Goal: Task Accomplishment & Management: Manage account settings

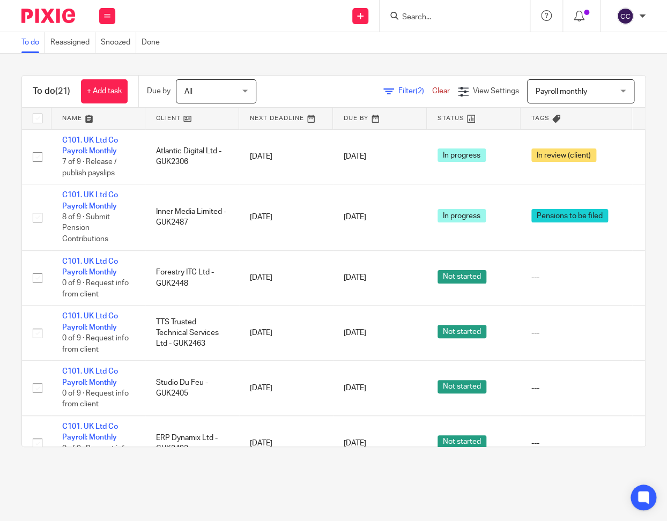
click at [412, 16] on input "Search" at bounding box center [449, 18] width 96 height 10
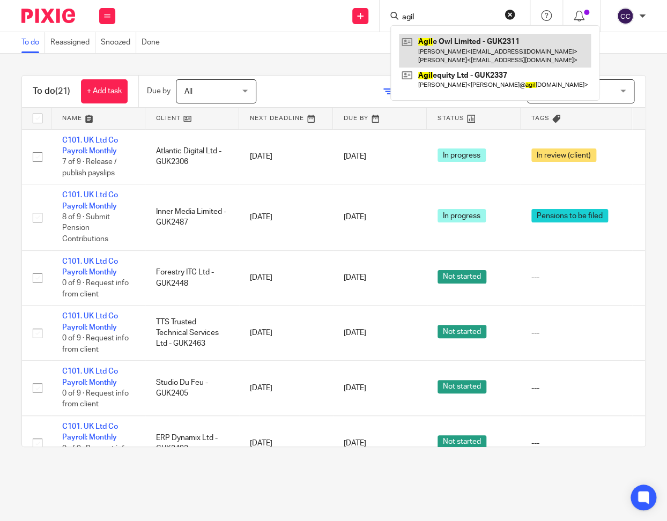
type input "agil"
click at [459, 43] on link at bounding box center [495, 50] width 192 height 33
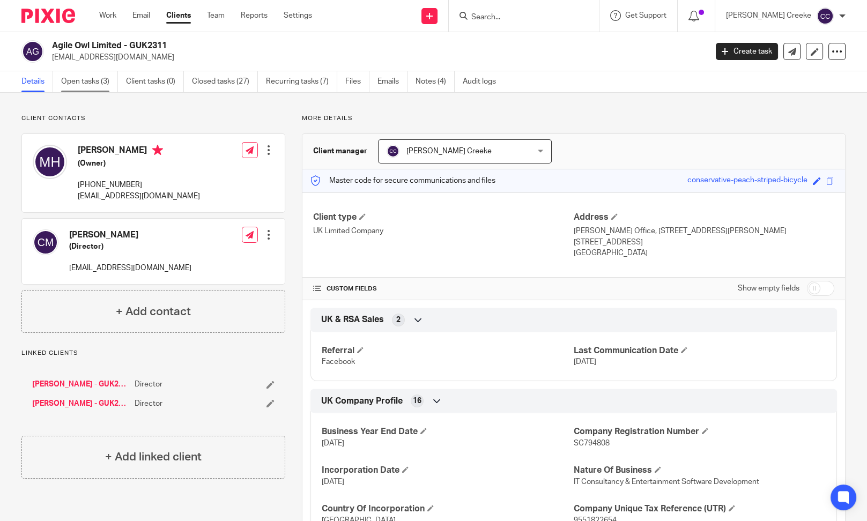
click at [101, 82] on link "Open tasks (3)" at bounding box center [89, 81] width 57 height 21
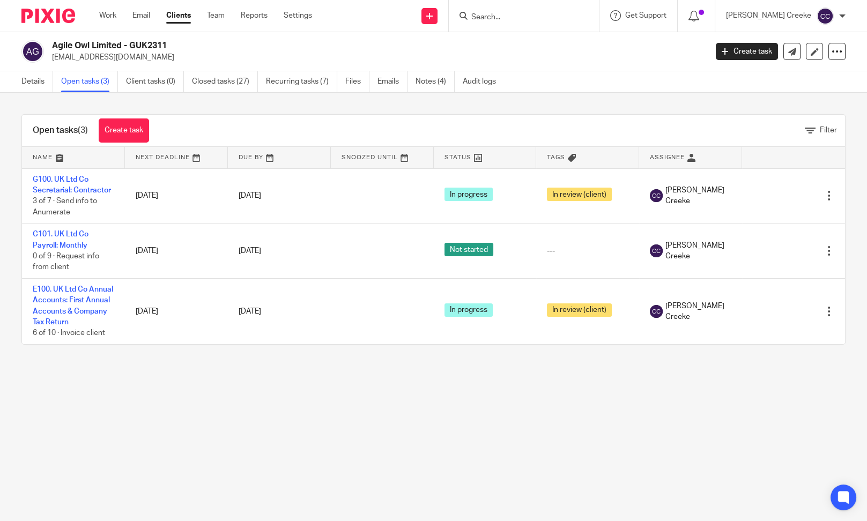
drag, startPoint x: 489, startPoint y: 401, endPoint x: 473, endPoint y: 389, distance: 20.3
click at [488, 401] on main "Agile Owl Limited - GUK2311 melhattersley@gmail.com Create task Export data Mer…" at bounding box center [433, 260] width 867 height 521
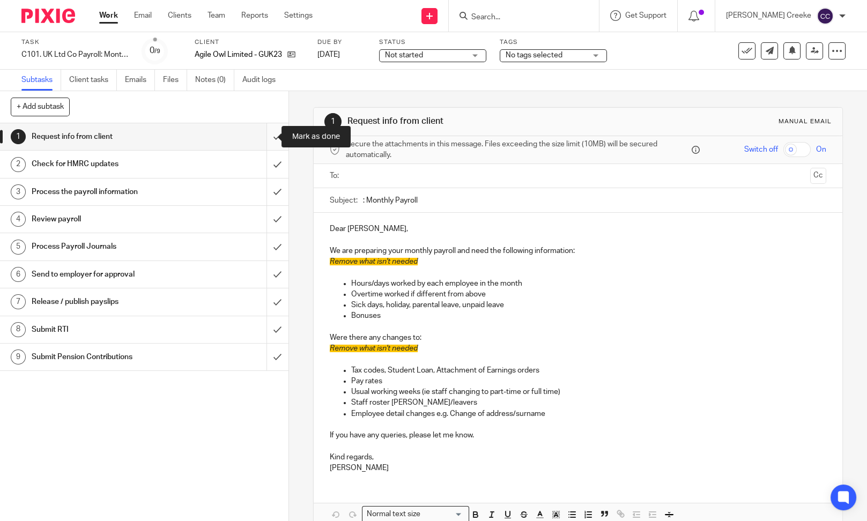
drag, startPoint x: 0, startPoint y: 0, endPoint x: 263, endPoint y: 136, distance: 295.6
click at [264, 136] on input "submit" at bounding box center [144, 136] width 288 height 27
click at [412, 56] on span "Not started" at bounding box center [404, 55] width 38 height 8
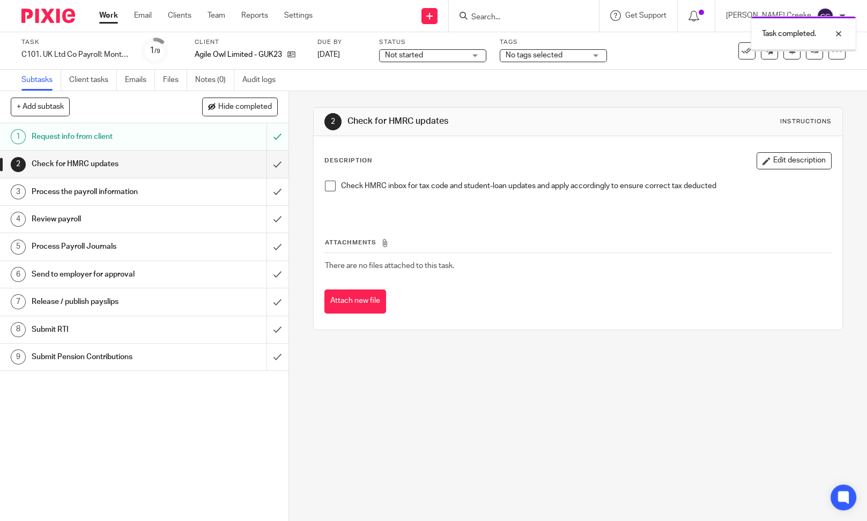
drag, startPoint x: 407, startPoint y: 57, endPoint x: 408, endPoint y: 71, distance: 13.4
click at [408, 61] on div "Not started Not started" at bounding box center [432, 55] width 107 height 13
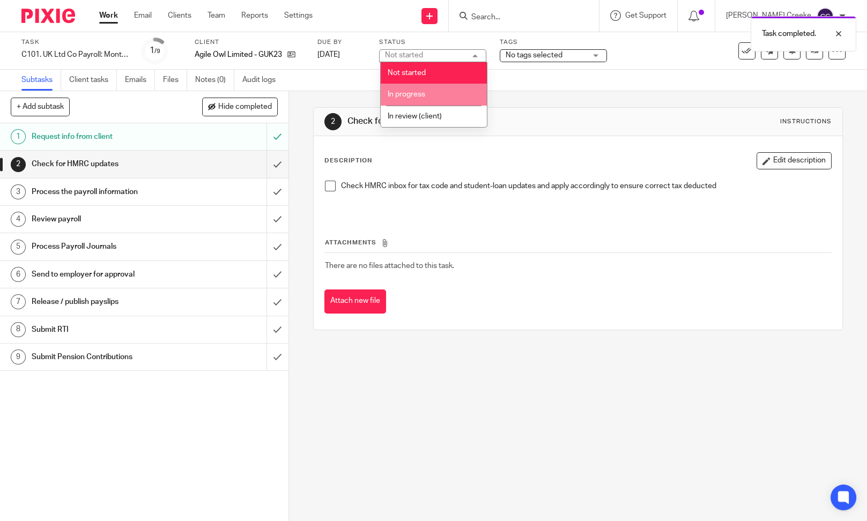
drag, startPoint x: 403, startPoint y: 91, endPoint x: 453, endPoint y: 74, distance: 53.1
click at [404, 89] on li "In progress" at bounding box center [434, 95] width 106 height 22
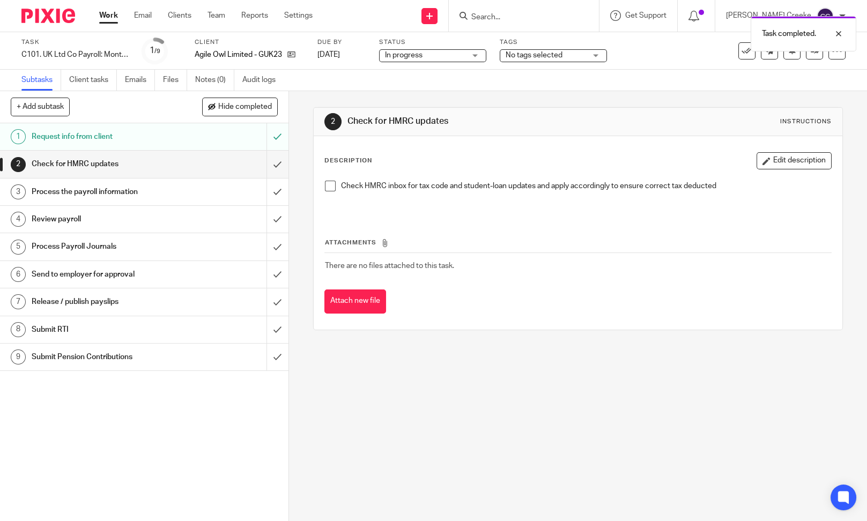
drag, startPoint x: 524, startPoint y: 55, endPoint x: 530, endPoint y: 71, distance: 17.3
click at [524, 54] on span "No tags selected" at bounding box center [533, 55] width 57 height 8
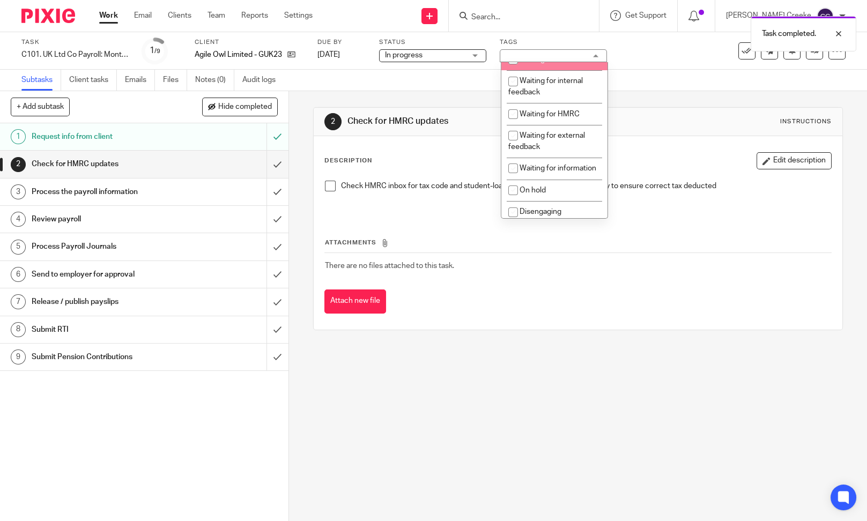
scroll to position [119, 0]
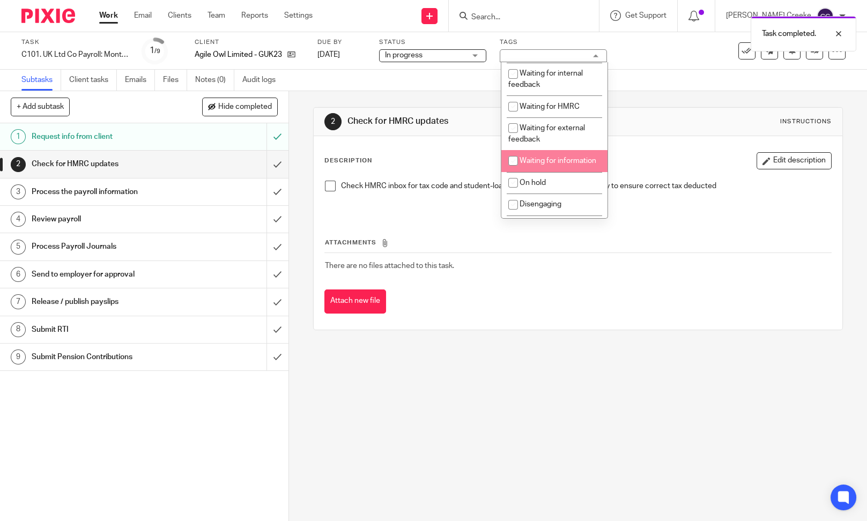
click at [557, 163] on li "Waiting for information" at bounding box center [554, 161] width 106 height 22
checkbox input "true"
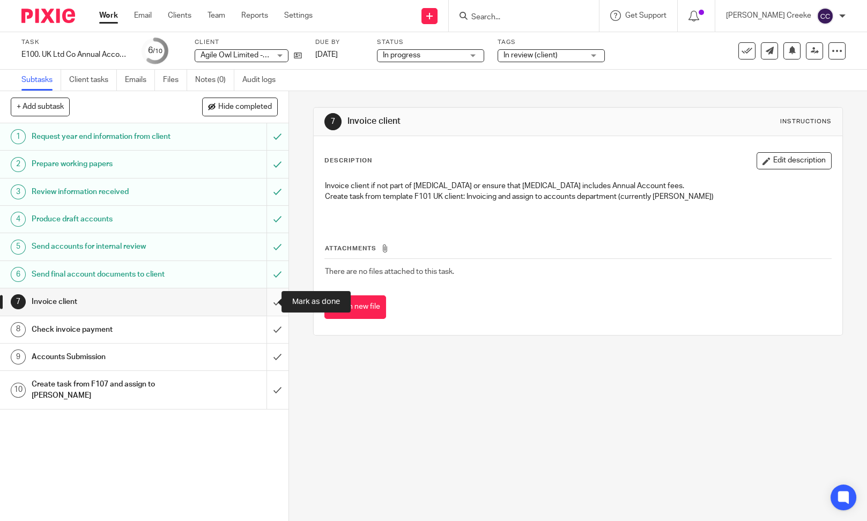
click at [270, 301] on input "submit" at bounding box center [144, 301] width 288 height 27
drag, startPoint x: 266, startPoint y: 328, endPoint x: 266, endPoint y: 334, distance: 6.4
click at [266, 329] on input "submit" at bounding box center [144, 329] width 288 height 27
click at [266, 348] on input "submit" at bounding box center [144, 357] width 288 height 27
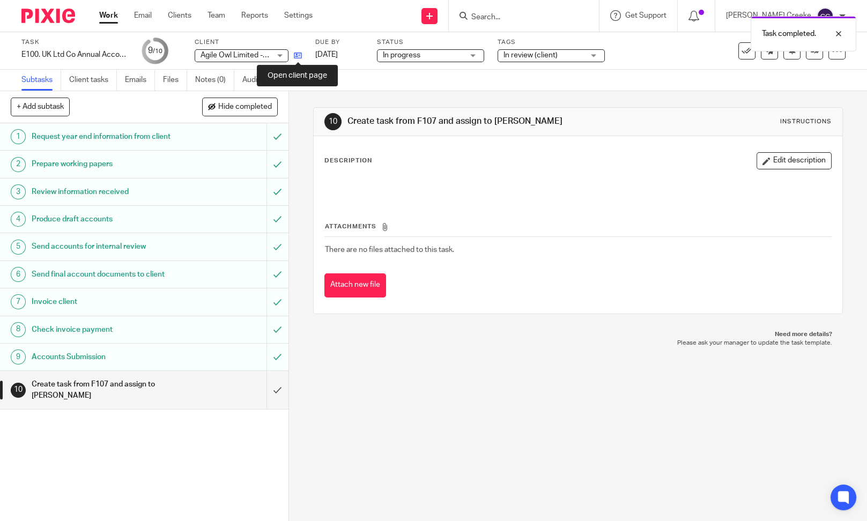
click at [295, 56] on icon at bounding box center [298, 55] width 8 height 8
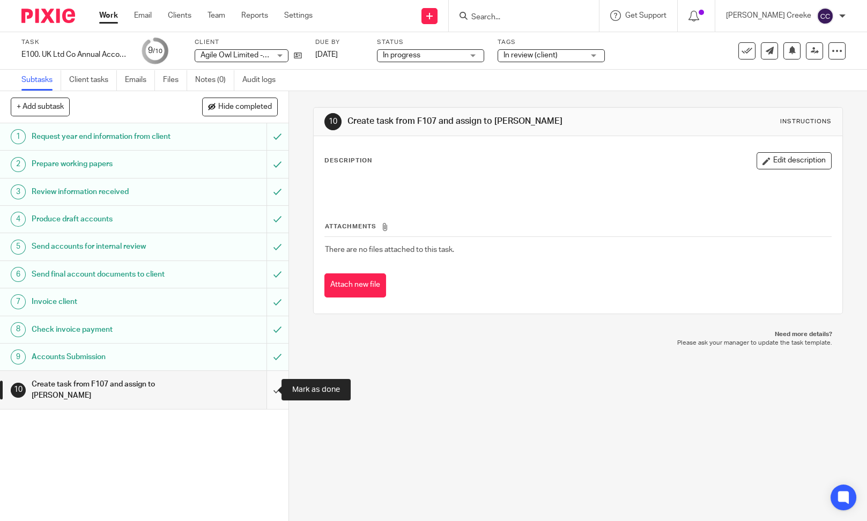
click at [267, 388] on input "submit" at bounding box center [144, 390] width 288 height 38
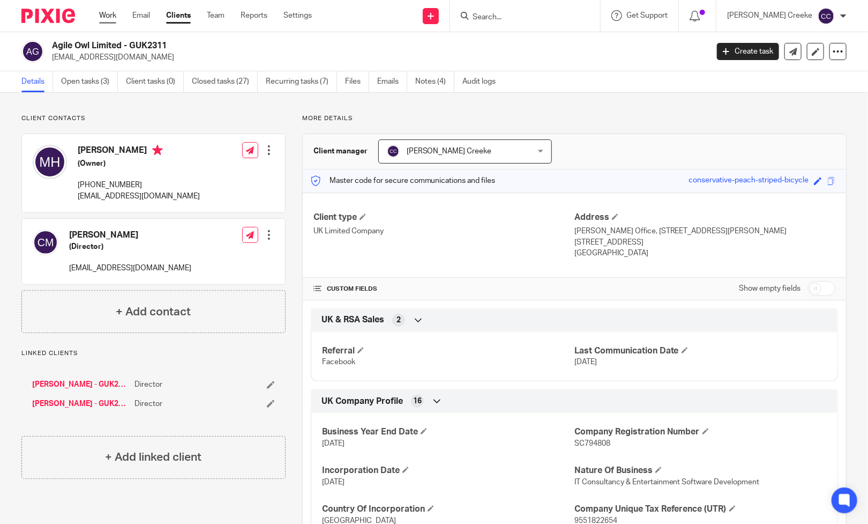
click at [107, 18] on link "Work" at bounding box center [107, 15] width 17 height 11
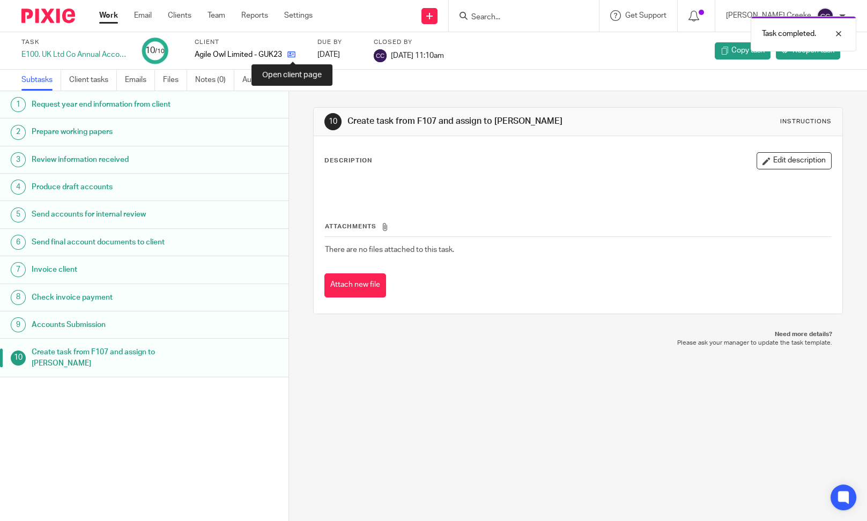
click at [295, 50] on icon at bounding box center [291, 54] width 8 height 8
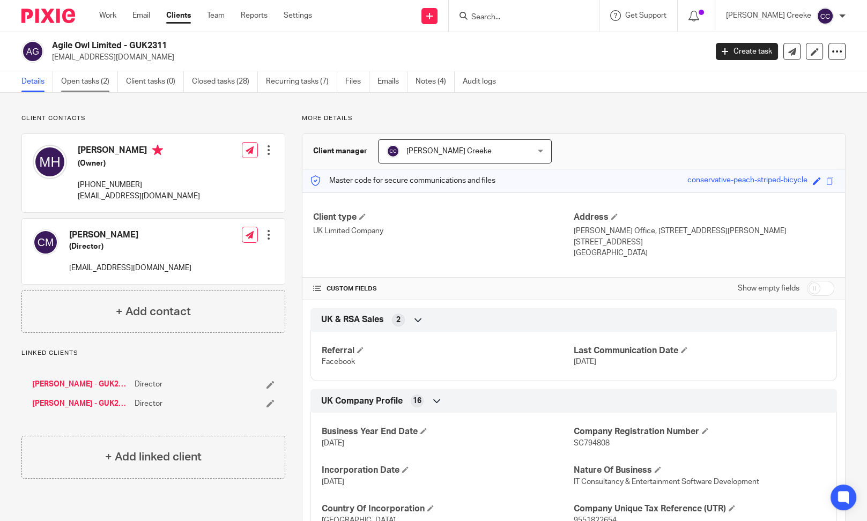
click at [82, 85] on link "Open tasks (2)" at bounding box center [89, 81] width 57 height 21
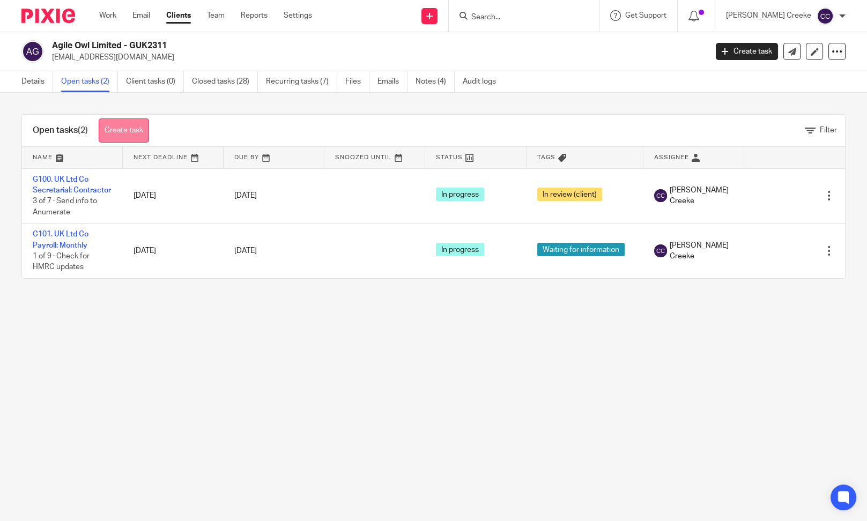
click at [145, 123] on link "Create task" at bounding box center [124, 130] width 50 height 24
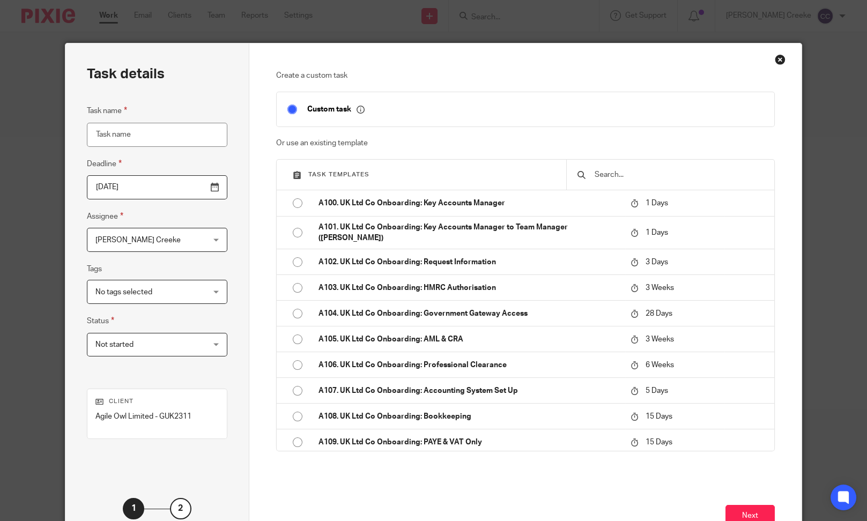
click at [593, 174] on input "text" at bounding box center [678, 175] width 170 height 12
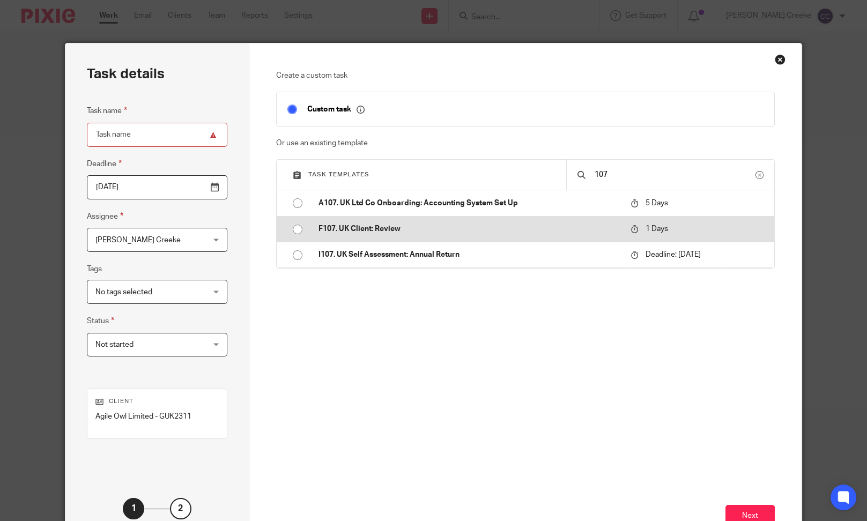
type input "107"
click at [392, 231] on p "F107. UK Client: Review" at bounding box center [468, 229] width 301 height 11
type input "2025-09-27"
type input "F107. UK Client: Review"
checkbox input "false"
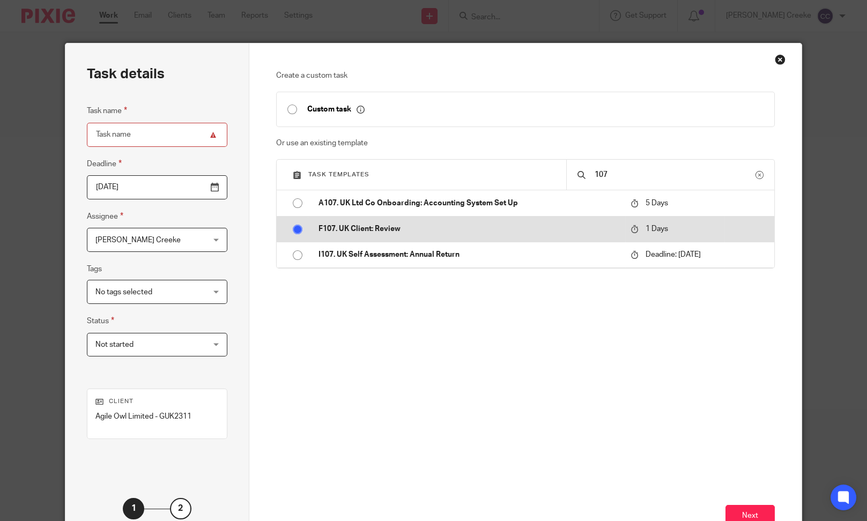
radio input "true"
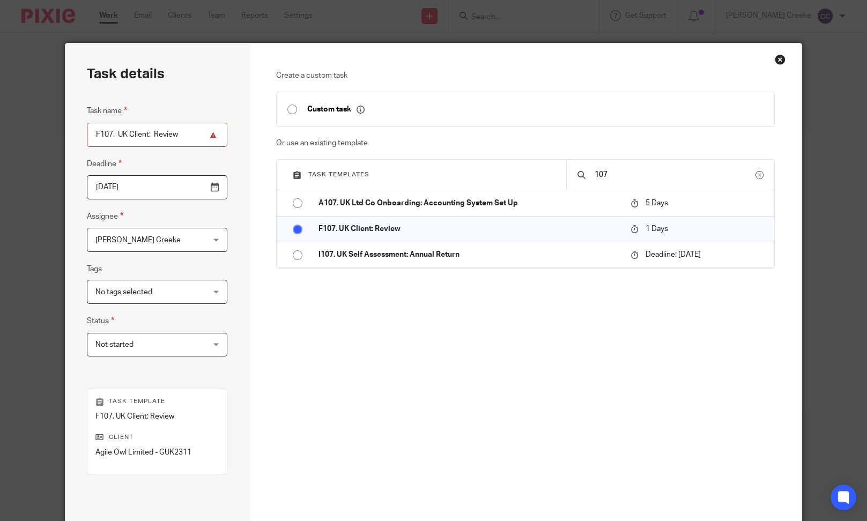
click at [202, 235] on div "Candice Creeke Candice Creeke" at bounding box center [157, 240] width 140 height 24
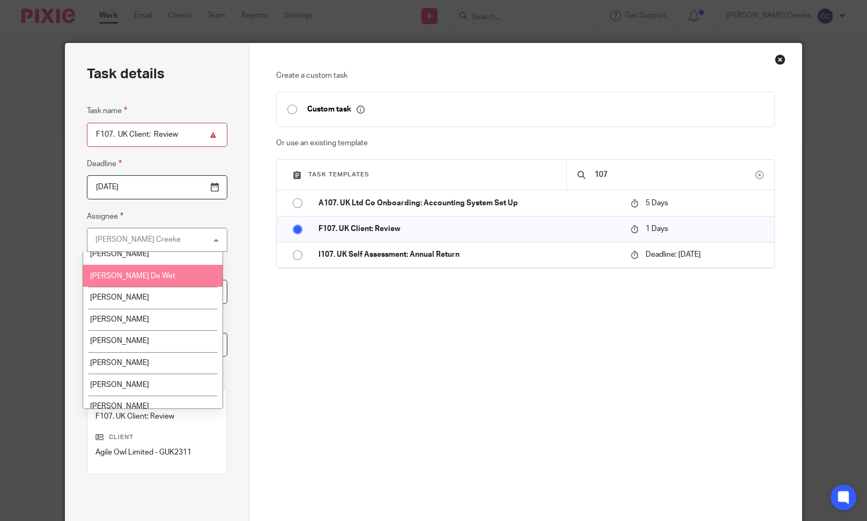
scroll to position [119, 0]
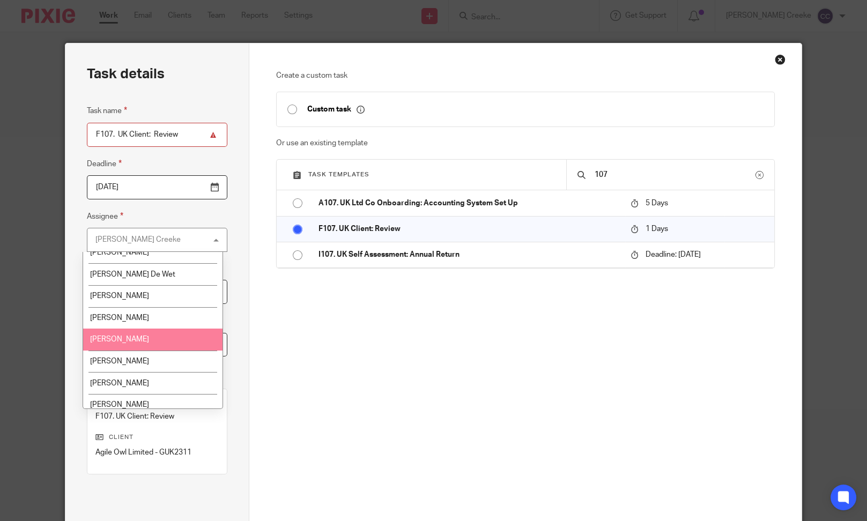
click at [126, 336] on span "[PERSON_NAME]" at bounding box center [119, 340] width 59 height 8
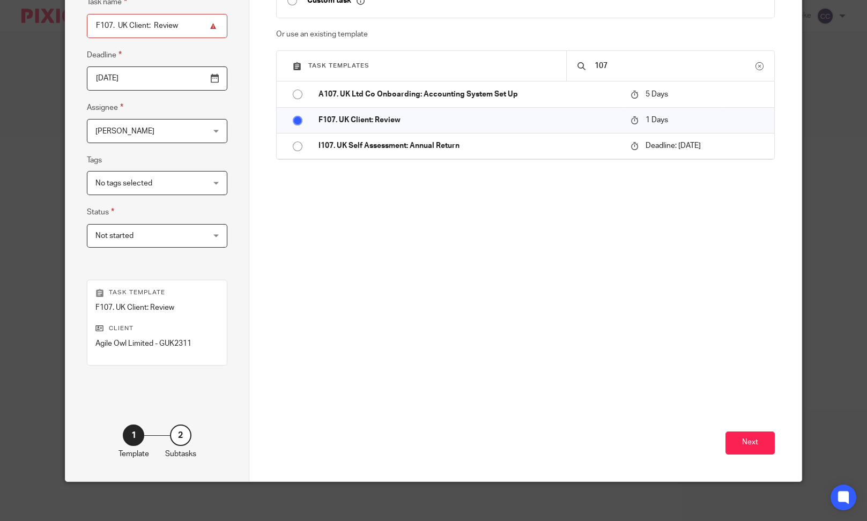
scroll to position [111, 0]
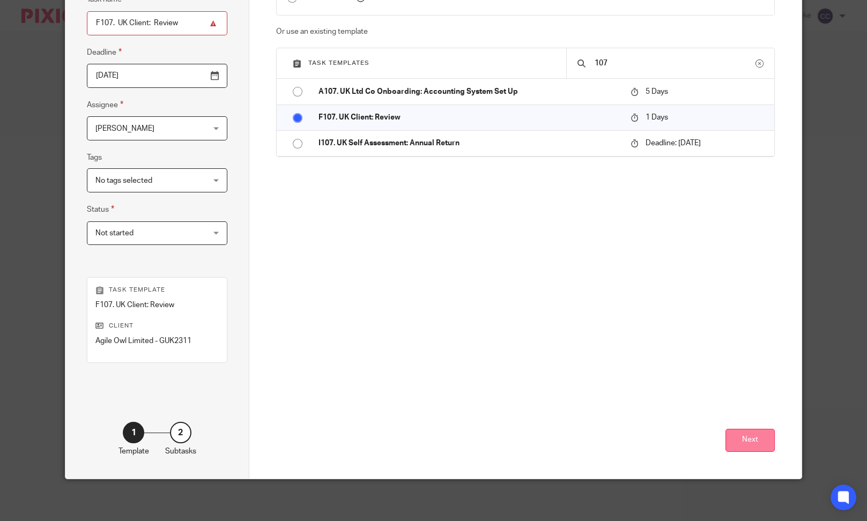
click at [747, 441] on button "Next" at bounding box center [749, 440] width 49 height 23
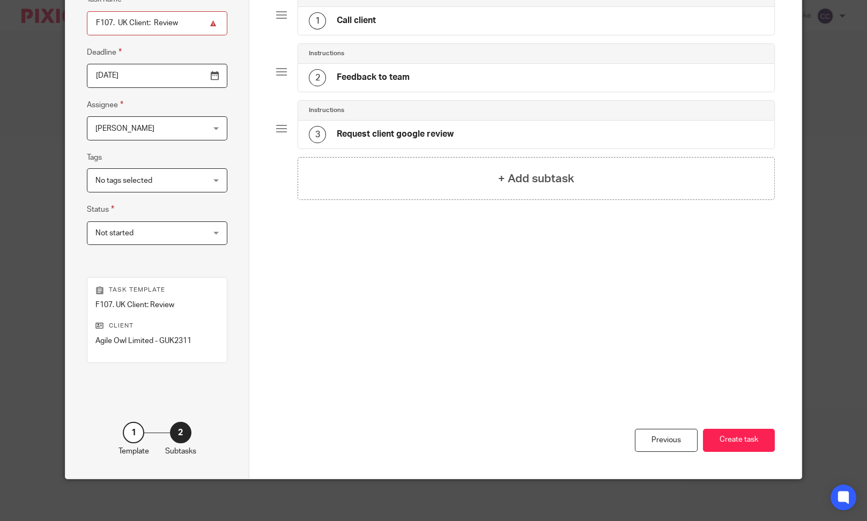
click at [746, 441] on button "Create task" at bounding box center [739, 440] width 72 height 23
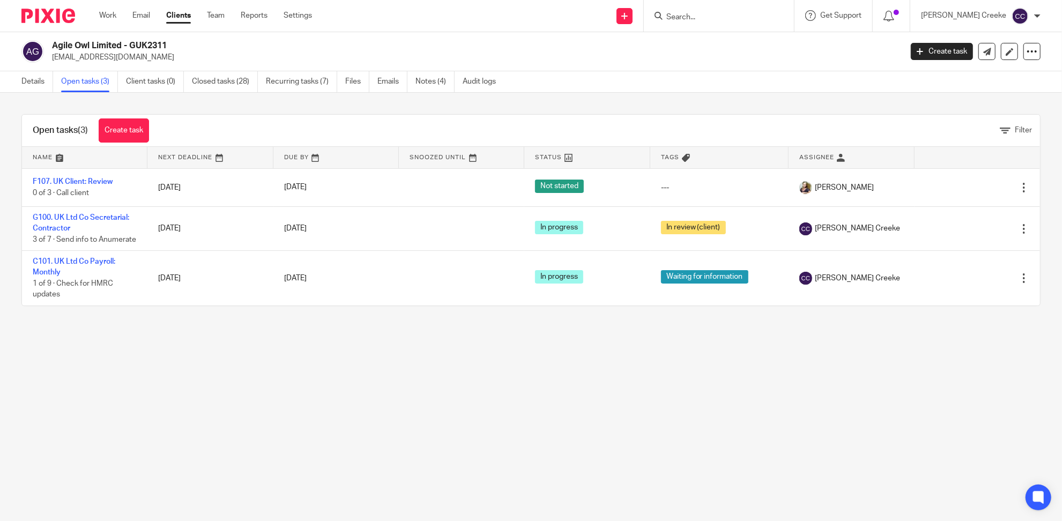
click at [720, 14] on input "Search" at bounding box center [713, 18] width 96 height 10
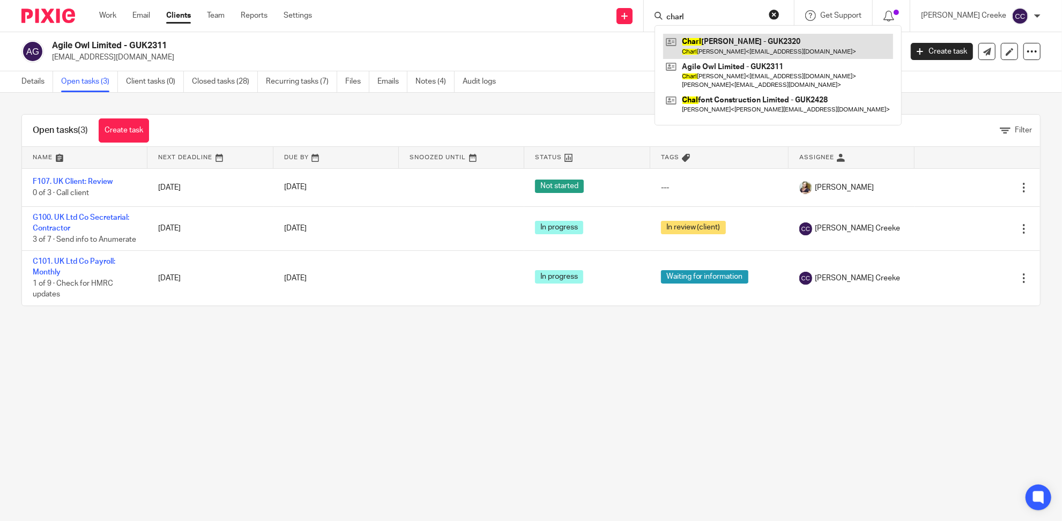
type input "charl"
click at [711, 46] on link at bounding box center [778, 46] width 230 height 25
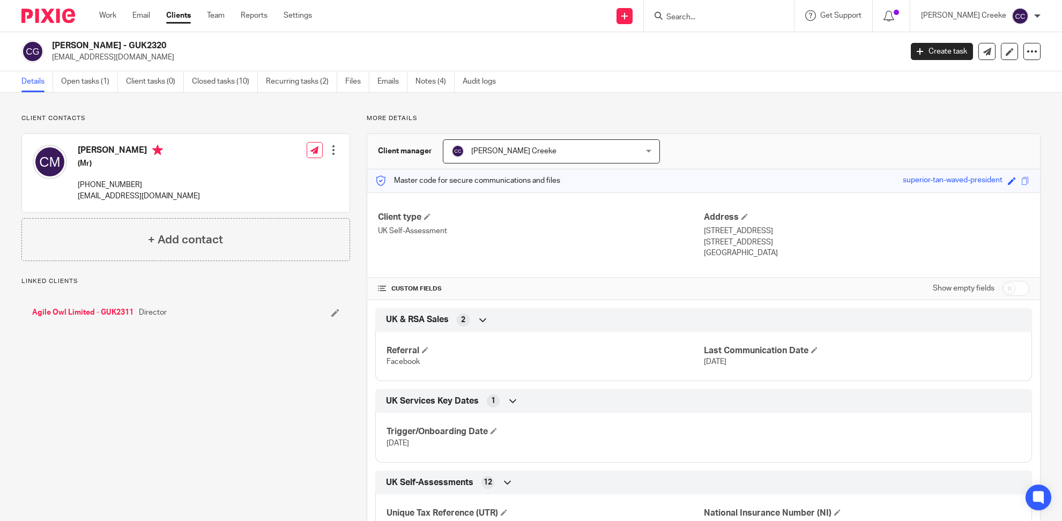
click at [81, 79] on link "Open tasks (1)" at bounding box center [89, 81] width 57 height 21
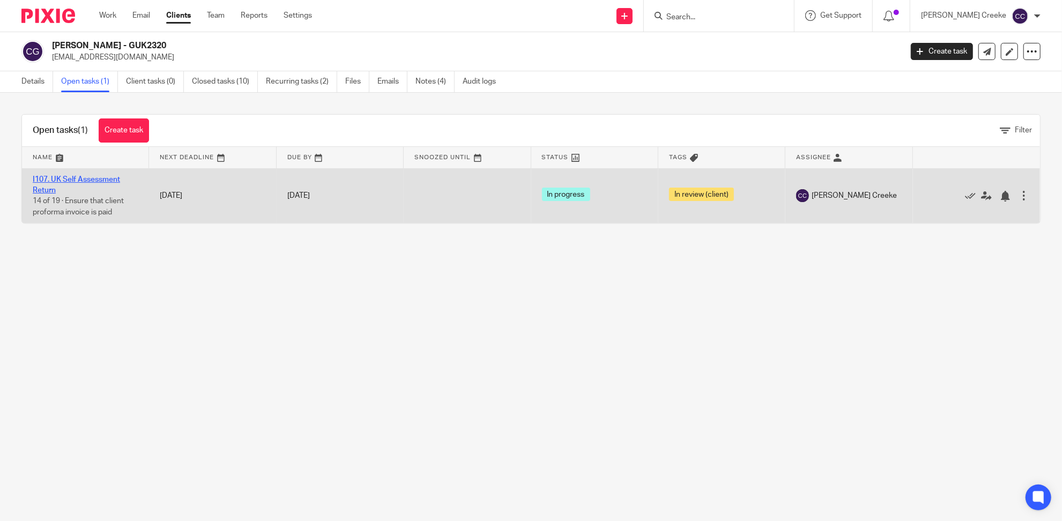
click at [103, 176] on link "I107. UK Self Assessment Return" at bounding box center [76, 185] width 87 height 18
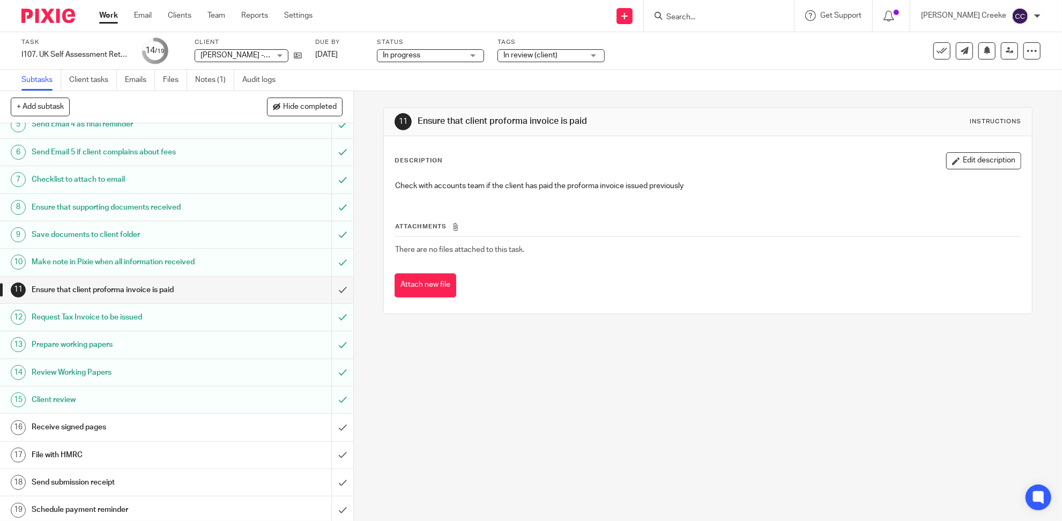
scroll to position [124, 0]
click at [329, 424] on input "submit" at bounding box center [176, 425] width 353 height 27
click at [330, 451] on input "submit" at bounding box center [176, 452] width 353 height 27
click at [330, 479] on input "submit" at bounding box center [176, 480] width 353 height 27
click at [326, 505] on input "submit" at bounding box center [176, 507] width 353 height 27
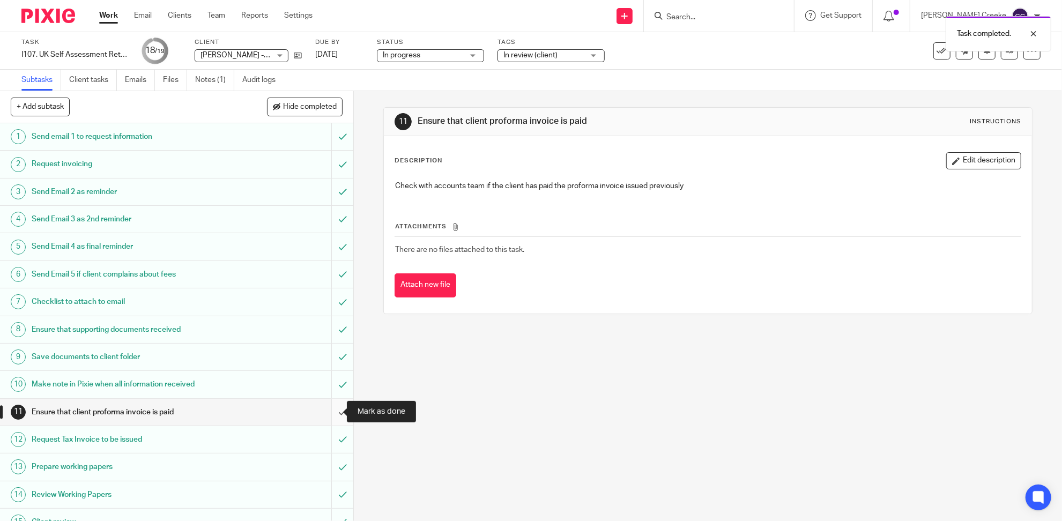
click at [330, 410] on input "submit" at bounding box center [176, 412] width 353 height 27
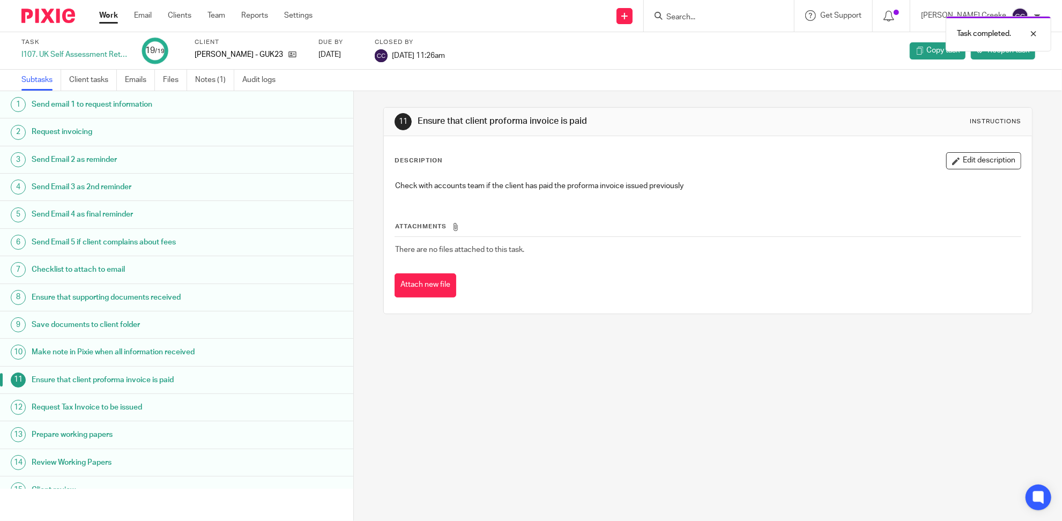
click at [710, 16] on div "Task completed." at bounding box center [791, 31] width 520 height 41
click at [714, 9] on form at bounding box center [722, 15] width 114 height 13
click at [719, 17] on div "Task completed." at bounding box center [791, 31] width 520 height 41
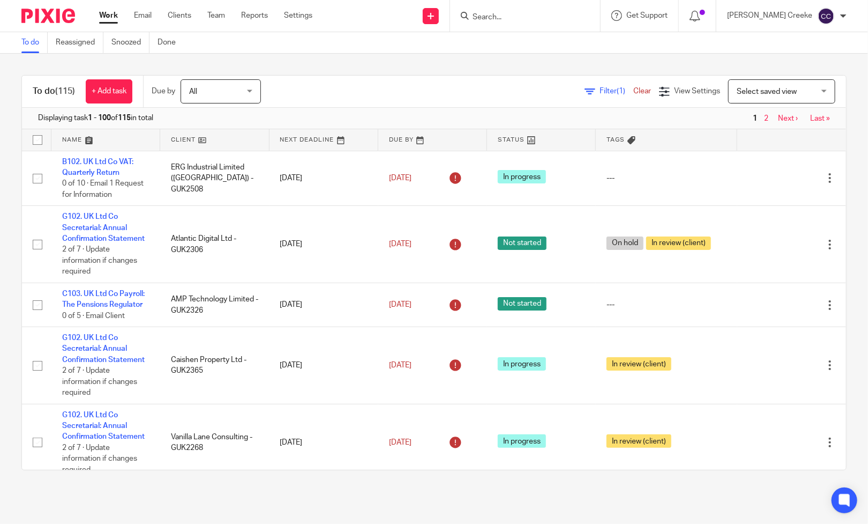
click at [741, 92] on span "Select saved view" at bounding box center [767, 92] width 60 height 8
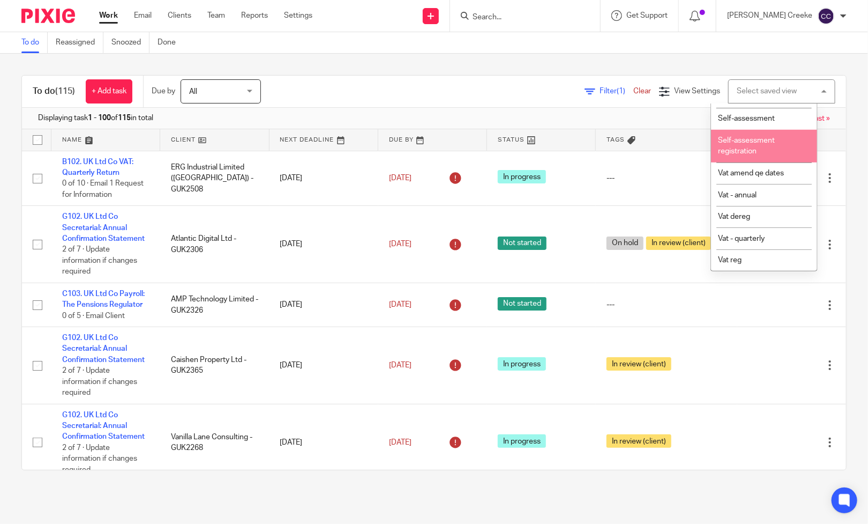
scroll to position [467, 0]
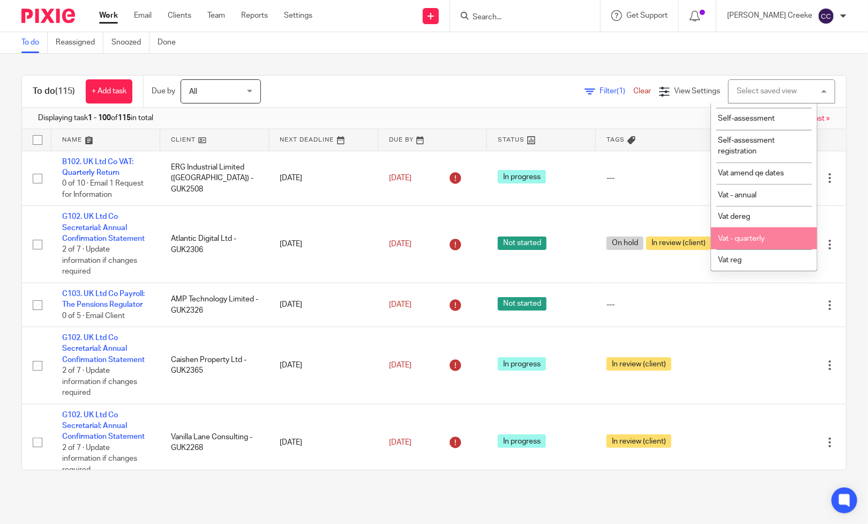
drag, startPoint x: 748, startPoint y: 260, endPoint x: 765, endPoint y: 237, distance: 29.2
click at [765, 237] on ul "Select saved view Accounting system set up Account onboarding: paye/vat client …" at bounding box center [764, 187] width 106 height 168
click at [765, 237] on span "Vat - quarterly" at bounding box center [741, 239] width 47 height 8
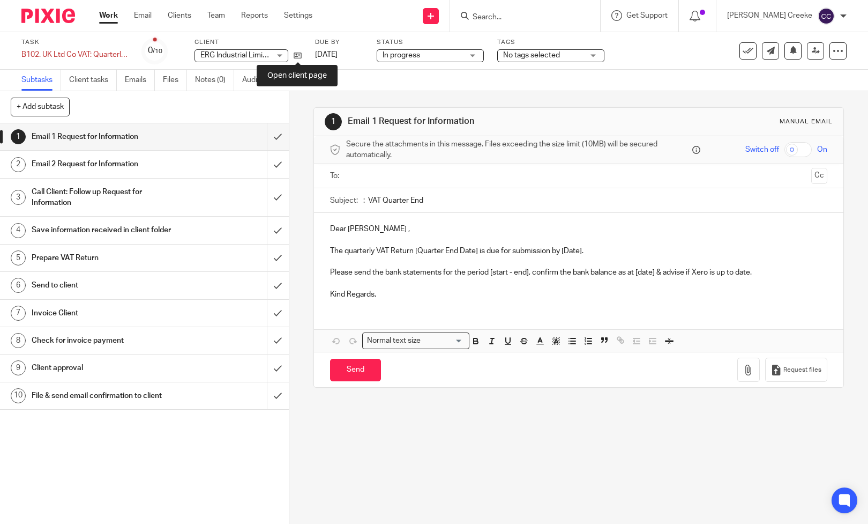
click at [295, 55] on icon at bounding box center [298, 55] width 8 height 8
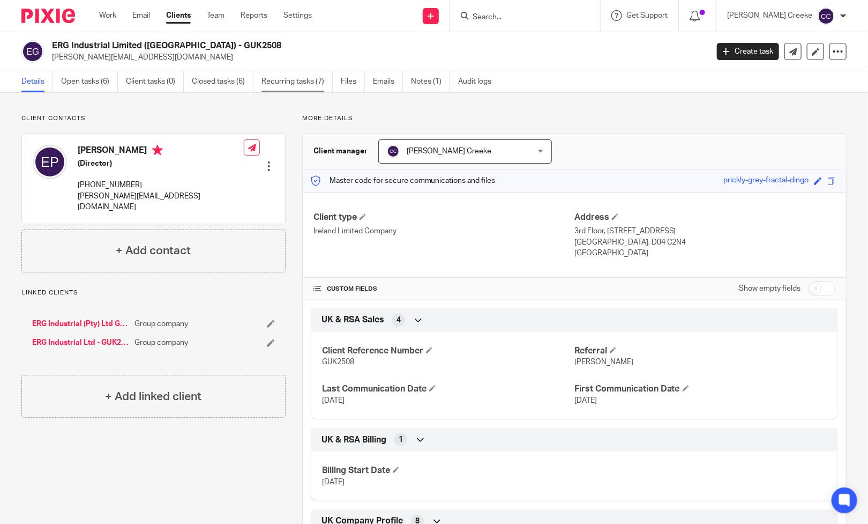
click at [298, 86] on link "Recurring tasks (7)" at bounding box center [297, 81] width 71 height 21
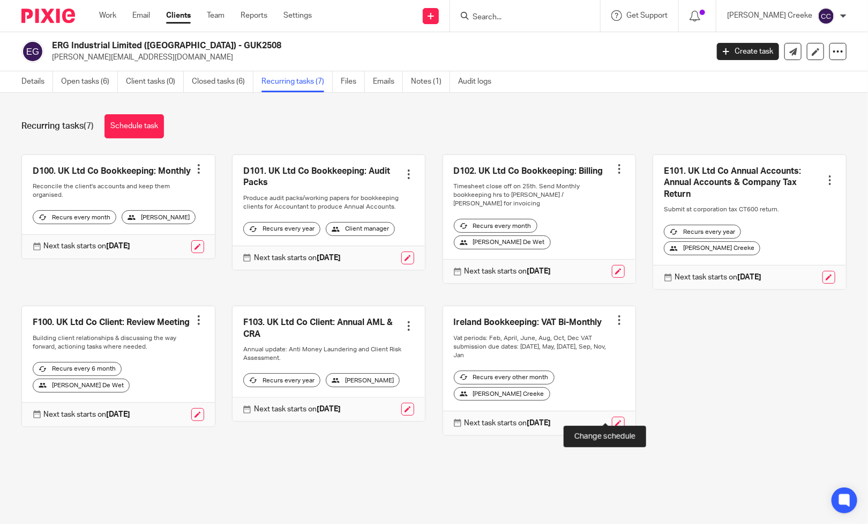
click at [612, 416] on link at bounding box center [618, 422] width 13 height 13
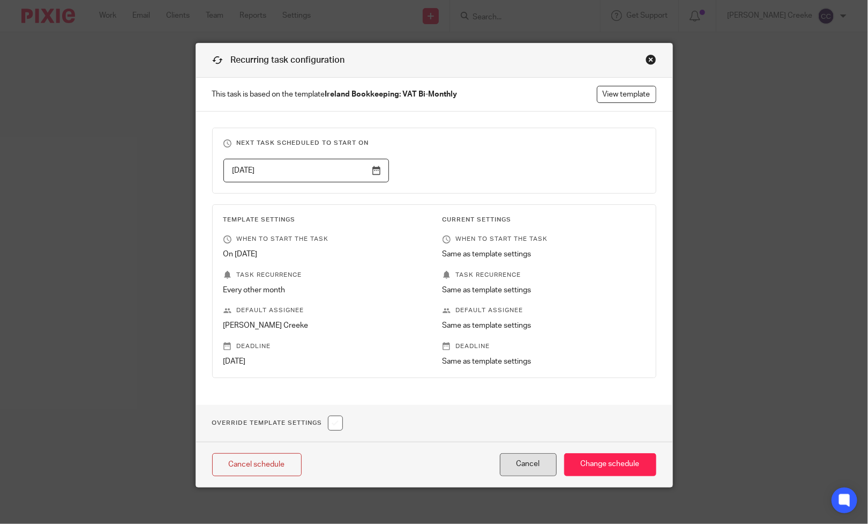
click at [526, 462] on button "Cancel" at bounding box center [528, 464] width 57 height 23
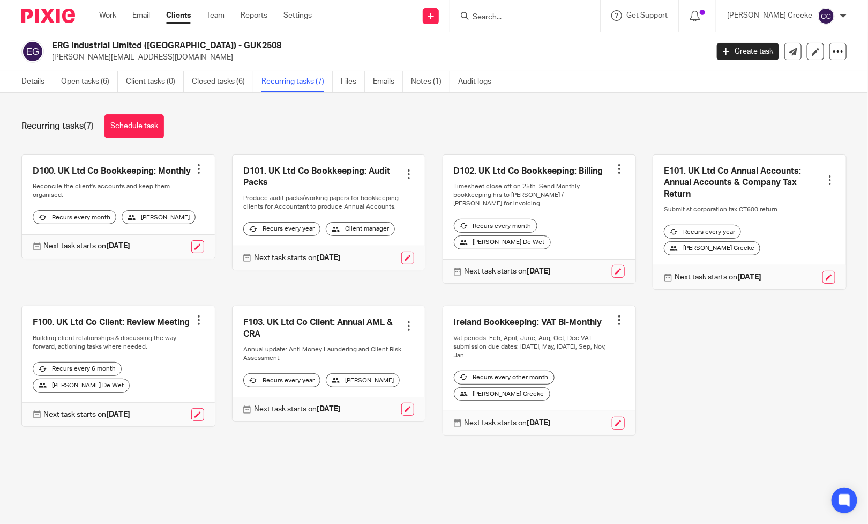
click at [463, 388] on div "[PERSON_NAME] Creeke" at bounding box center [502, 394] width 96 height 14
click at [614, 315] on div at bounding box center [619, 320] width 11 height 11
click at [484, 387] on div "[PERSON_NAME] Creeke" at bounding box center [502, 394] width 96 height 14
click at [463, 387] on div "[PERSON_NAME] Creeke" at bounding box center [502, 394] width 96 height 14
click at [476, 370] on div "Recurs every other month" at bounding box center [504, 377] width 101 height 14
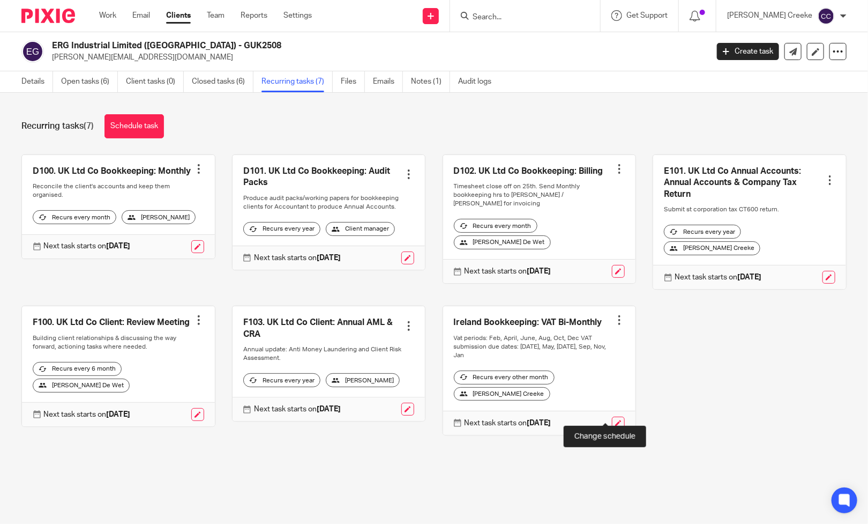
click at [612, 416] on link at bounding box center [618, 422] width 13 height 13
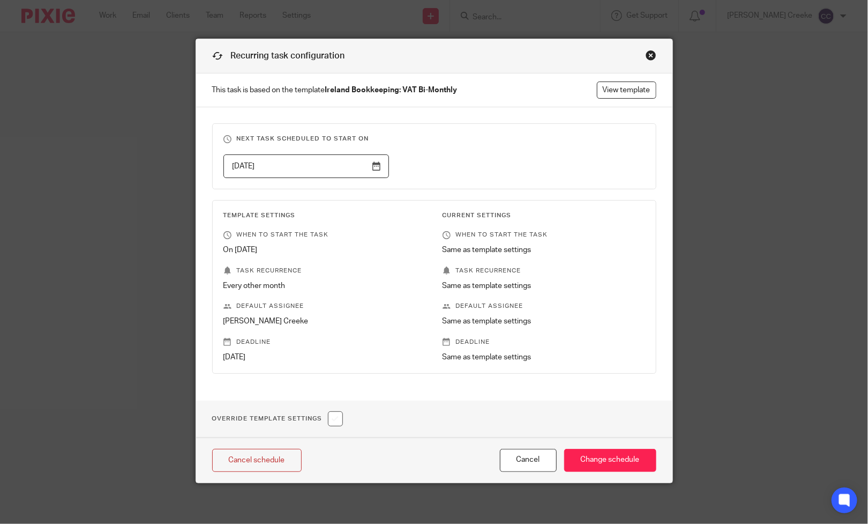
scroll to position [5, 0]
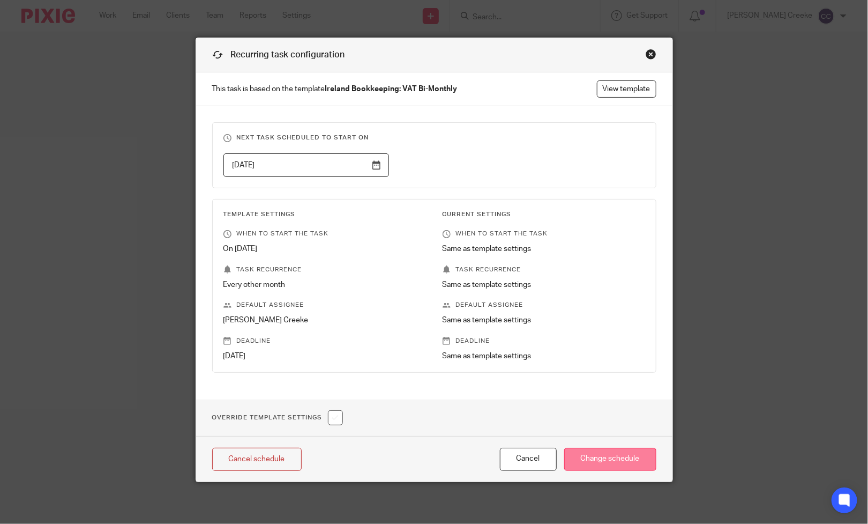
click at [587, 461] on input "Change schedule" at bounding box center [610, 459] width 92 height 23
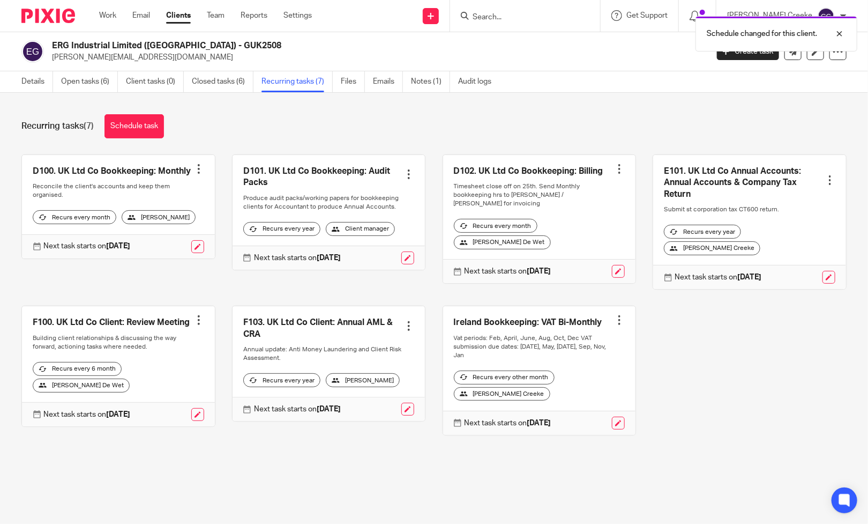
click at [612, 416] on link at bounding box center [618, 422] width 13 height 13
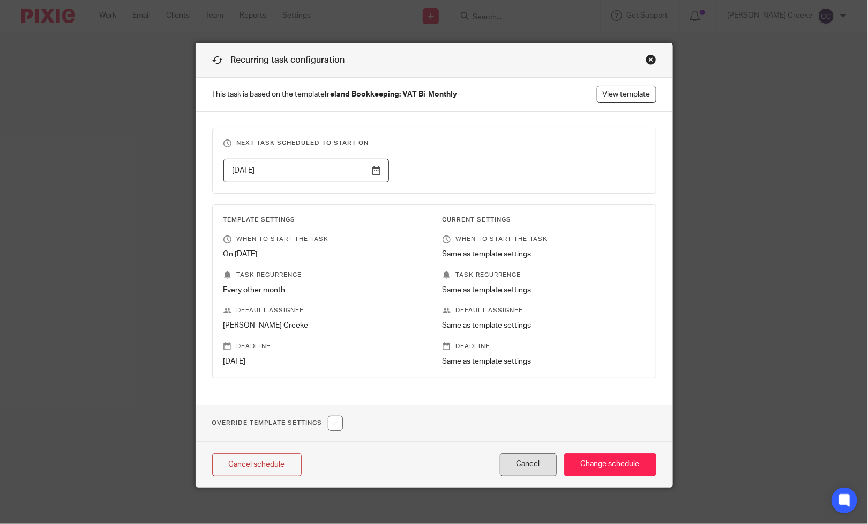
click at [529, 467] on button "Cancel" at bounding box center [528, 464] width 57 height 23
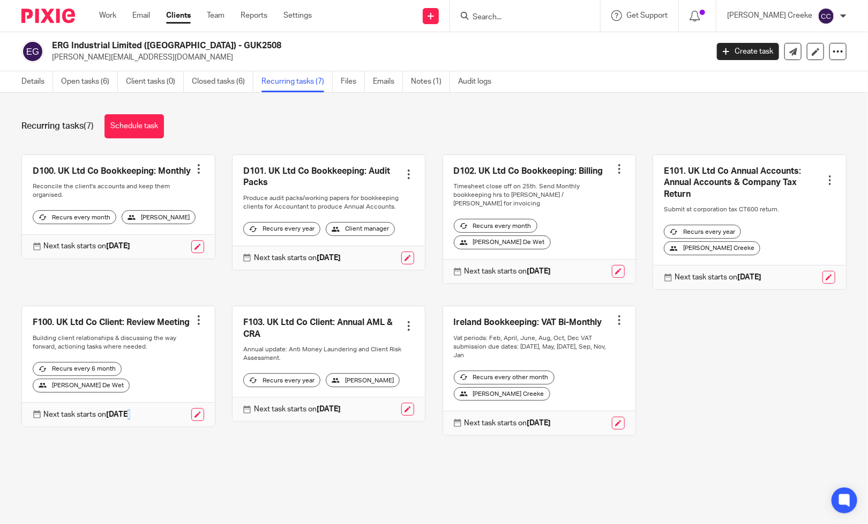
click at [126, 485] on main "ERG Industrial Limited ([GEOGRAPHIC_DATA]) - GUK2508 [PERSON_NAME][EMAIL_ADDRES…" at bounding box center [434, 262] width 868 height 524
click at [91, 87] on link "Open tasks (6)" at bounding box center [89, 81] width 57 height 21
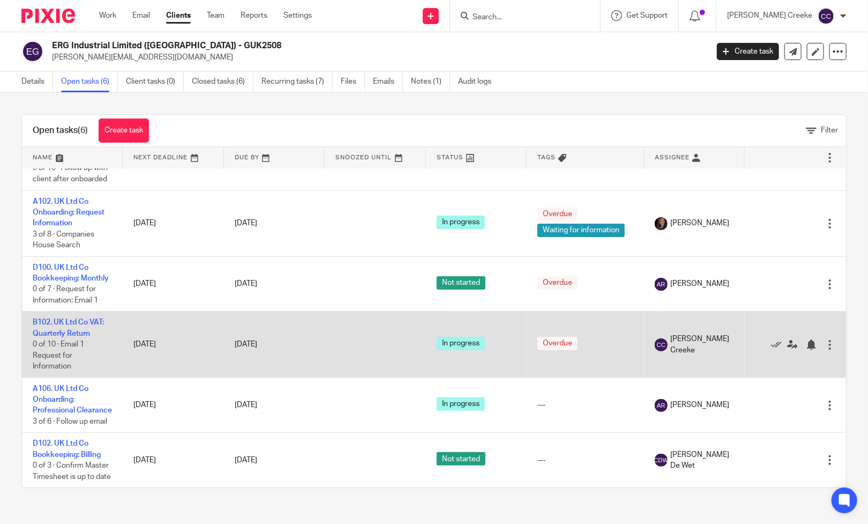
scroll to position [78, 0]
click at [771, 339] on icon at bounding box center [776, 344] width 11 height 11
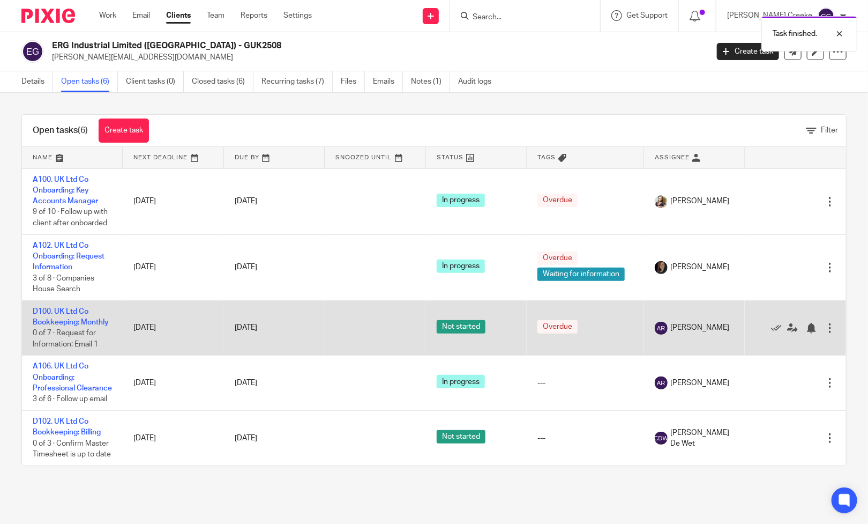
scroll to position [0, 0]
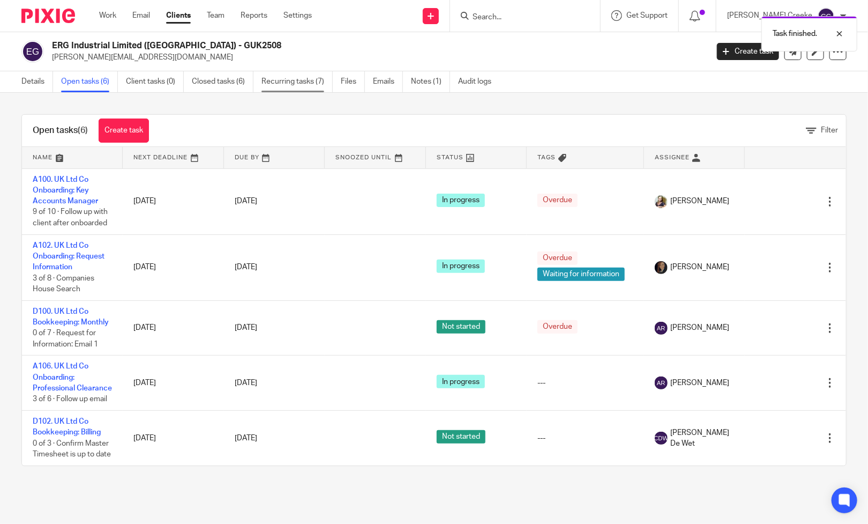
click at [270, 78] on link "Recurring tasks (7)" at bounding box center [297, 81] width 71 height 21
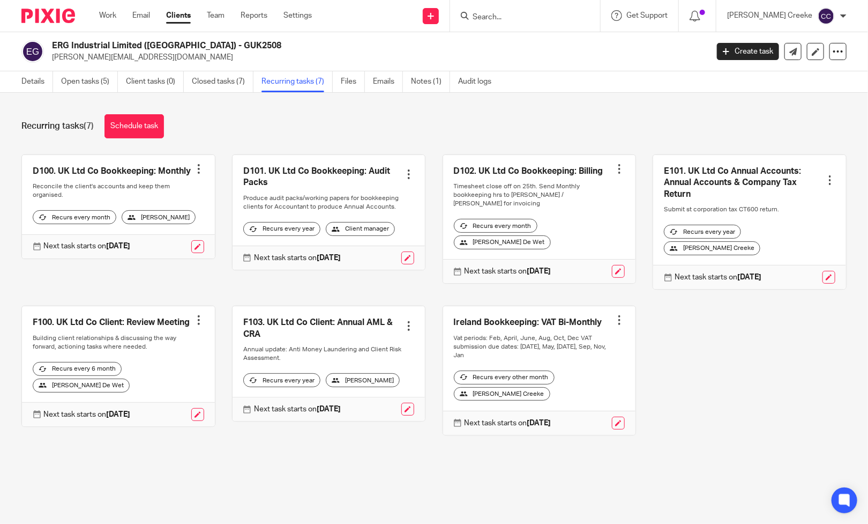
click at [614, 315] on div at bounding box center [619, 320] width 11 height 11
click at [572, 377] on span "Cancel schedule" at bounding box center [567, 380] width 56 height 8
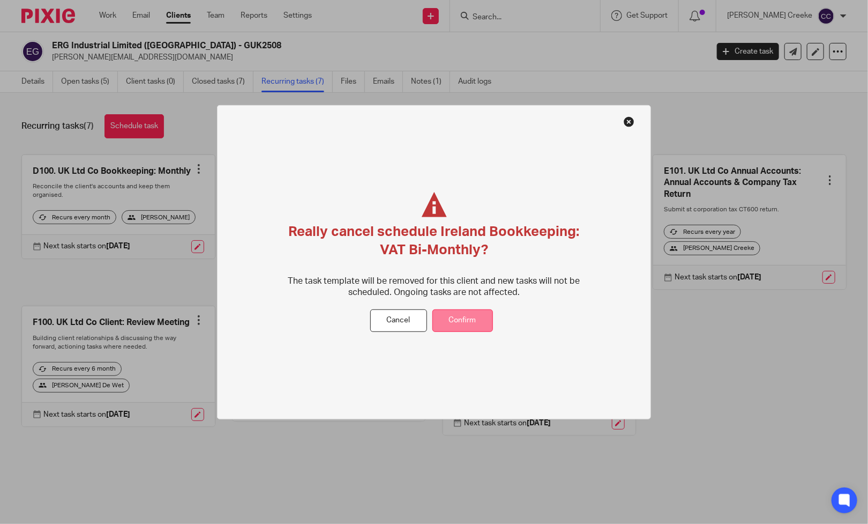
click at [461, 326] on button "Confirm" at bounding box center [463, 320] width 61 height 23
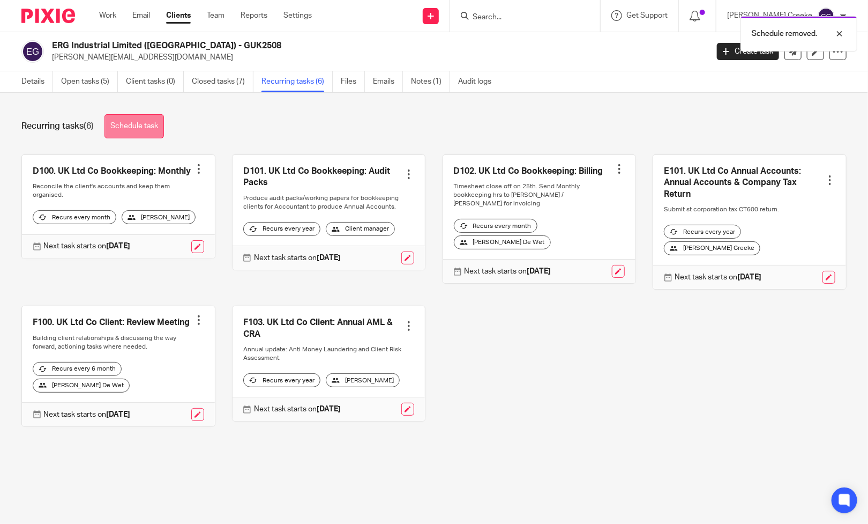
drag, startPoint x: 139, startPoint y: 124, endPoint x: 145, endPoint y: 128, distance: 6.3
click at [140, 124] on link "Schedule task" at bounding box center [134, 126] width 59 height 24
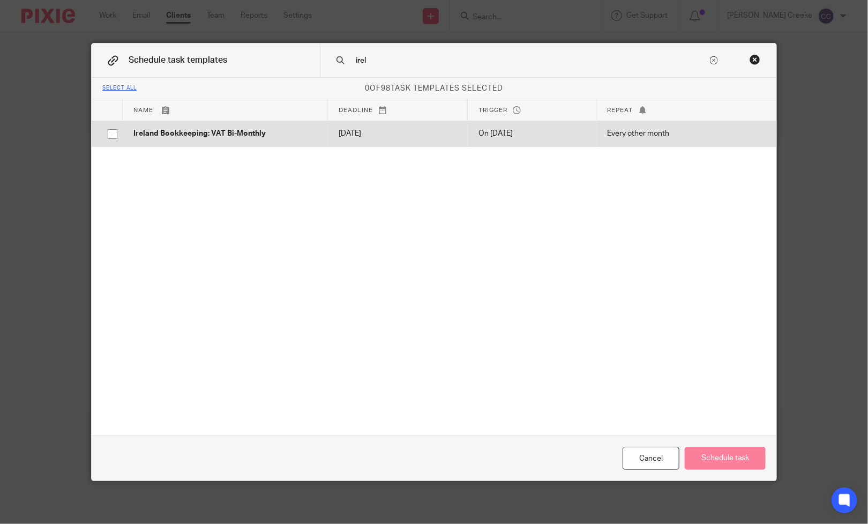
type input "irel"
click at [258, 132] on p "Ireland Bookkeeping: VAT Bi-Monthly" at bounding box center [225, 133] width 184 height 11
checkbox input "true"
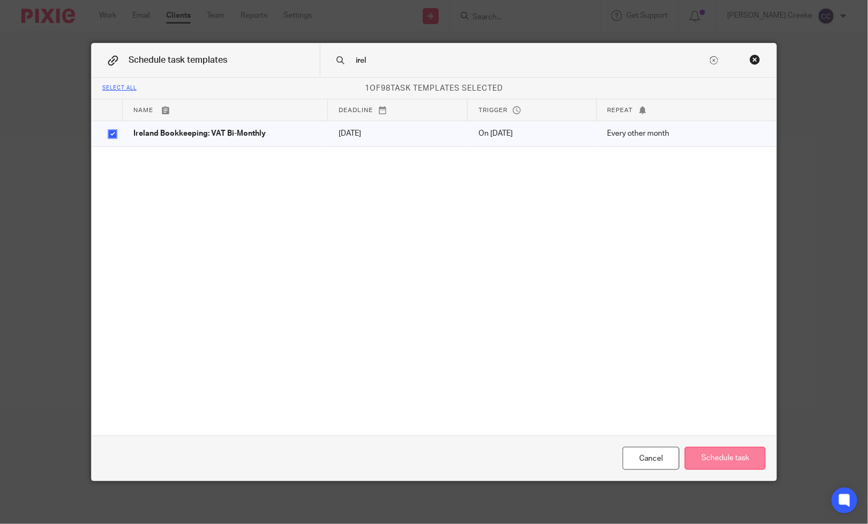
click at [705, 460] on button "Schedule task" at bounding box center [725, 457] width 81 height 23
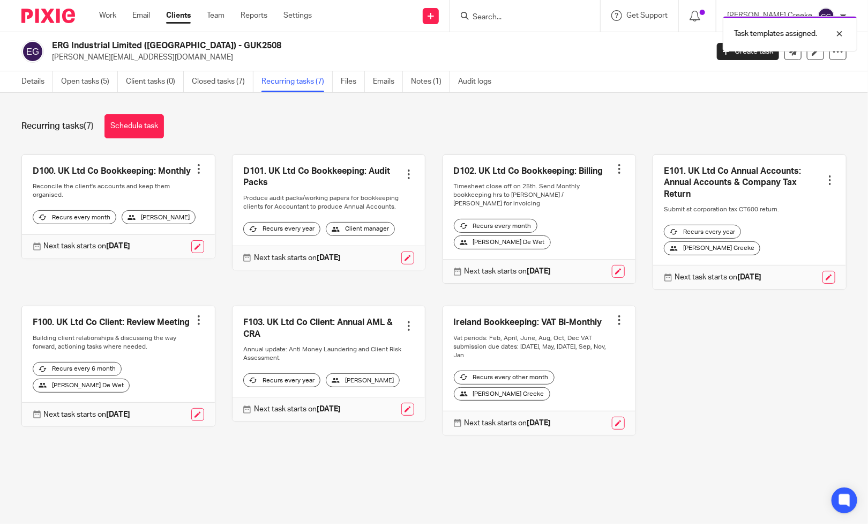
click at [614, 315] on div at bounding box center [619, 320] width 11 height 11
click at [553, 379] on span "Cancel schedule" at bounding box center [567, 380] width 56 height 8
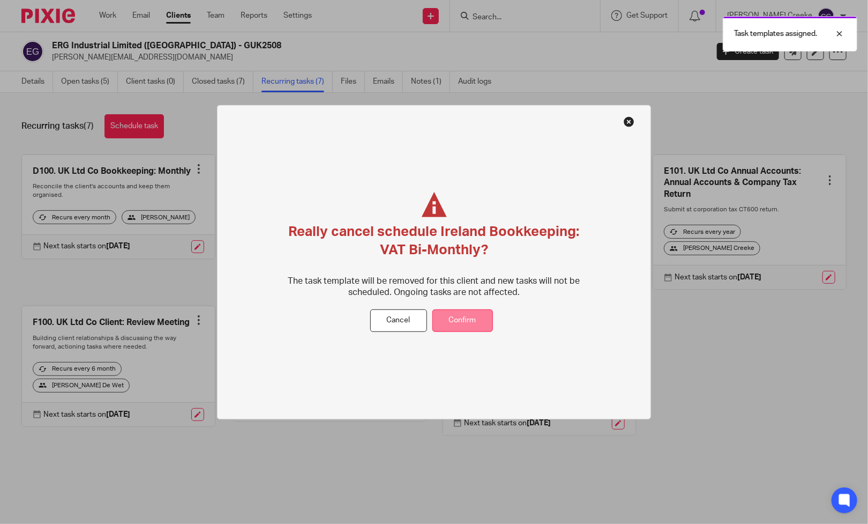
click at [466, 321] on button "Confirm" at bounding box center [463, 320] width 61 height 23
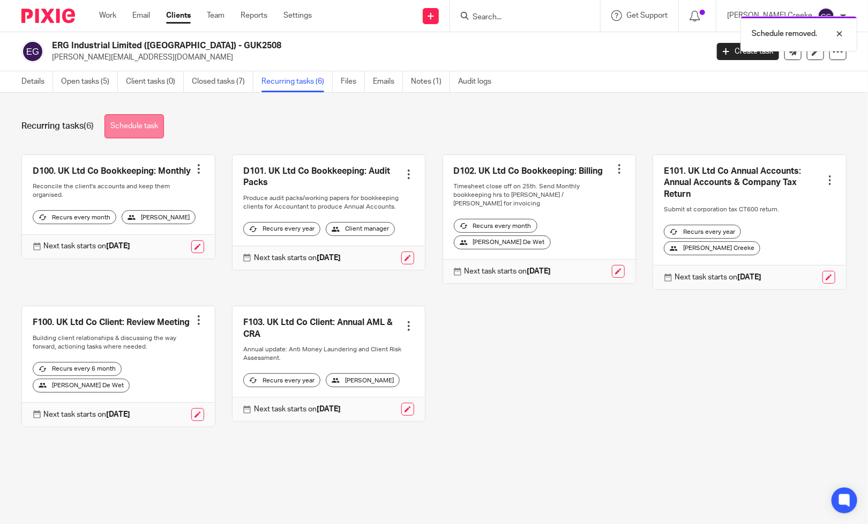
click at [126, 132] on link "Schedule task" at bounding box center [134, 126] width 59 height 24
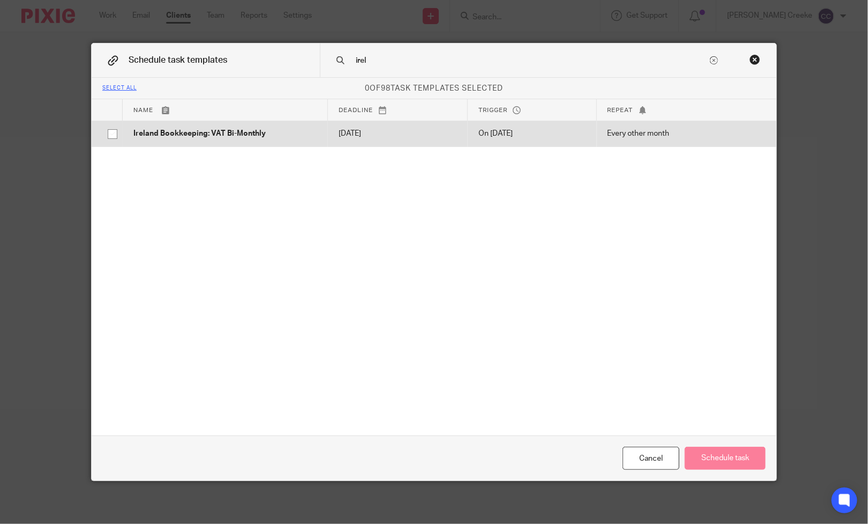
type input "irel"
click at [406, 136] on p "[DATE]" at bounding box center [398, 133] width 118 height 11
checkbox input "true"
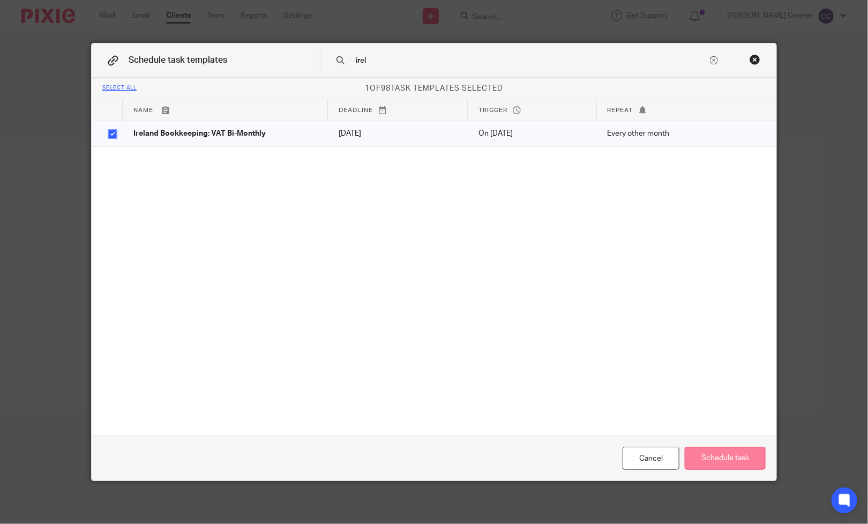
click at [708, 455] on button "Schedule task" at bounding box center [725, 457] width 81 height 23
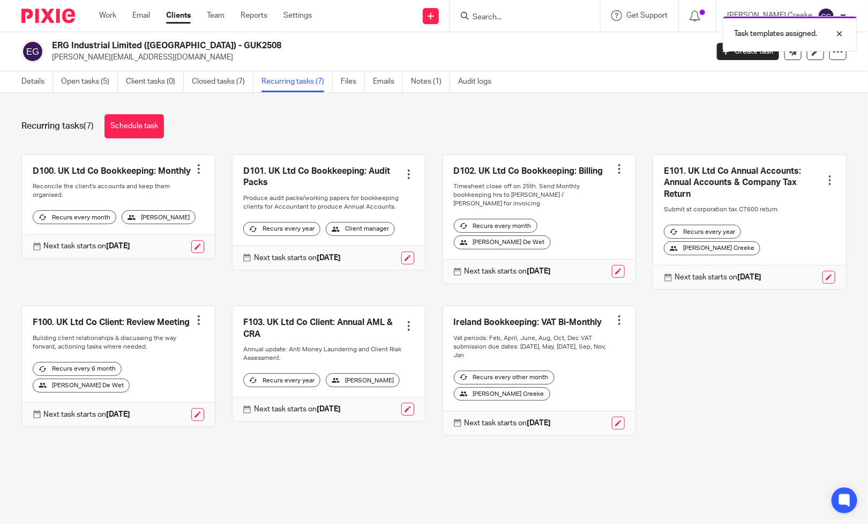
drag, startPoint x: 605, startPoint y: 311, endPoint x: 605, endPoint y: 303, distance: 8.6
click at [614, 315] on div at bounding box center [619, 320] width 11 height 11
click at [585, 377] on span "Cancel schedule" at bounding box center [567, 380] width 56 height 8
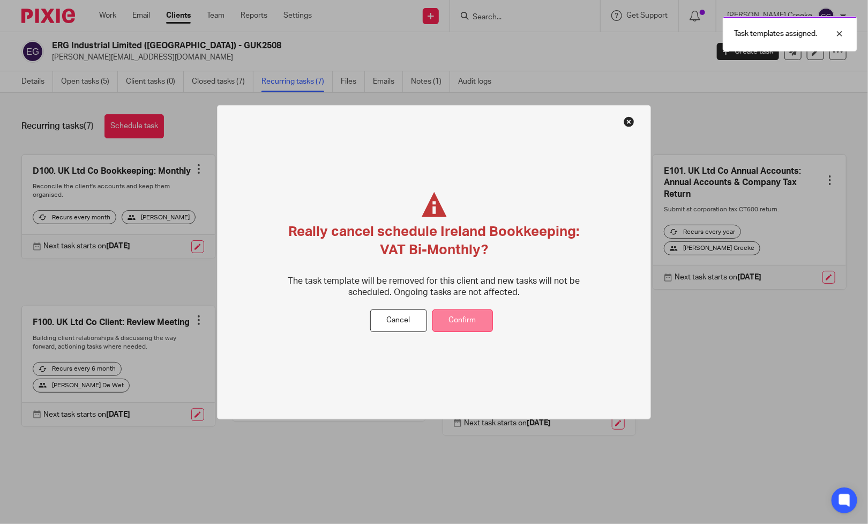
drag, startPoint x: 480, startPoint y: 318, endPoint x: 488, endPoint y: 315, distance: 8.5
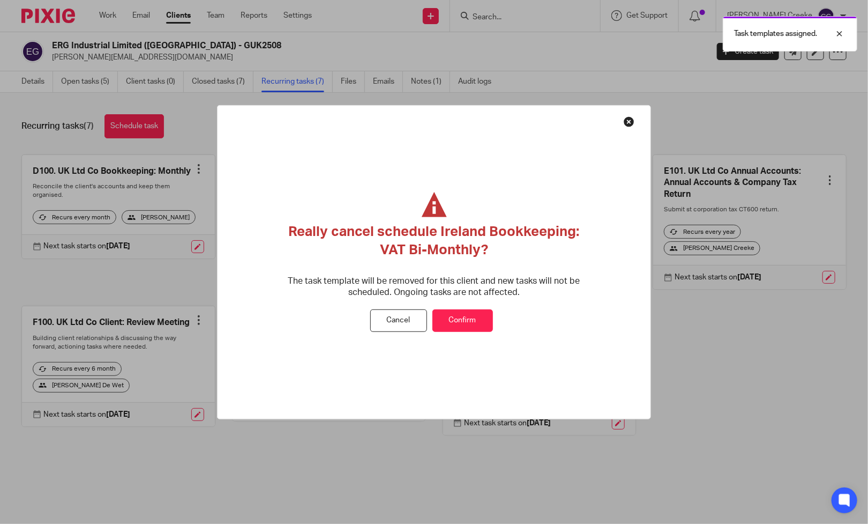
click at [480, 318] on button "Confirm" at bounding box center [463, 320] width 61 height 23
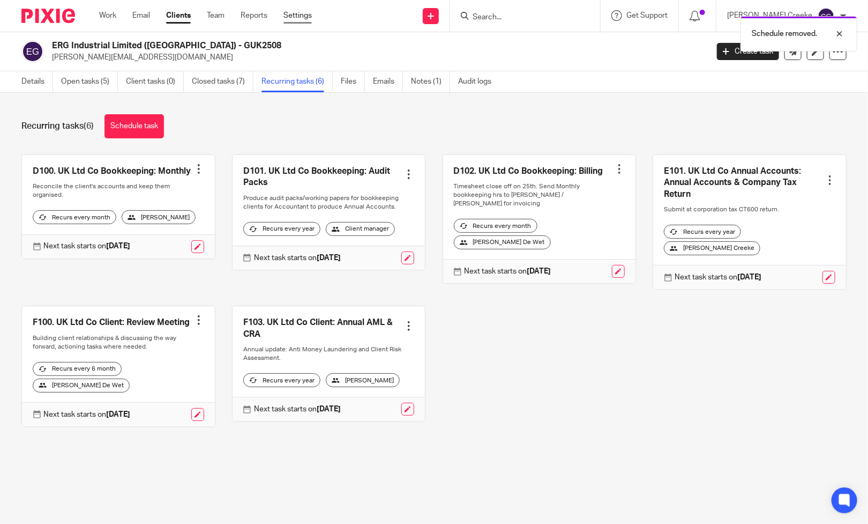
click at [300, 16] on link "Settings" at bounding box center [298, 15] width 28 height 11
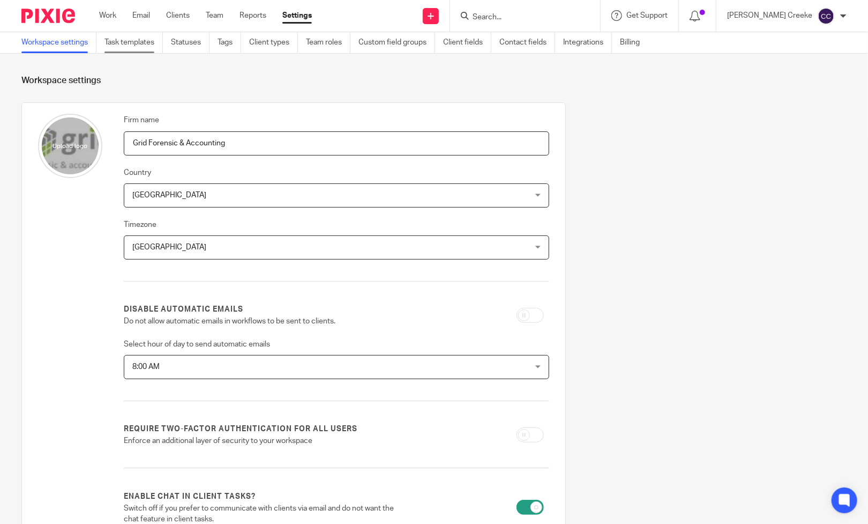
click at [126, 46] on link "Task templates" at bounding box center [134, 42] width 58 height 21
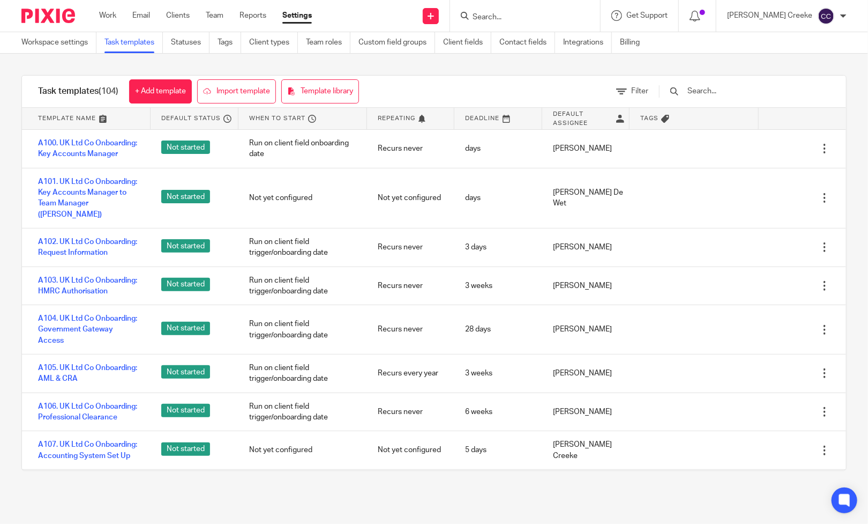
click at [730, 94] on input "text" at bounding box center [749, 91] width 125 height 12
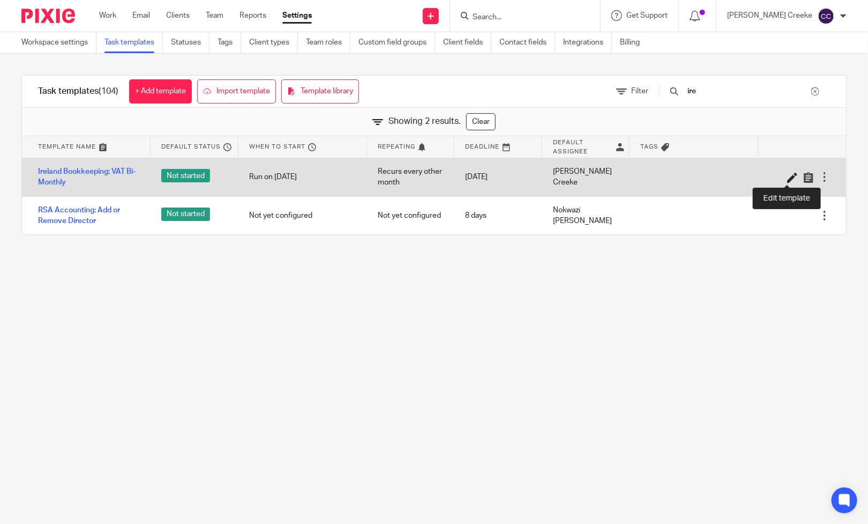
type input "ire"
click at [787, 176] on icon at bounding box center [792, 177] width 11 height 11
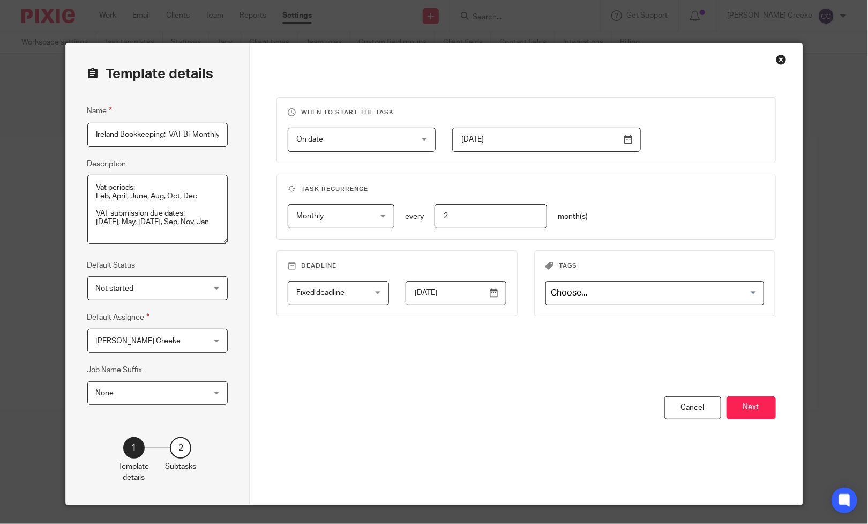
click at [173, 341] on span "[PERSON_NAME] Creeke" at bounding box center [149, 340] width 106 height 23
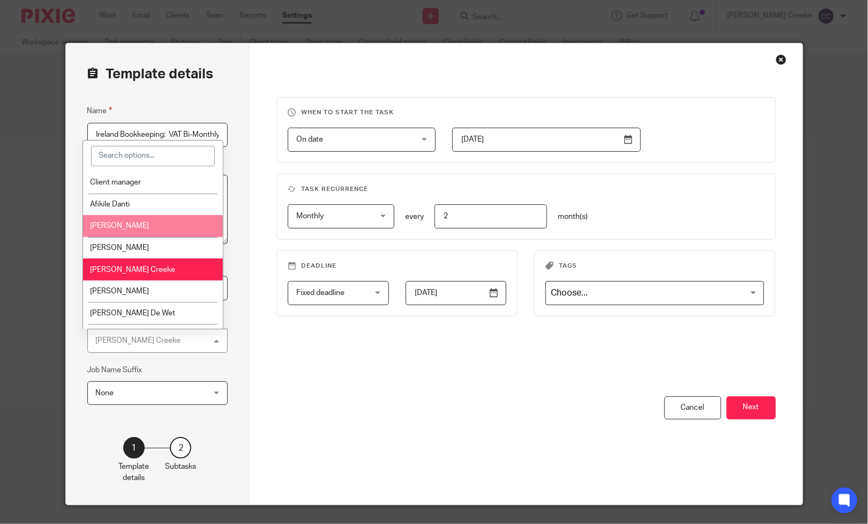
click at [129, 229] on span "[PERSON_NAME]" at bounding box center [119, 226] width 59 height 8
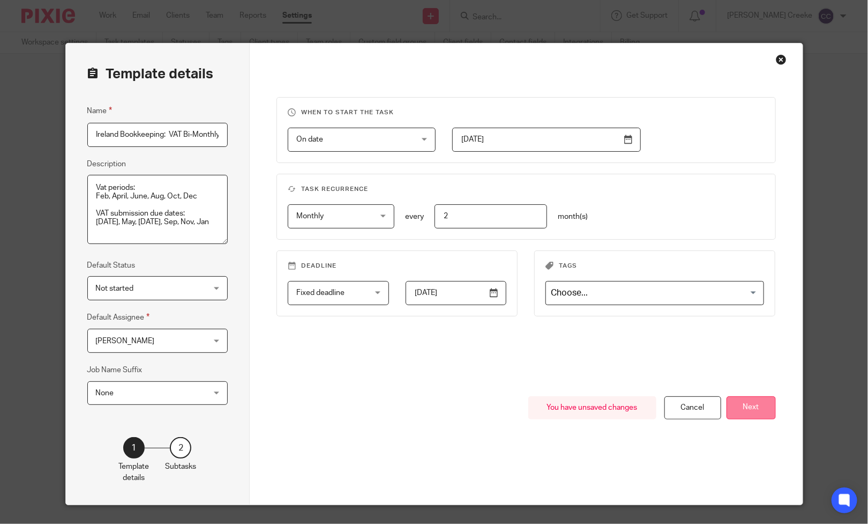
click at [748, 406] on button "Next" at bounding box center [751, 407] width 49 height 23
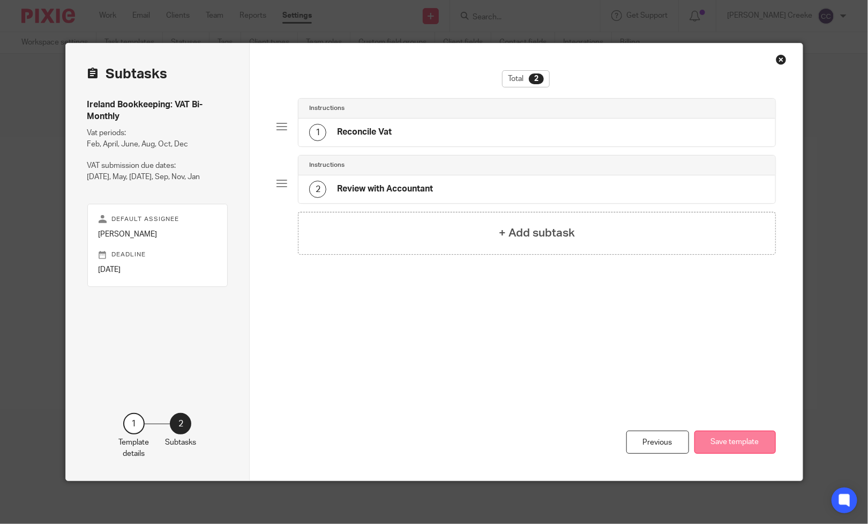
click at [739, 444] on button "Save template" at bounding box center [735, 441] width 81 height 23
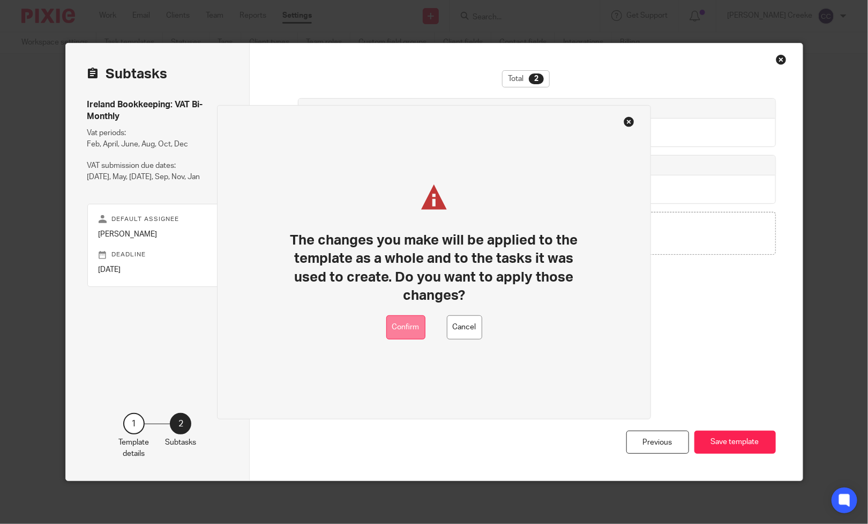
click at [414, 329] on button "Confirm" at bounding box center [405, 327] width 39 height 24
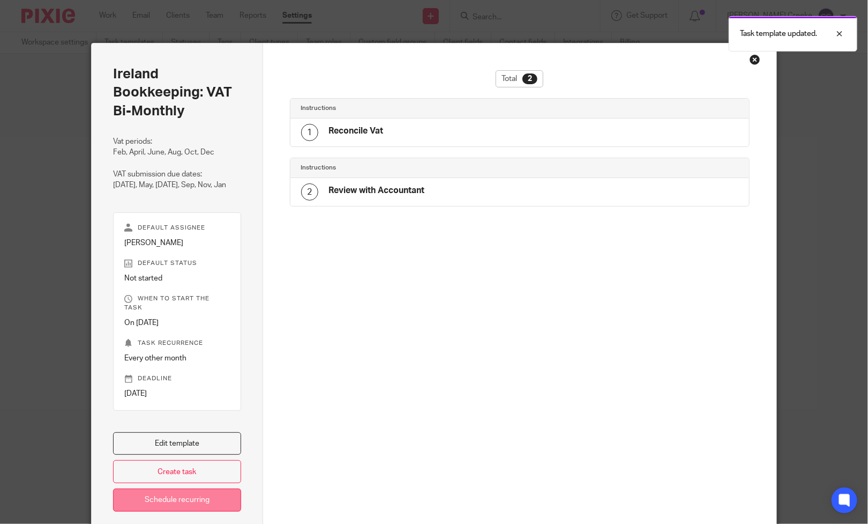
click at [184, 500] on link "Schedule recurring" at bounding box center [177, 499] width 128 height 23
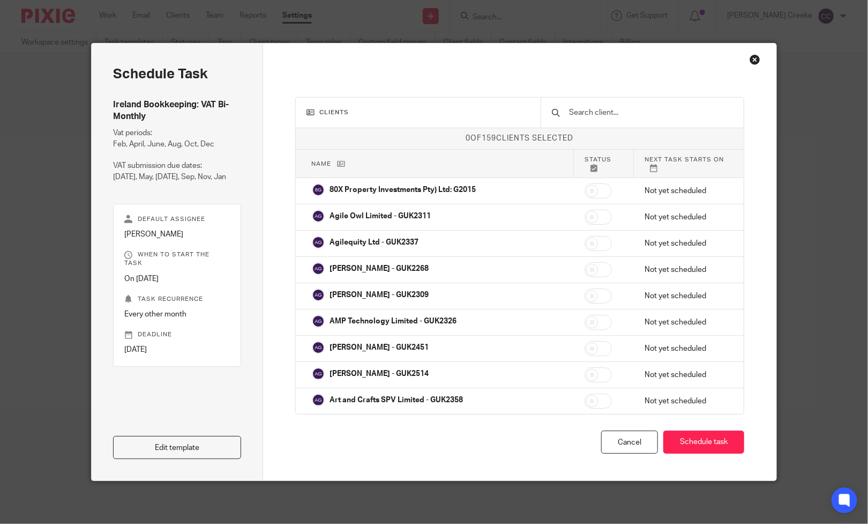
click at [599, 115] on input "text" at bounding box center [650, 113] width 165 height 12
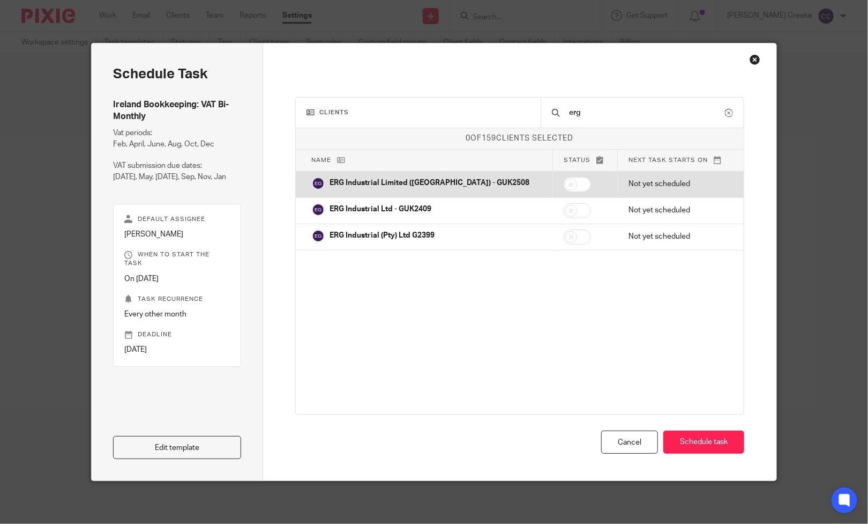
type input "erg"
click at [413, 184] on p "ERG Industrial Limited ([GEOGRAPHIC_DATA]) - GUK2508" at bounding box center [430, 182] width 200 height 11
checkbox input "true"
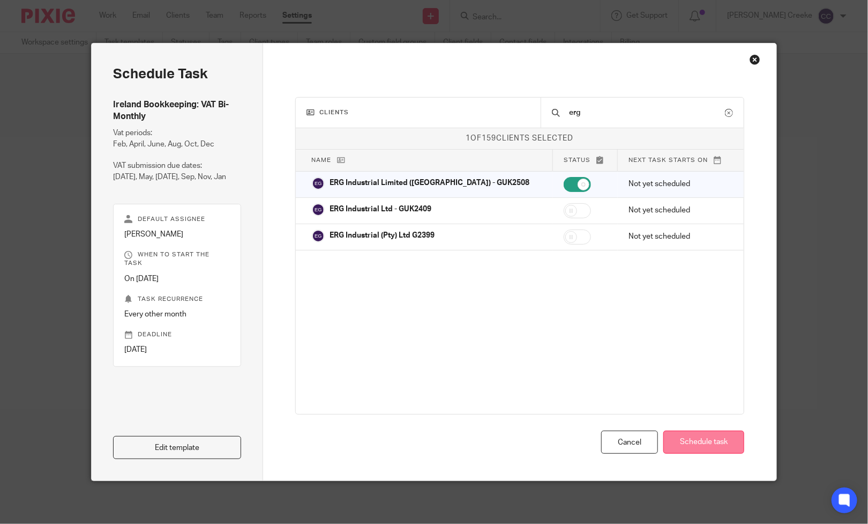
click at [687, 438] on button "Schedule task" at bounding box center [704, 441] width 81 height 23
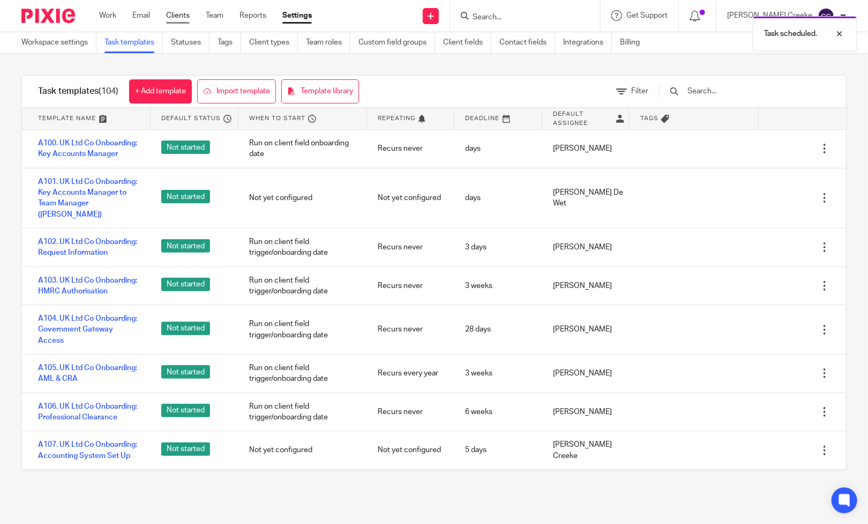
click at [187, 16] on link "Clients" at bounding box center [178, 15] width 24 height 11
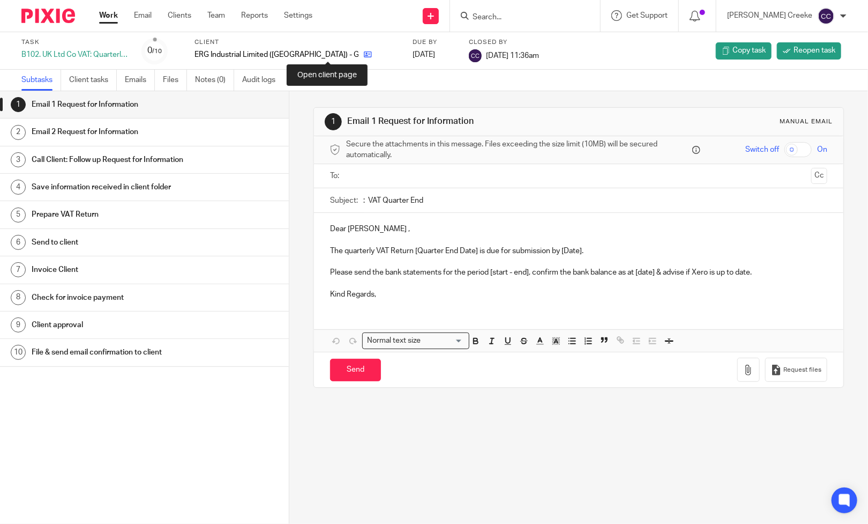
click at [364, 55] on icon at bounding box center [368, 54] width 8 height 8
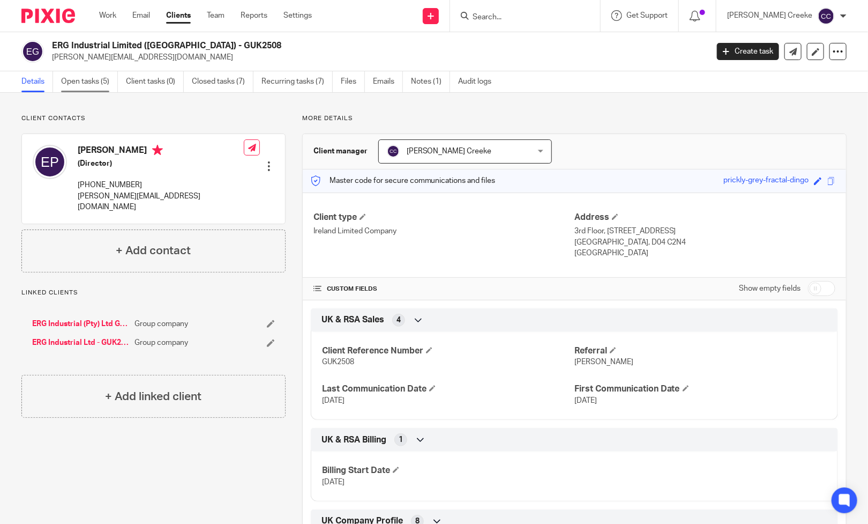
click at [104, 84] on link "Open tasks (5)" at bounding box center [89, 81] width 57 height 21
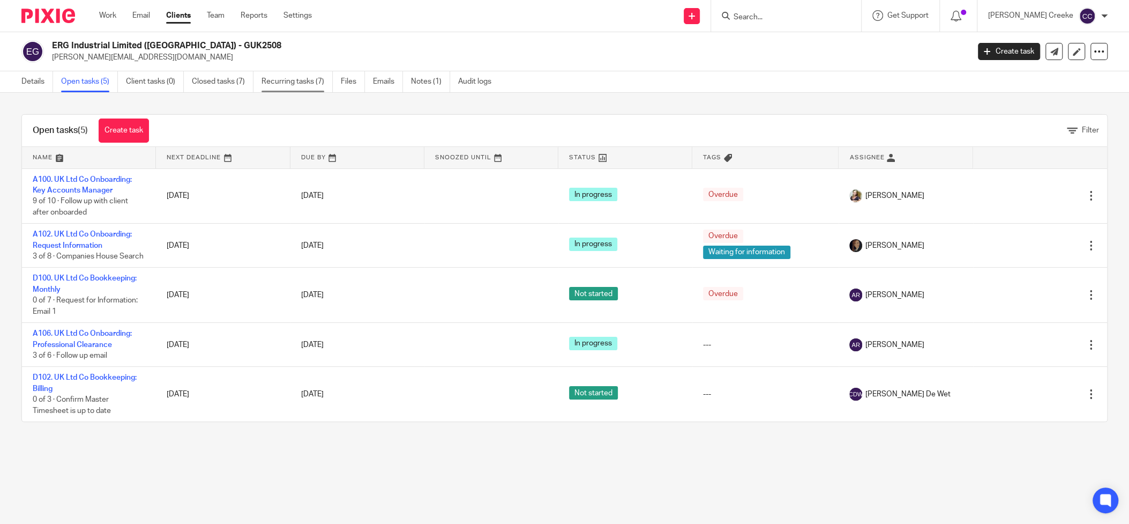
click at [298, 83] on link "Recurring tasks (7)" at bounding box center [297, 81] width 71 height 21
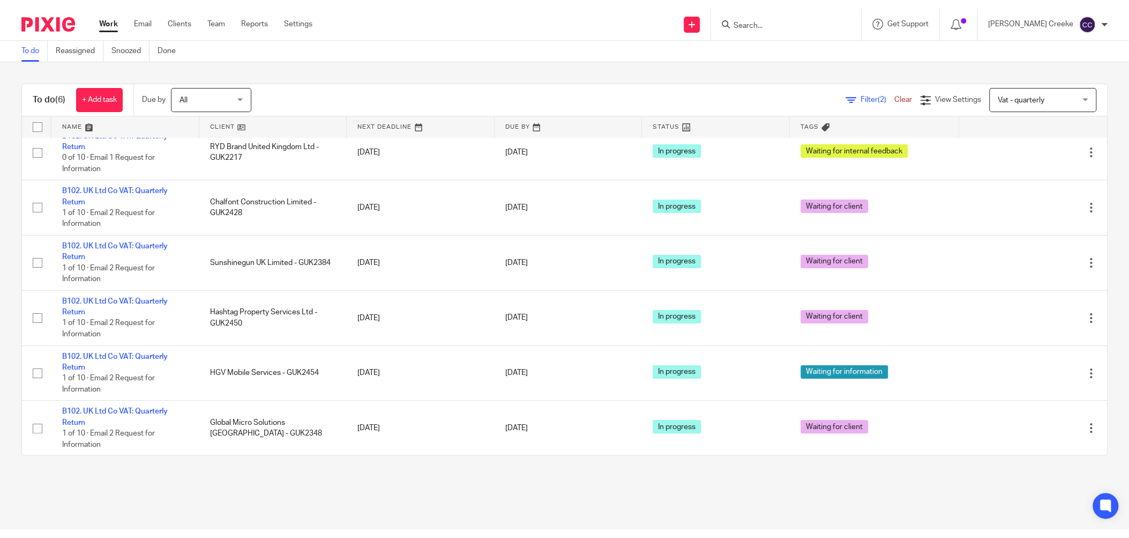
scroll to position [4, 0]
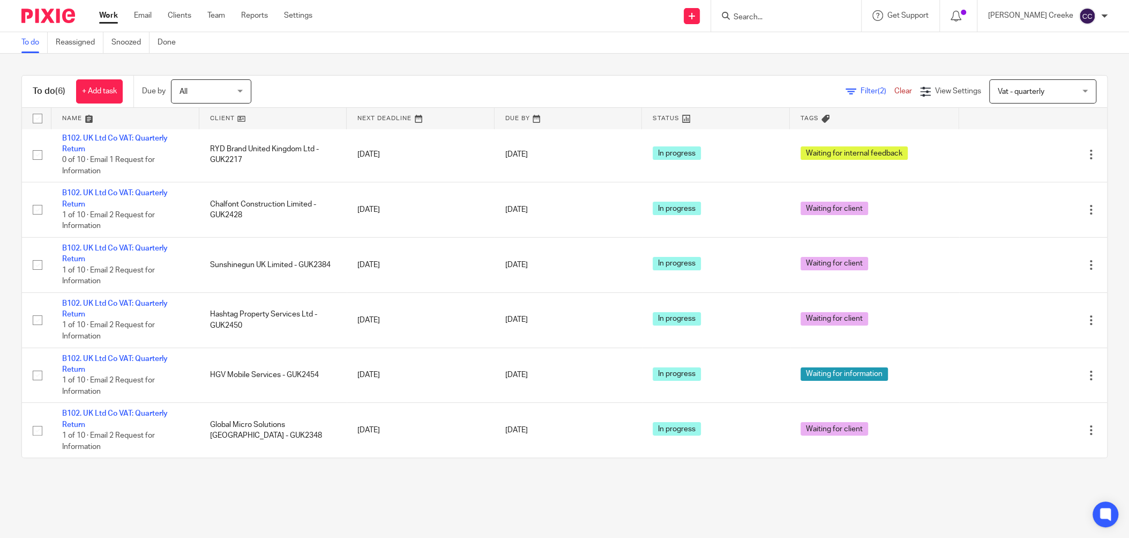
click at [1027, 94] on span "Vat - quarterly" at bounding box center [1037, 91] width 78 height 23
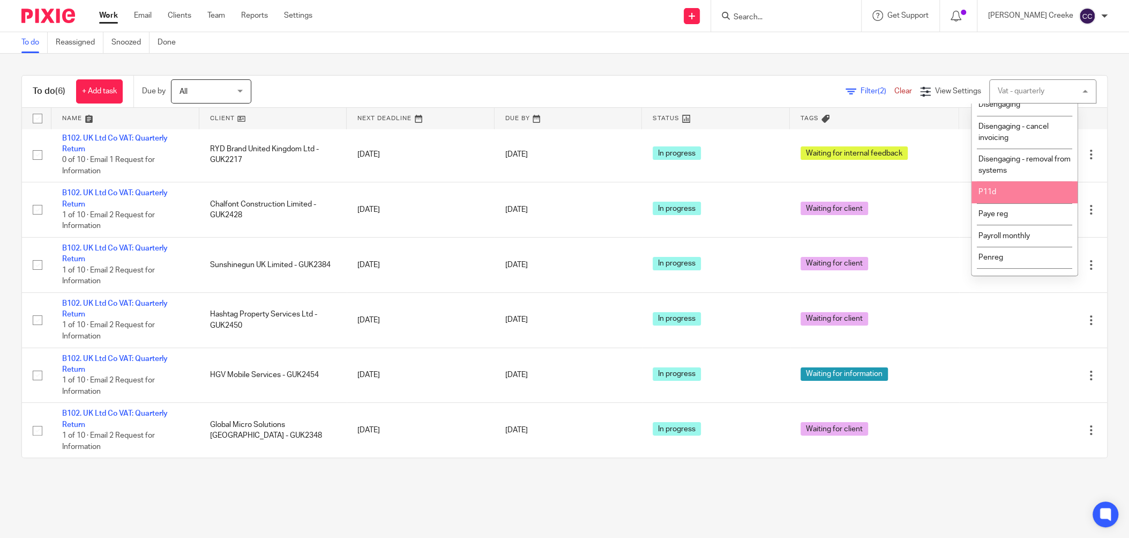
scroll to position [297, 0]
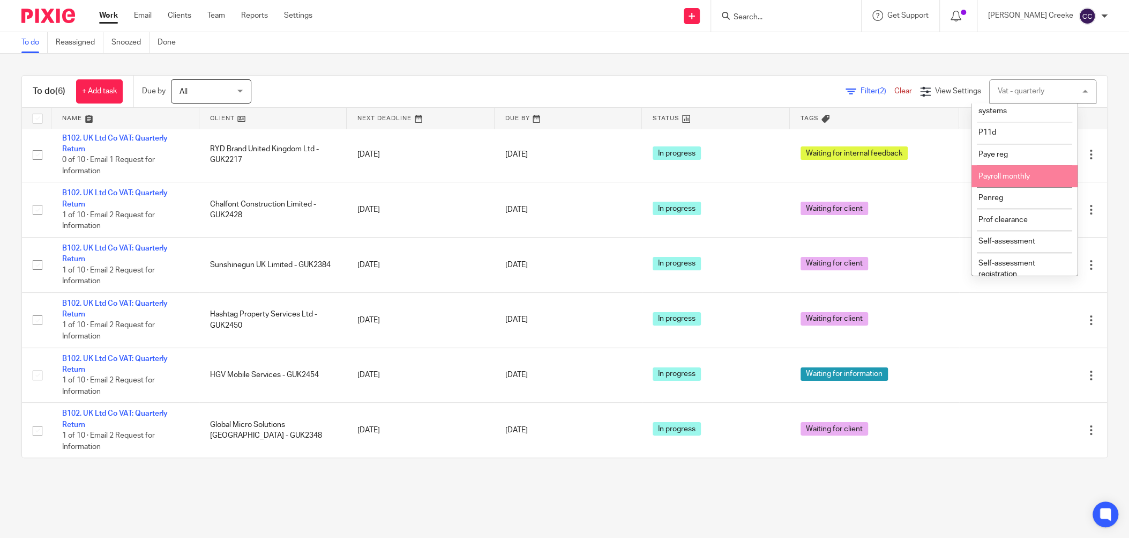
click at [1007, 187] on li "Payroll monthly" at bounding box center [1025, 176] width 106 height 22
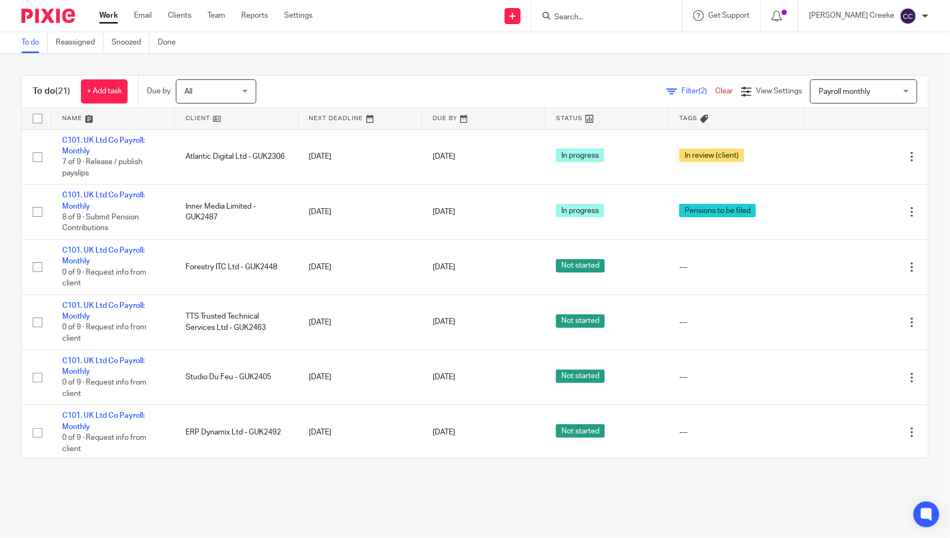
click at [829, 515] on main "To do Reassigned Snoozed Done To do (21) + Add task Due by All All Today Tomorr…" at bounding box center [475, 269] width 950 height 538
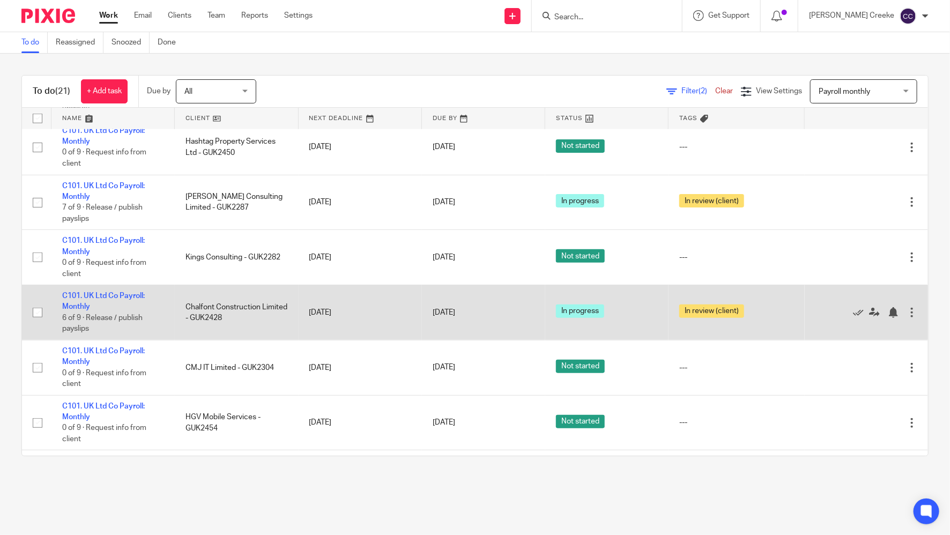
scroll to position [476, 0]
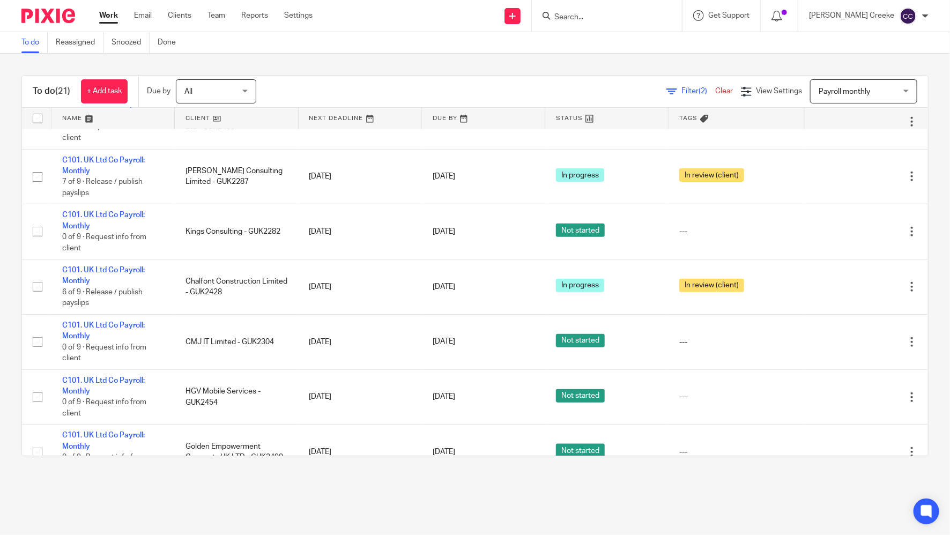
click at [681, 90] on span "Filter (2)" at bounding box center [698, 91] width 34 height 8
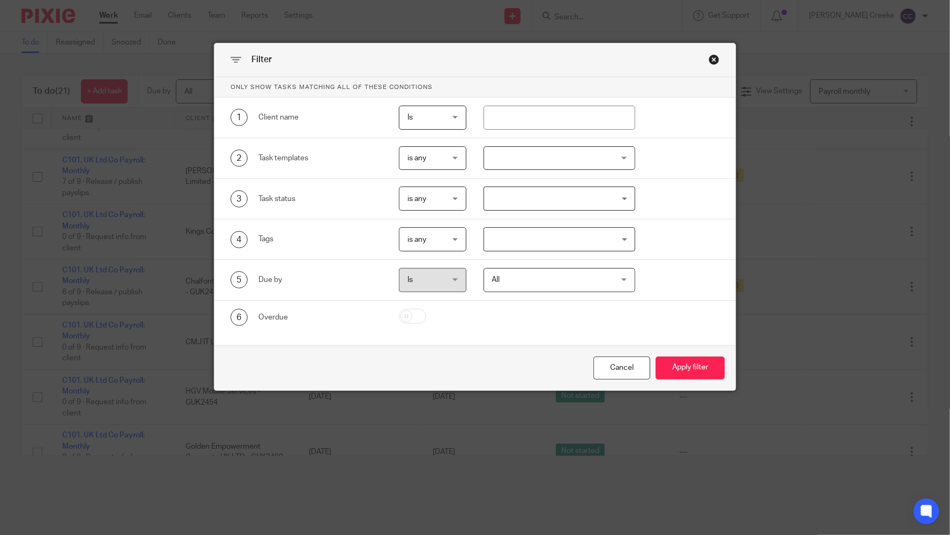
click at [452, 196] on div "is any is any" at bounding box center [433, 199] width 68 height 24
click at [496, 198] on input "Search for option" at bounding box center [557, 198] width 144 height 19
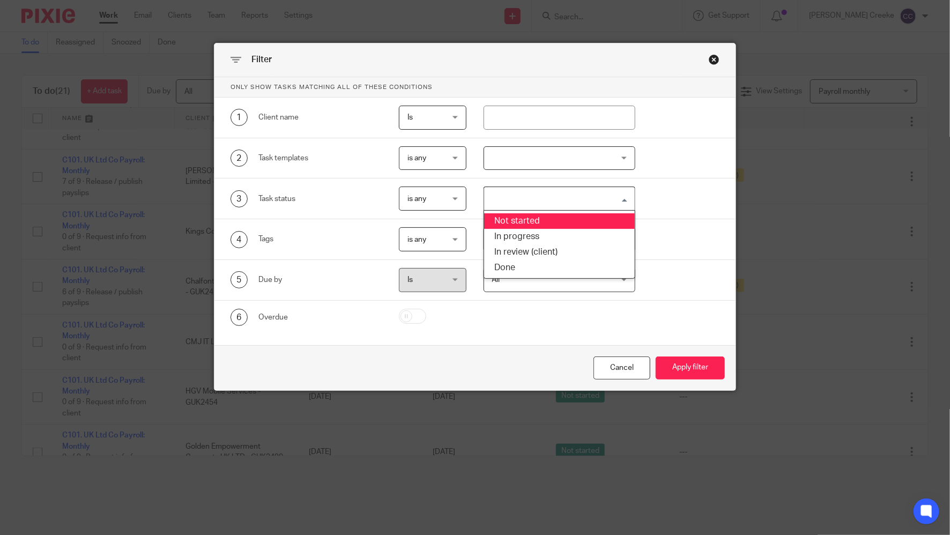
drag, startPoint x: 506, startPoint y: 220, endPoint x: 562, endPoint y: 237, distance: 58.3
click at [506, 220] on li "Not started" at bounding box center [559, 221] width 151 height 16
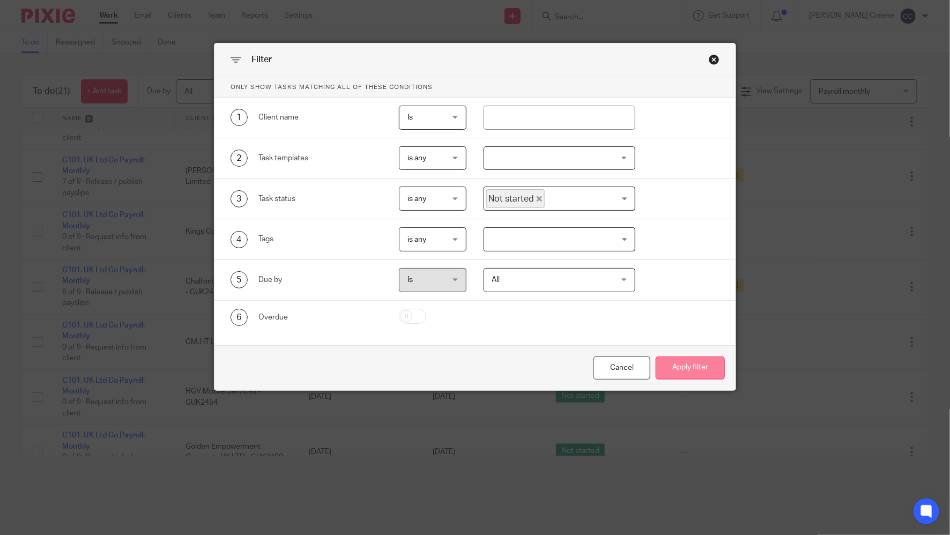
click at [676, 363] on button "Apply filter" at bounding box center [689, 367] width 69 height 23
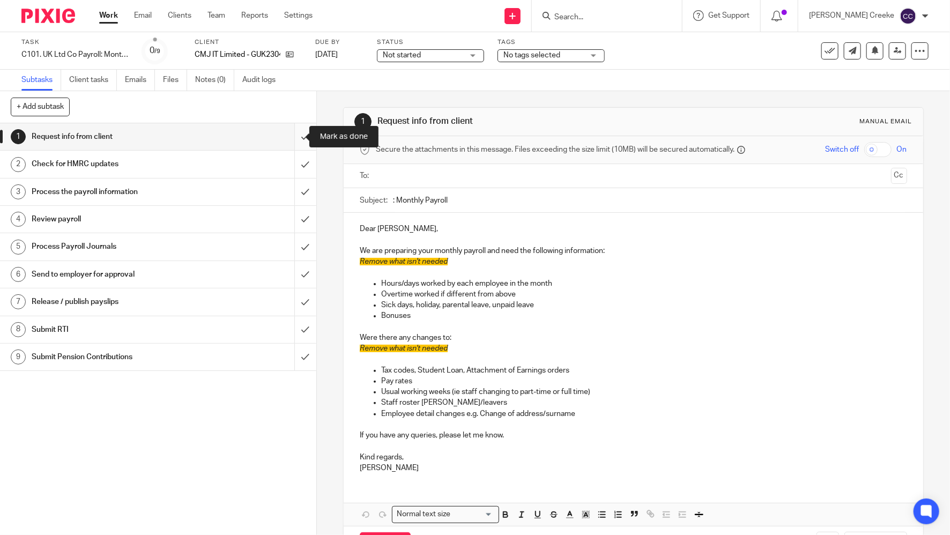
click at [293, 136] on input "submit" at bounding box center [158, 136] width 316 height 27
click at [294, 161] on input "submit" at bounding box center [158, 164] width 316 height 27
click at [294, 191] on input "submit" at bounding box center [158, 191] width 316 height 27
drag, startPoint x: 292, startPoint y: 219, endPoint x: 288, endPoint y: 239, distance: 20.2
click at [292, 220] on input "submit" at bounding box center [158, 219] width 316 height 27
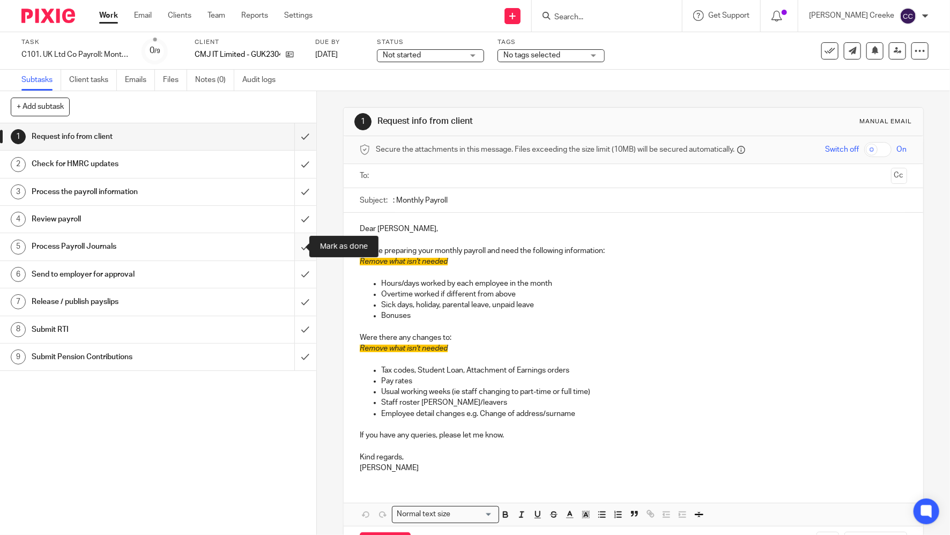
click at [288, 250] on input "submit" at bounding box center [158, 246] width 316 height 27
click at [290, 267] on input "submit" at bounding box center [158, 274] width 316 height 27
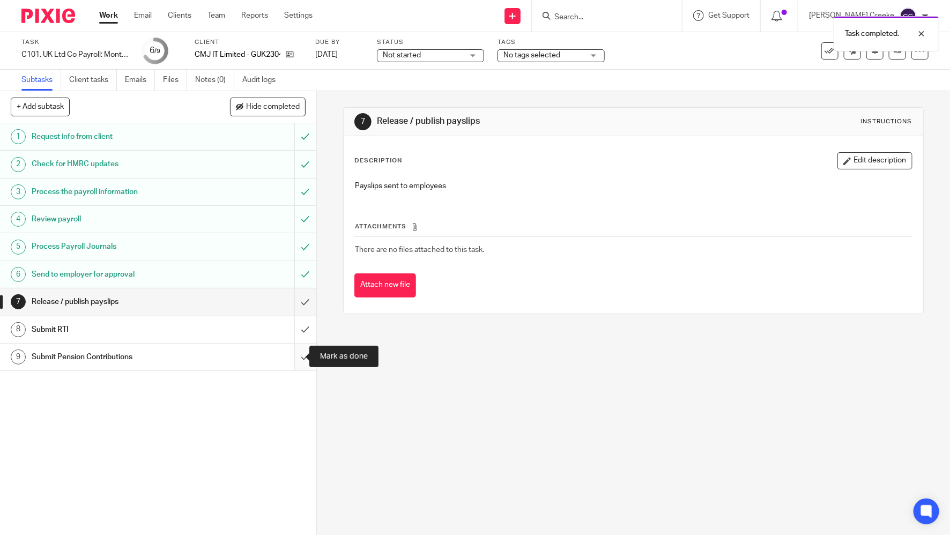
click at [287, 359] on input "submit" at bounding box center [158, 357] width 316 height 27
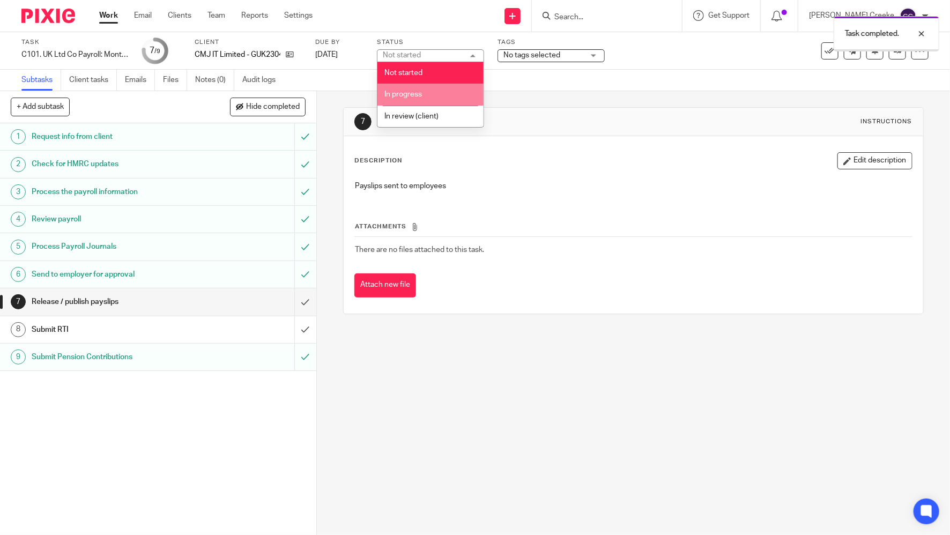
drag, startPoint x: 413, startPoint y: 92, endPoint x: 420, endPoint y: 89, distance: 8.2
click at [413, 92] on span "In progress" at bounding box center [403, 95] width 38 height 8
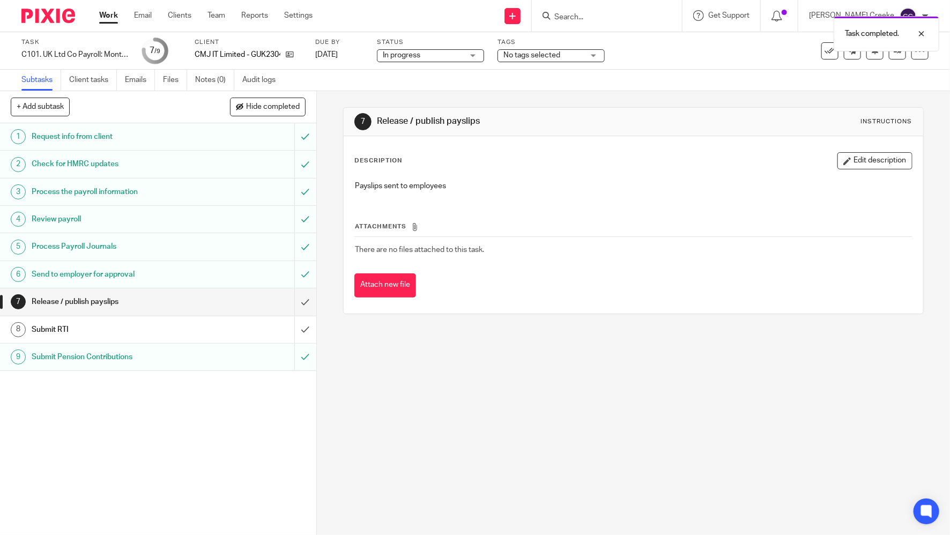
click at [539, 56] on span "No tags selected" at bounding box center [531, 55] width 57 height 8
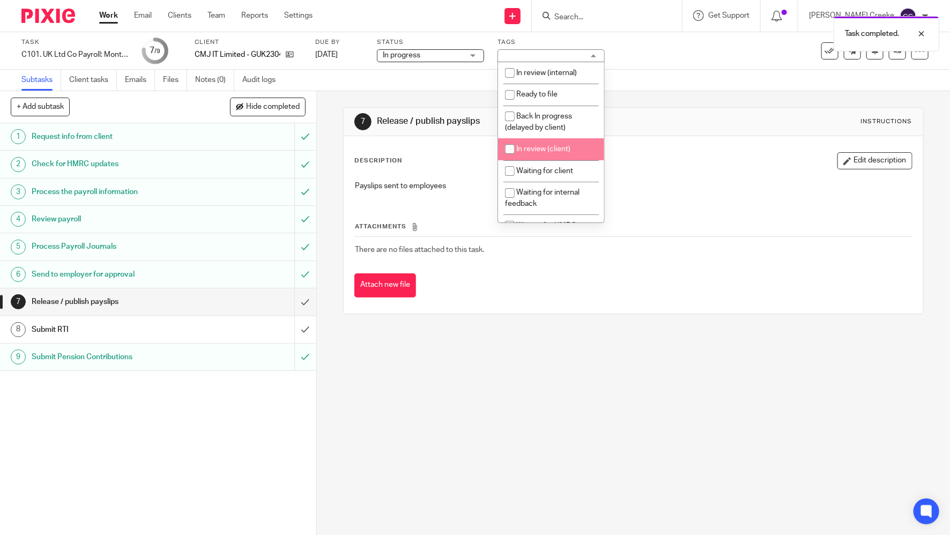
click at [560, 148] on span "In review (client)" at bounding box center [543, 149] width 54 height 8
checkbox input "true"
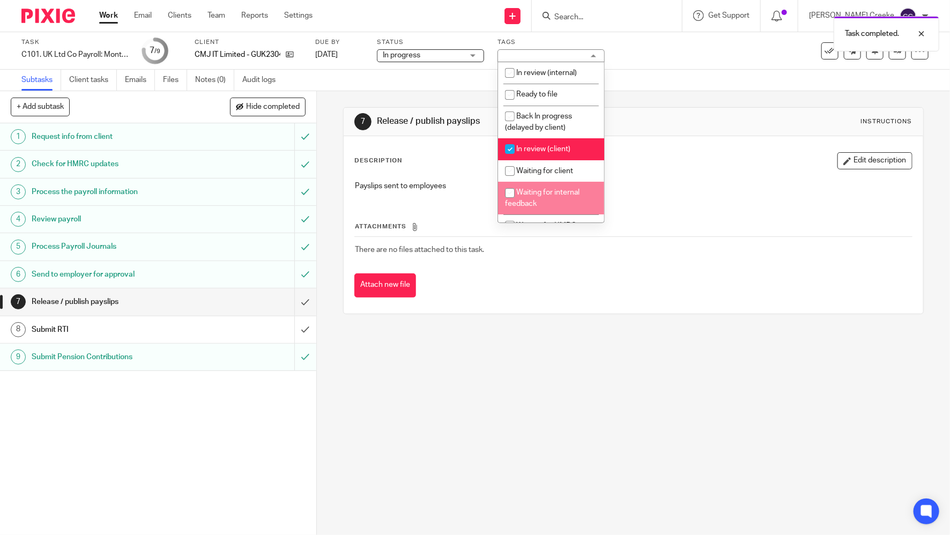
drag, startPoint x: 551, startPoint y: 415, endPoint x: 524, endPoint y: 290, distance: 127.7
click at [550, 410] on div "7 Release / publish payslips Instructions Description Edit description Payslips…" at bounding box center [633, 313] width 633 height 444
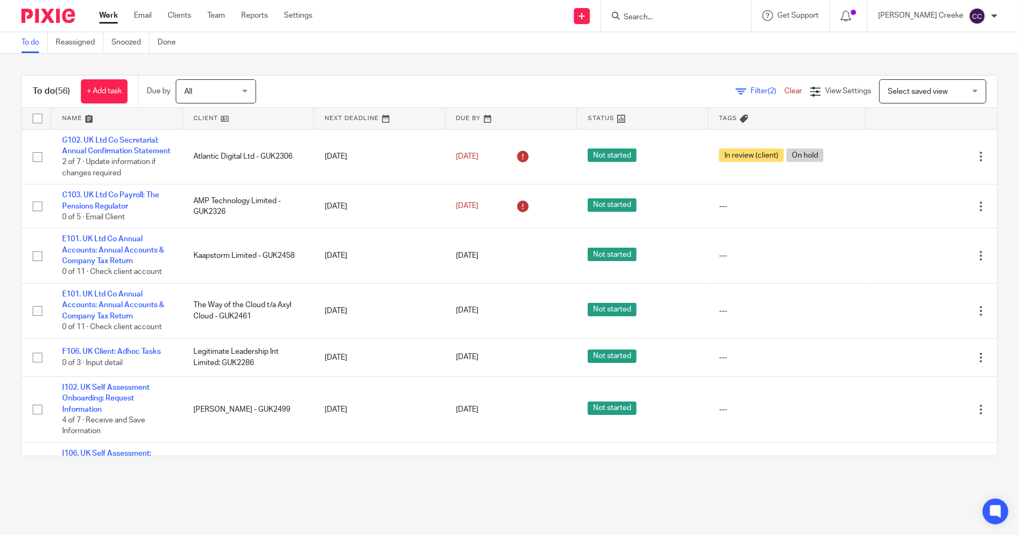
click at [751, 90] on span "Filter (2)" at bounding box center [768, 91] width 34 height 8
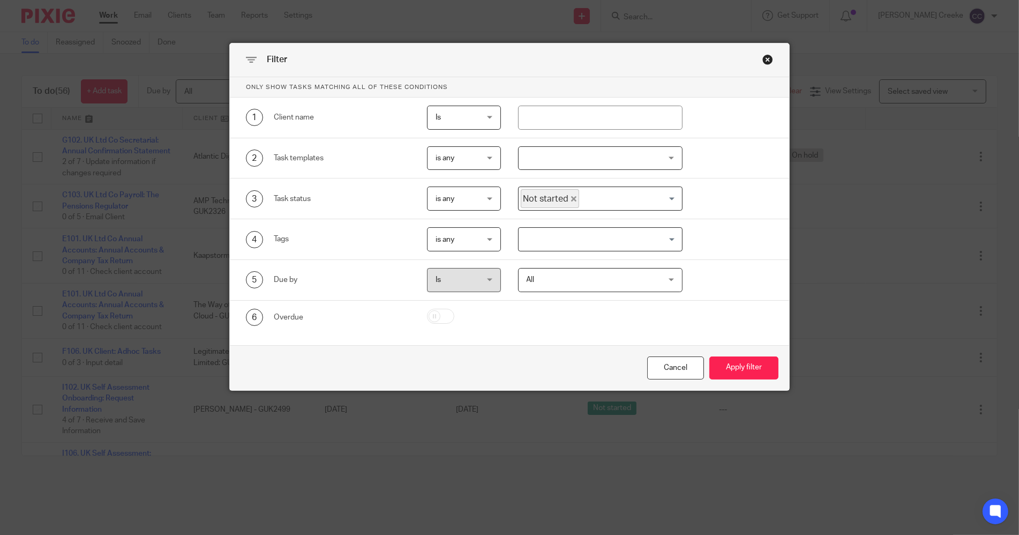
click at [531, 154] on div at bounding box center [600, 158] width 165 height 24
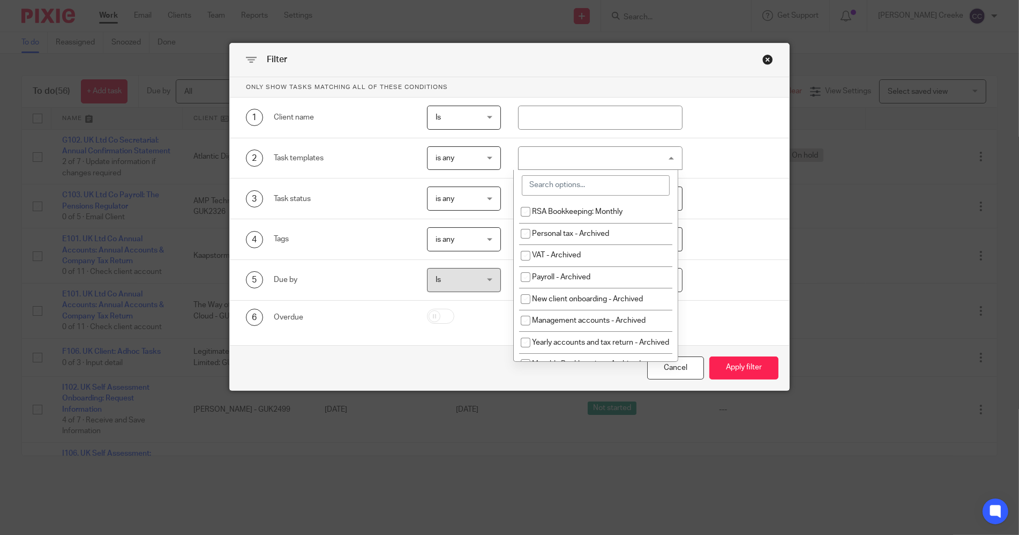
drag, startPoint x: 561, startPoint y: 180, endPoint x: 565, endPoint y: 176, distance: 5.7
click at [562, 182] on input "search" at bounding box center [595, 185] width 147 height 20
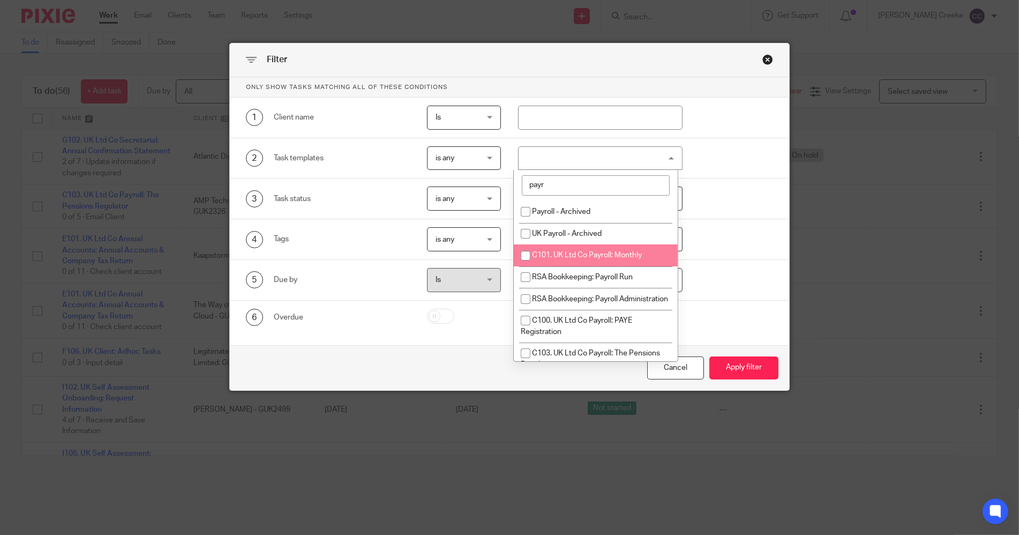
type input "payr"
click at [601, 254] on span "C101. UK Ltd Co Payroll: Monthly" at bounding box center [587, 255] width 110 height 8
checkbox input "true"
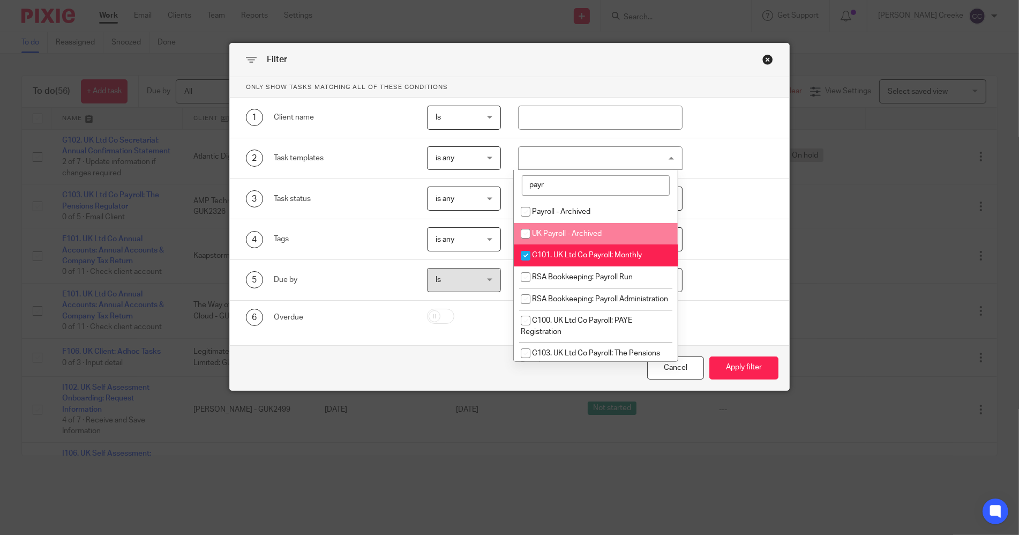
click at [592, 98] on div "1 Client name Is Is Is Is not is" at bounding box center [510, 118] width 560 height 41
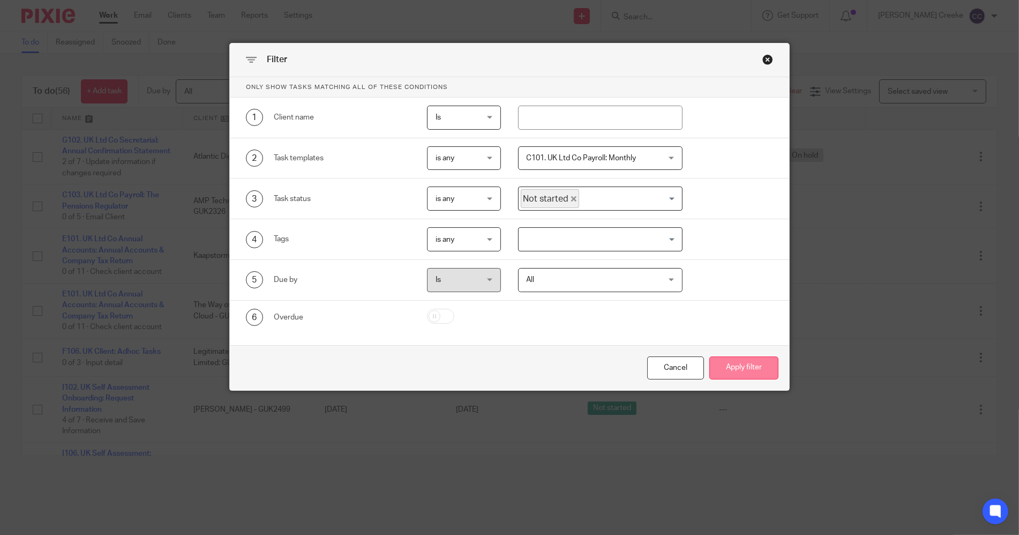
click at [742, 367] on button "Apply filter" at bounding box center [744, 367] width 69 height 23
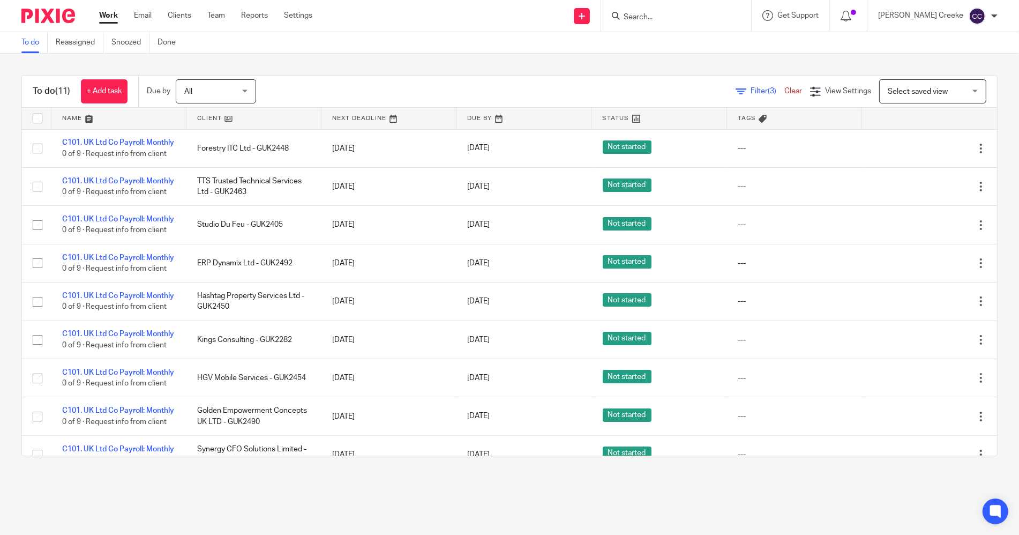
click at [221, 116] on link at bounding box center [254, 118] width 135 height 21
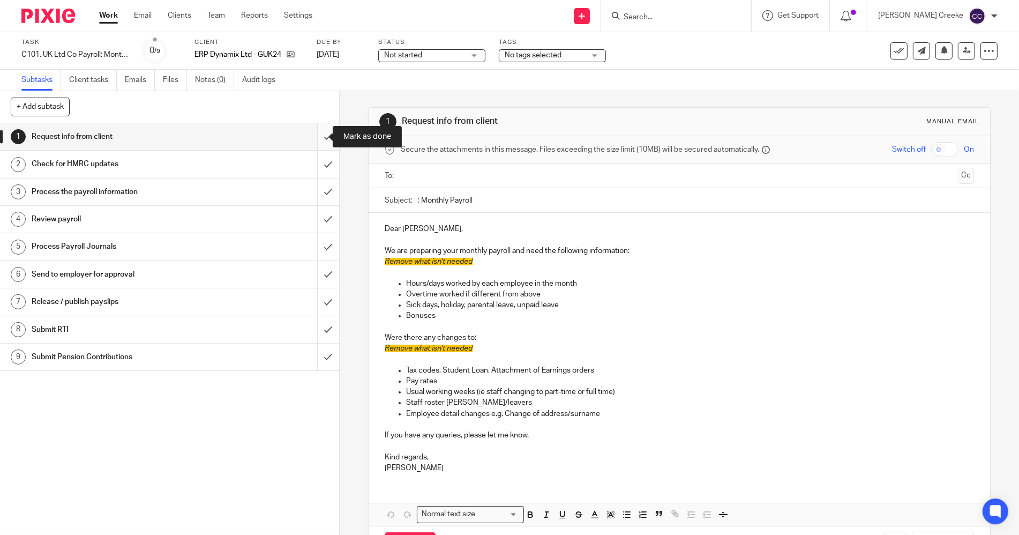
click at [315, 134] on input "submit" at bounding box center [169, 136] width 339 height 27
click at [317, 162] on input "submit" at bounding box center [169, 164] width 339 height 27
drag, startPoint x: 320, startPoint y: 195, endPoint x: 317, endPoint y: 222, distance: 27.5
click at [320, 197] on input "submit" at bounding box center [169, 191] width 339 height 27
click at [317, 222] on input "submit" at bounding box center [169, 219] width 339 height 27
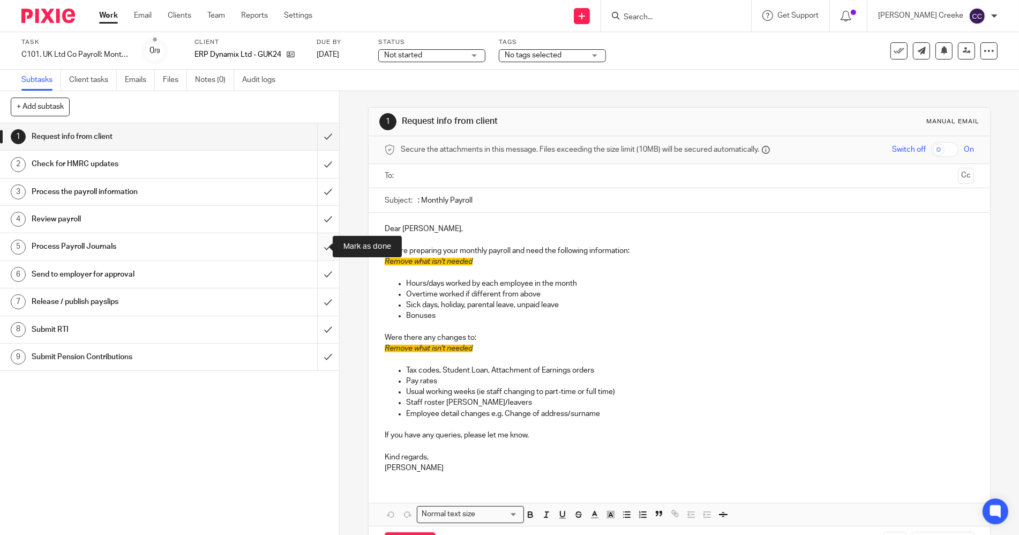
click at [315, 250] on input "submit" at bounding box center [169, 246] width 339 height 27
click at [318, 271] on input "submit" at bounding box center [169, 274] width 339 height 27
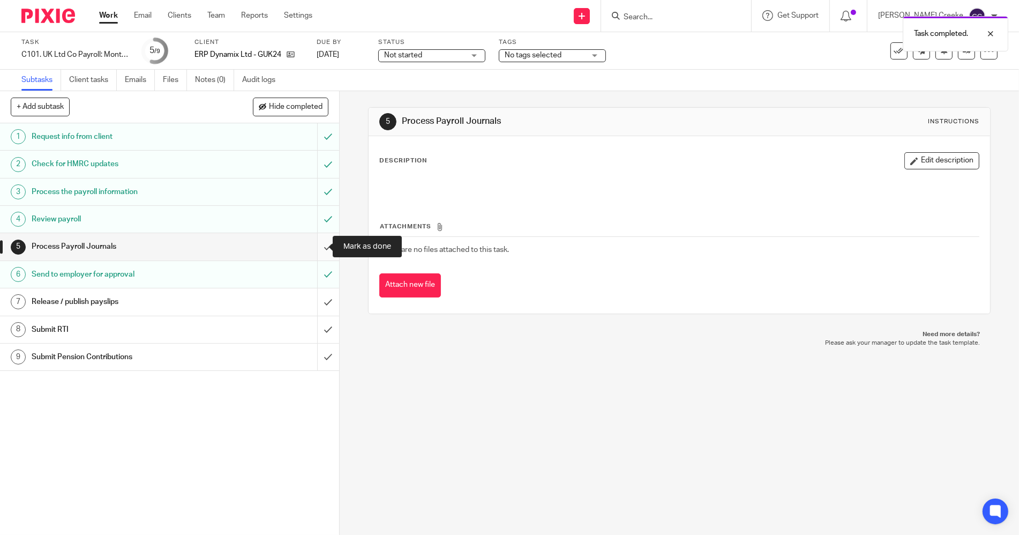
click at [315, 243] on input "submit" at bounding box center [169, 246] width 339 height 27
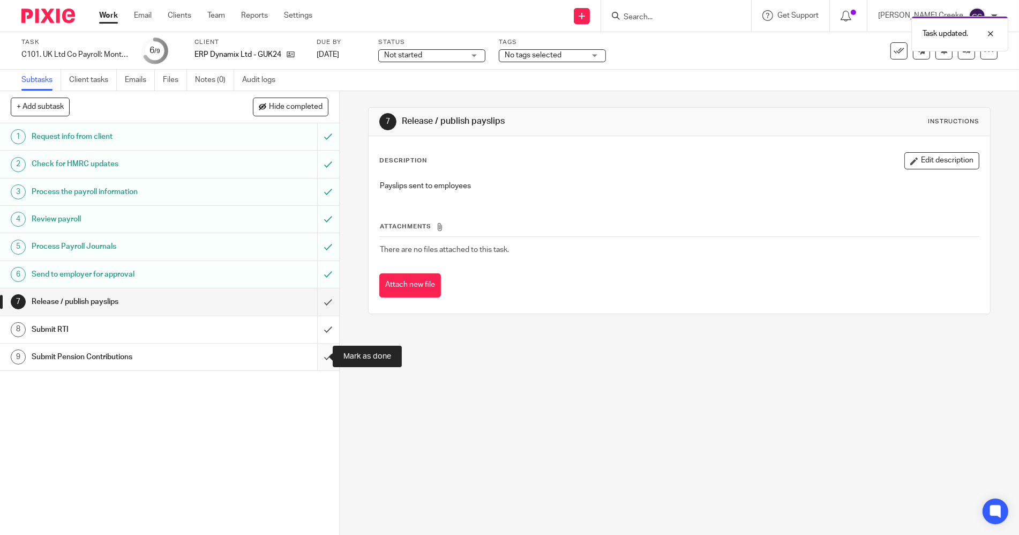
click at [318, 357] on input "submit" at bounding box center [169, 357] width 339 height 27
click at [428, 55] on span "Not started" at bounding box center [424, 55] width 80 height 11
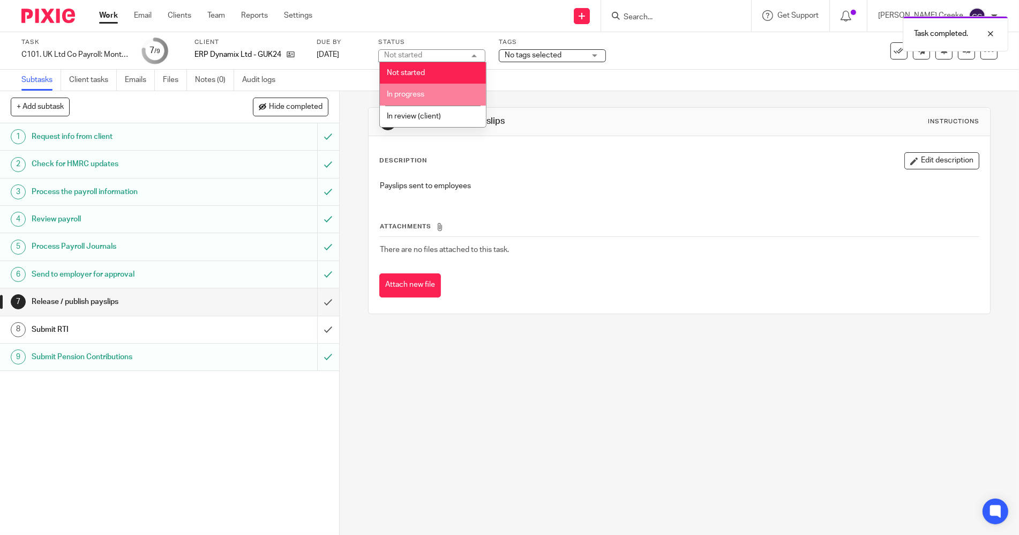
drag, startPoint x: 422, startPoint y: 95, endPoint x: 504, endPoint y: 64, distance: 87.7
click at [422, 95] on span "In progress" at bounding box center [406, 95] width 38 height 8
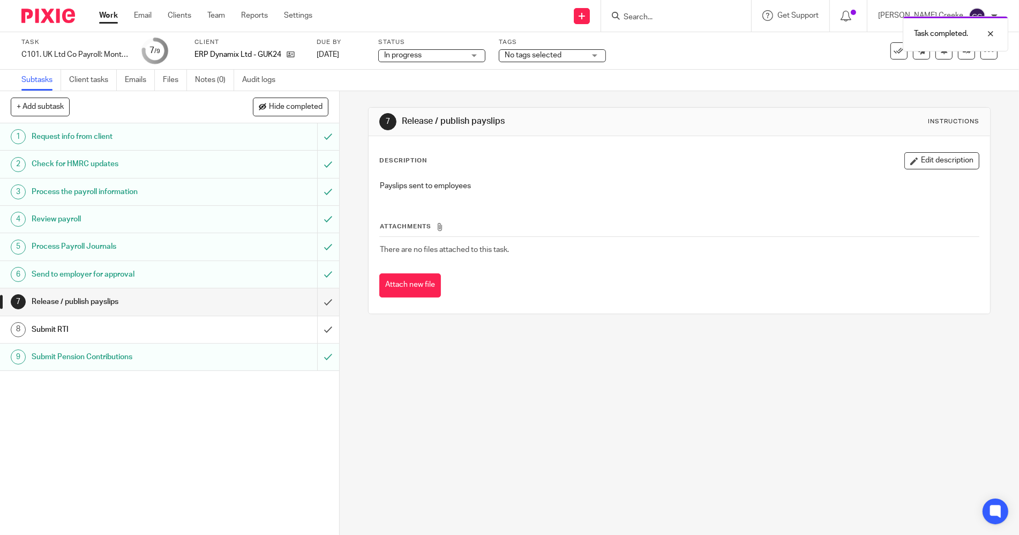
click at [519, 57] on span "No tags selected" at bounding box center [533, 55] width 57 height 8
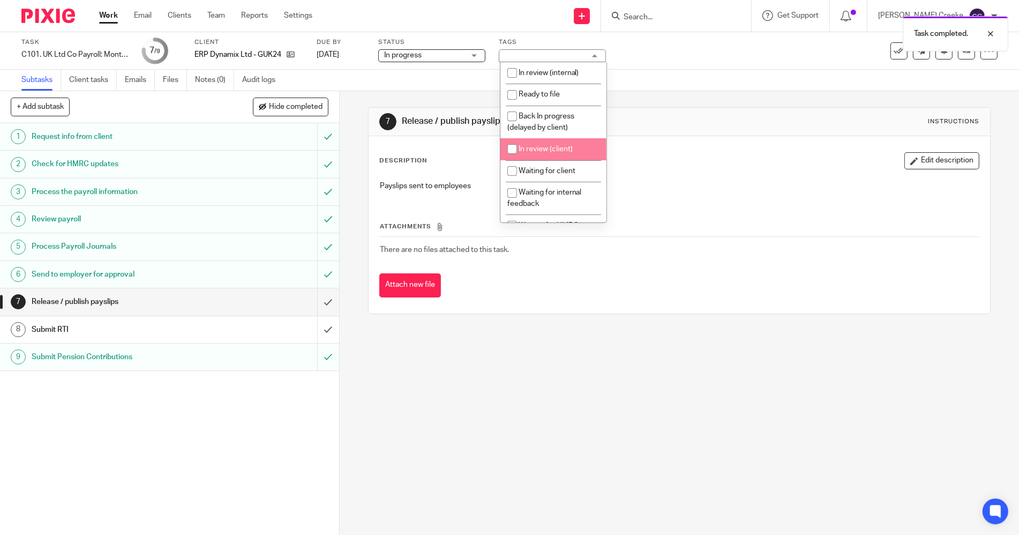
click at [556, 148] on span "In review (client)" at bounding box center [546, 149] width 54 height 8
checkbox input "true"
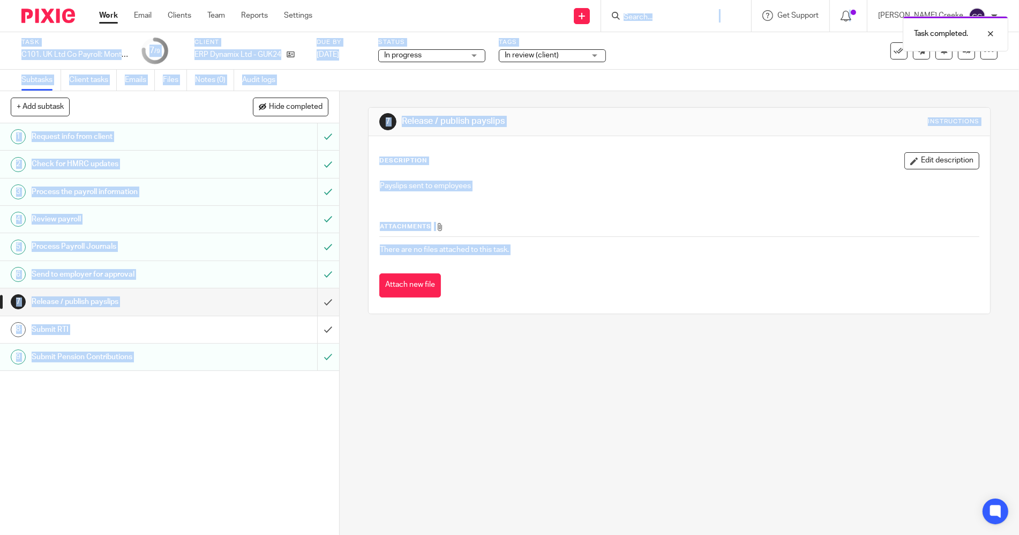
click at [510, 18] on body "Work Email Clients Team Reports Settings Work Email Clients Team Reports Settin…" at bounding box center [509, 267] width 1019 height 535
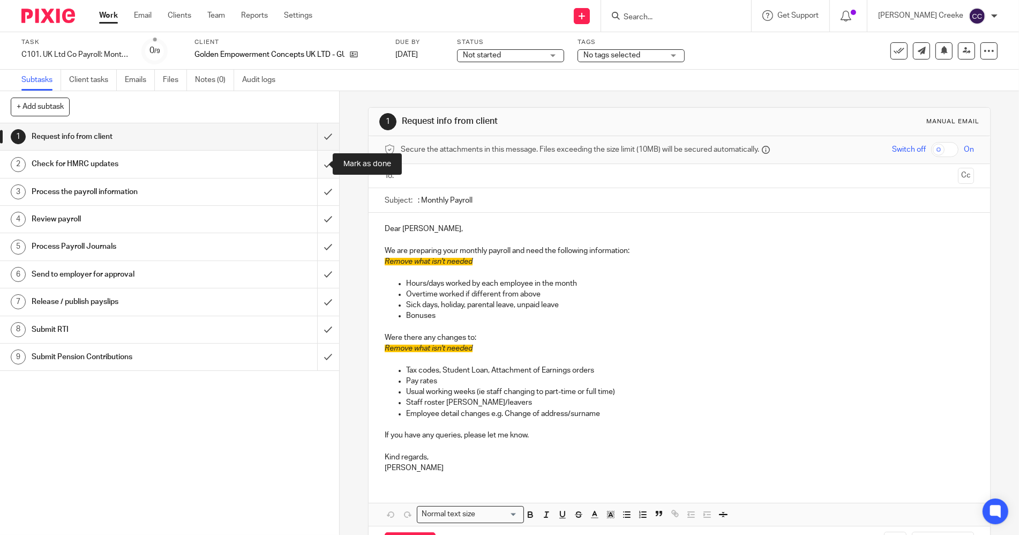
drag, startPoint x: 313, startPoint y: 167, endPoint x: 318, endPoint y: 190, distance: 23.7
click at [313, 167] on input "submit" at bounding box center [169, 164] width 339 height 27
click at [318, 191] on input "submit" at bounding box center [169, 191] width 339 height 27
click at [316, 219] on input "submit" at bounding box center [169, 219] width 339 height 27
click at [314, 242] on input "submit" at bounding box center [169, 246] width 339 height 27
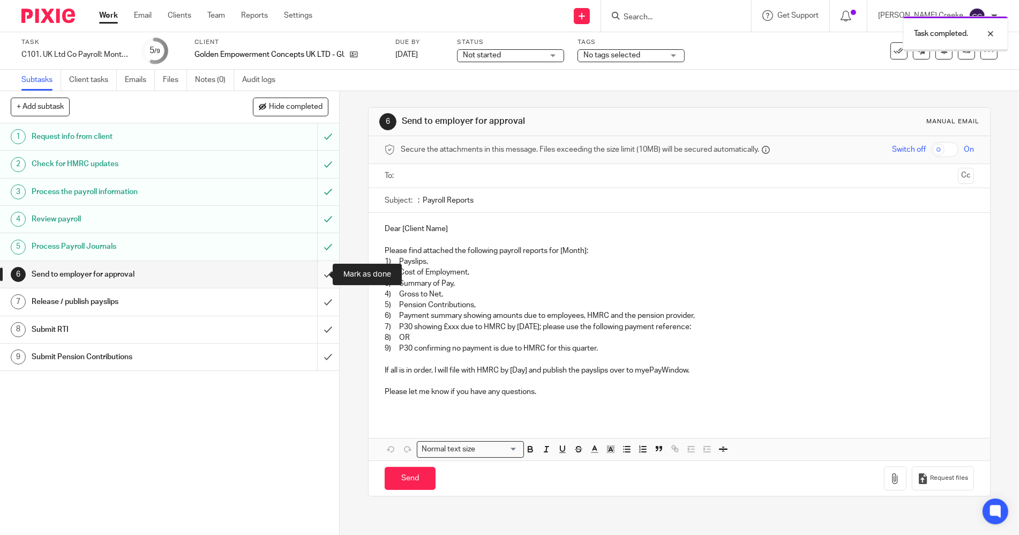
click at [321, 274] on input "submit" at bounding box center [169, 274] width 339 height 27
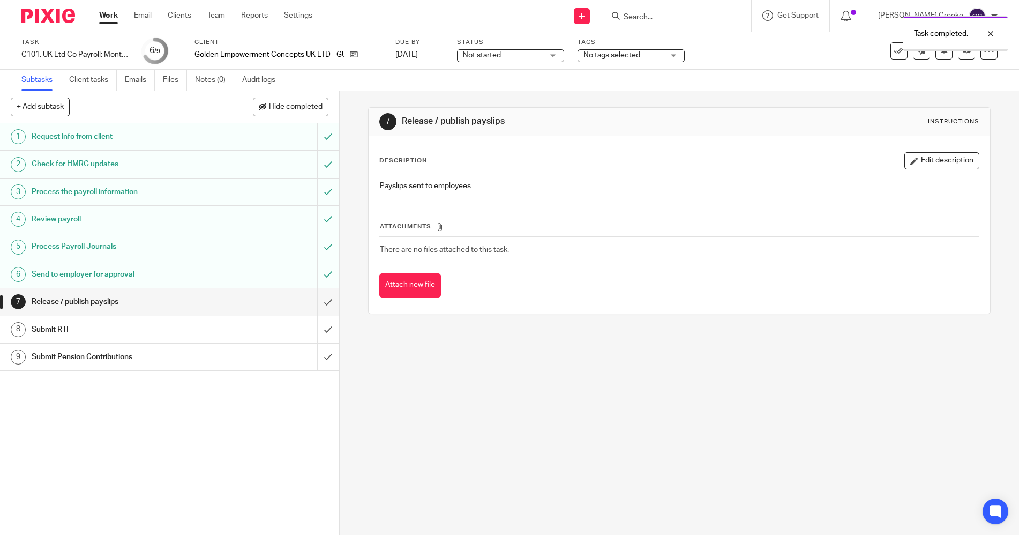
click at [506, 55] on span "Not started" at bounding box center [503, 55] width 80 height 11
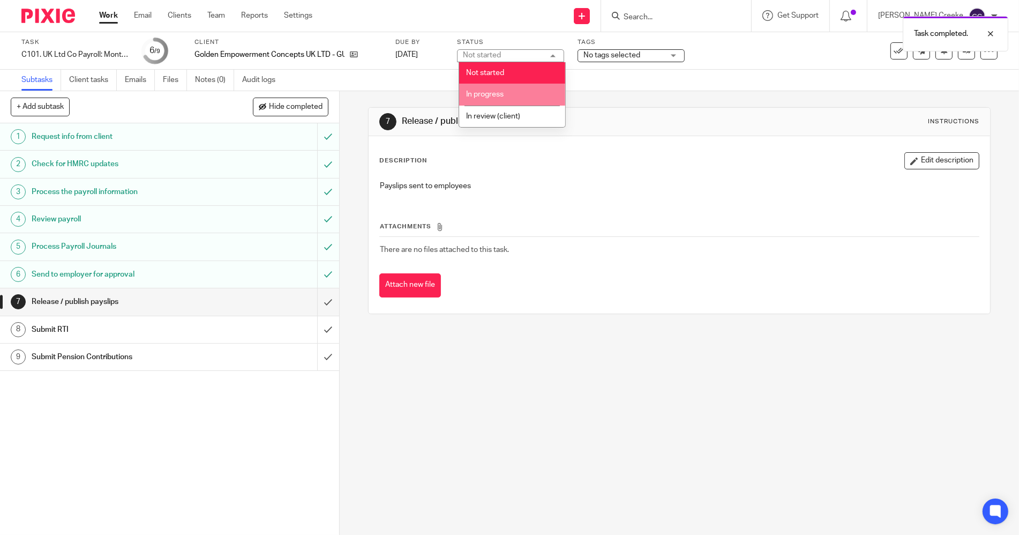
click at [498, 93] on span "In progress" at bounding box center [485, 95] width 38 height 8
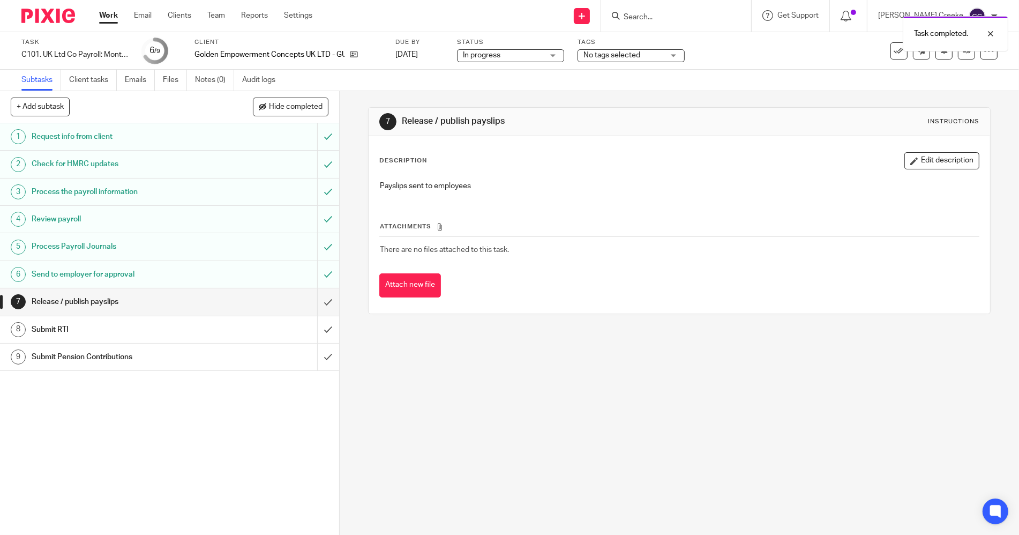
click at [625, 63] on div "Tags No tags selected In review (internal) Ready to file Back In progress (dela…" at bounding box center [631, 51] width 107 height 26
click at [625, 58] on span "No tags selected" at bounding box center [612, 55] width 57 height 8
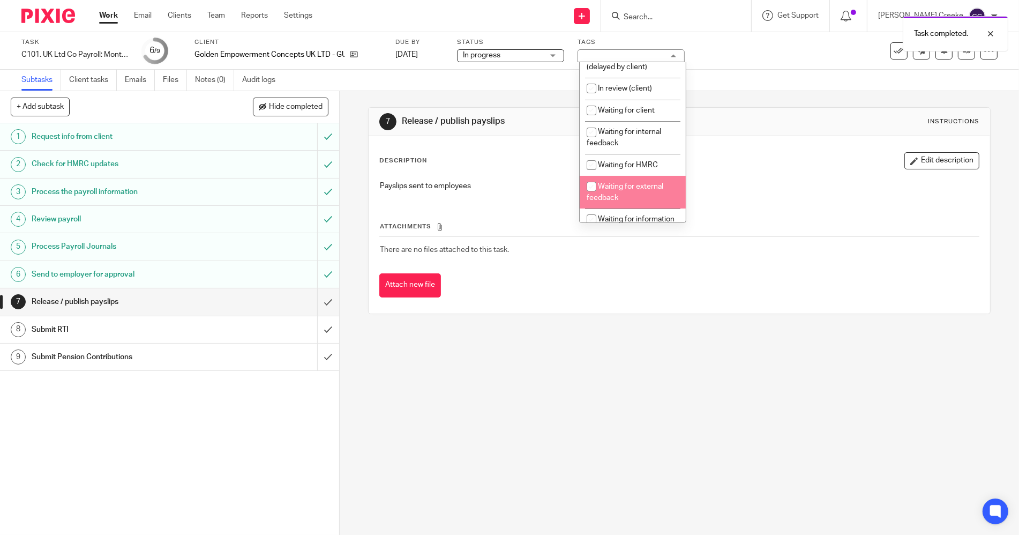
scroll to position [59, 0]
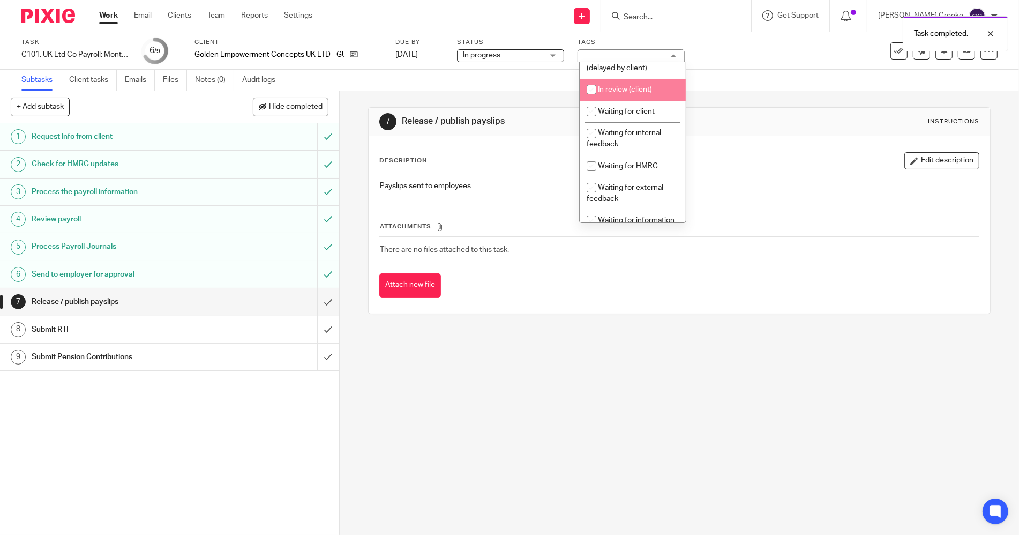
click at [640, 90] on span "In review (client)" at bounding box center [625, 90] width 54 height 8
checkbox input "true"
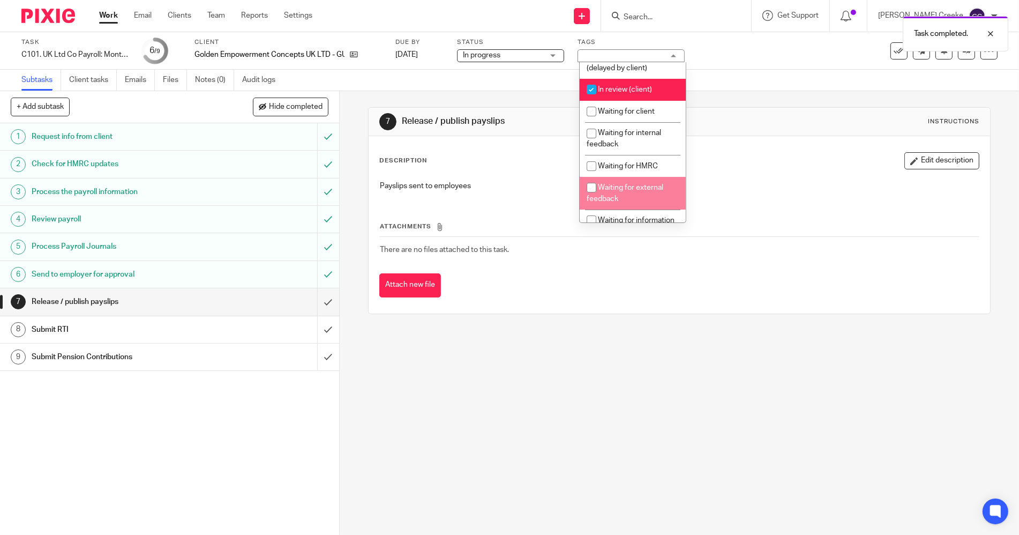
drag, startPoint x: 560, startPoint y: 406, endPoint x: 444, endPoint y: 226, distance: 213.6
click at [553, 386] on div "7 Release / publish payslips Instructions Description Edit description Payslips…" at bounding box center [680, 313] width 680 height 444
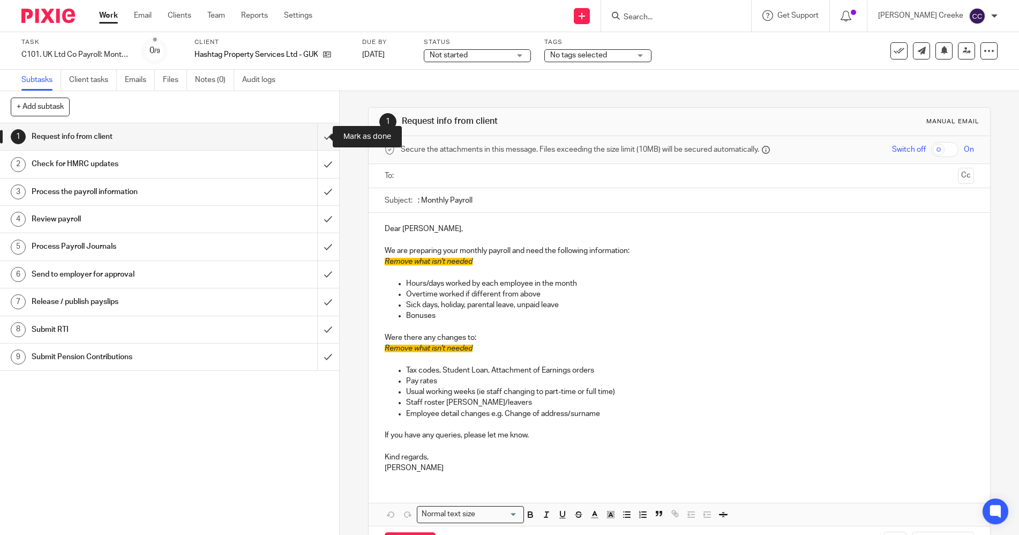
click at [319, 140] on input "submit" at bounding box center [169, 136] width 339 height 27
click at [323, 170] on input "submit" at bounding box center [169, 164] width 339 height 27
drag, startPoint x: 321, startPoint y: 195, endPoint x: 312, endPoint y: 222, distance: 29.2
click at [320, 196] on input "submit" at bounding box center [169, 191] width 339 height 27
drag, startPoint x: 312, startPoint y: 222, endPoint x: 317, endPoint y: 243, distance: 21.5
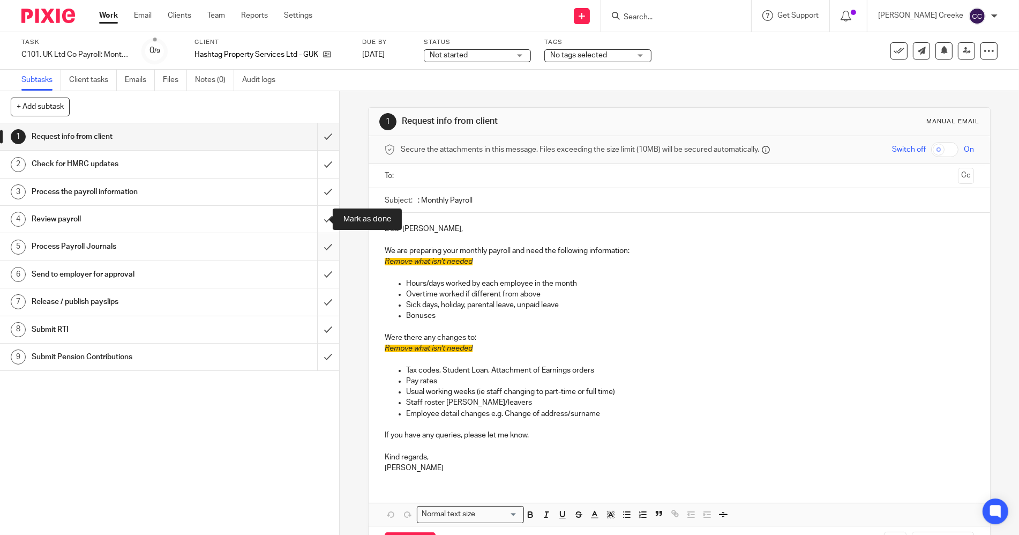
click at [312, 226] on input "submit" at bounding box center [169, 219] width 339 height 27
click at [317, 247] on input "submit" at bounding box center [169, 246] width 339 height 27
click at [321, 274] on input "submit" at bounding box center [169, 274] width 339 height 27
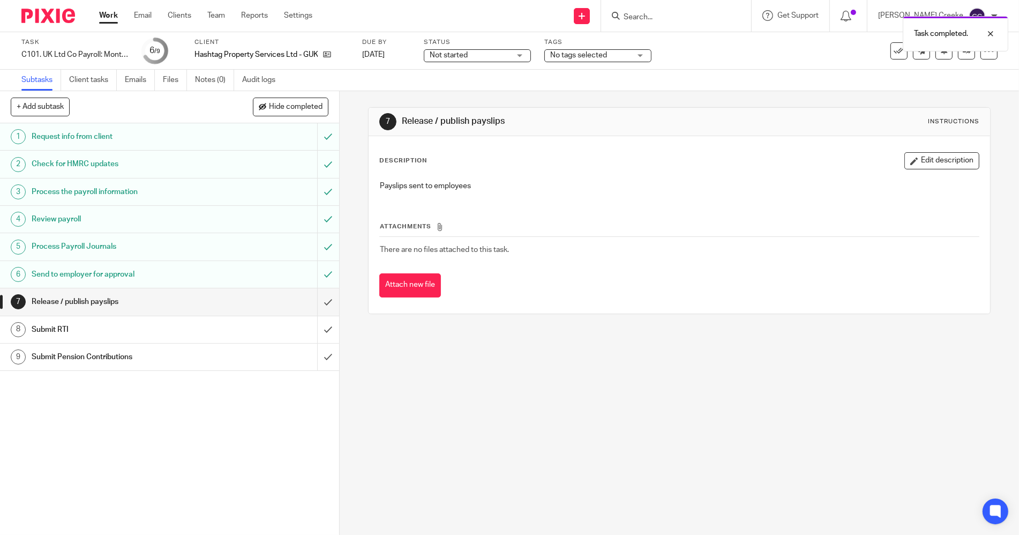
click at [488, 53] on span "Not started" at bounding box center [470, 55] width 80 height 11
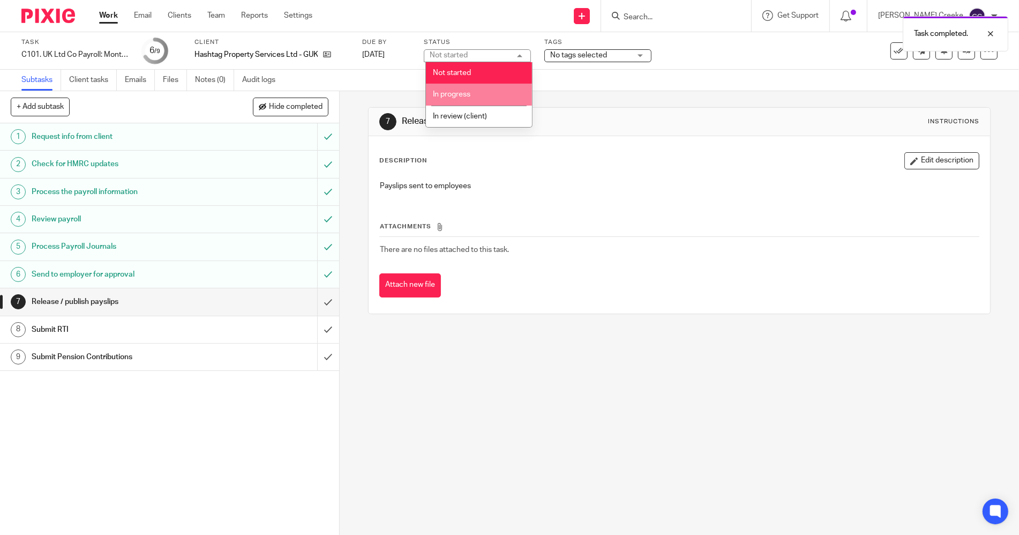
click at [472, 90] on li "In progress" at bounding box center [479, 95] width 106 height 22
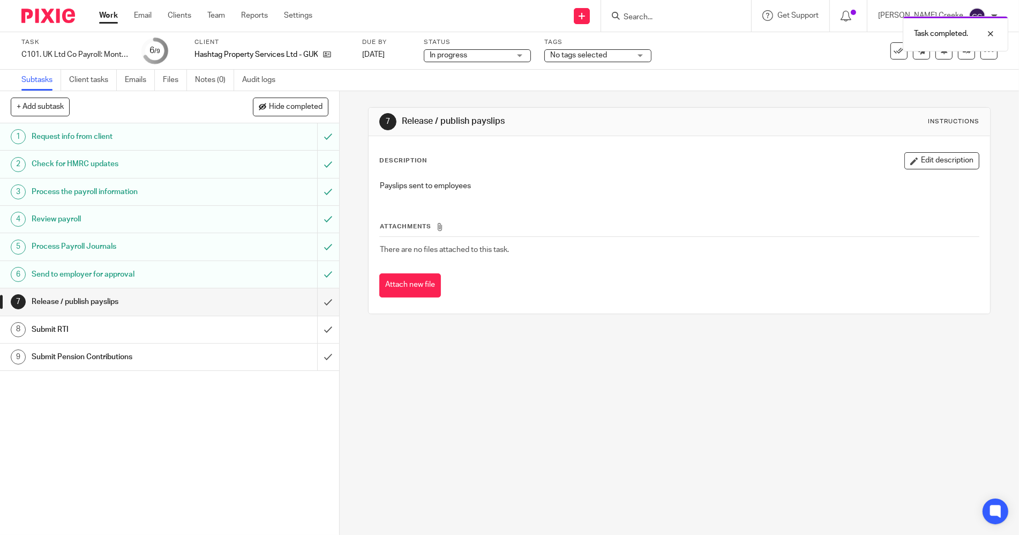
click at [591, 54] on span "No tags selected" at bounding box center [578, 55] width 57 height 8
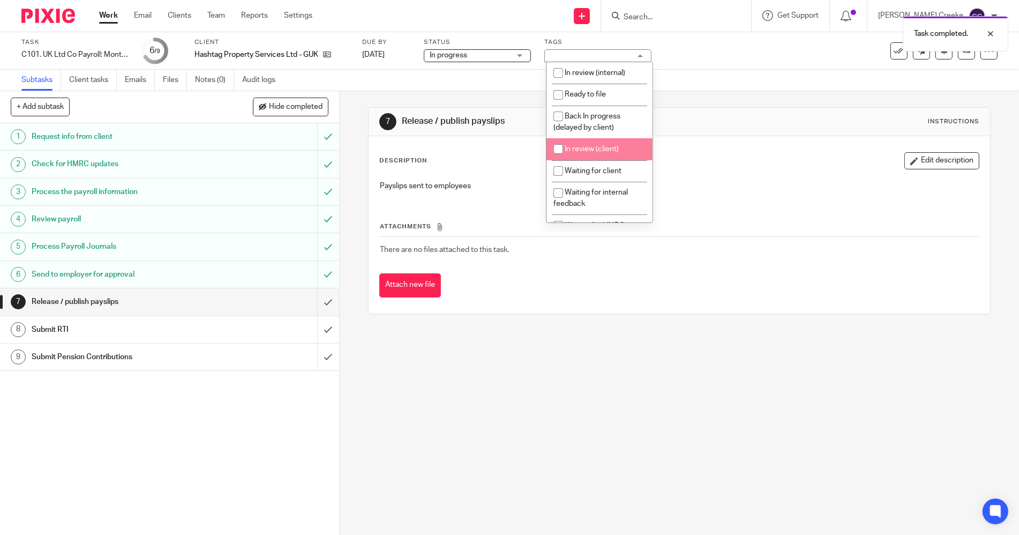
click at [590, 149] on span "In review (client)" at bounding box center [592, 149] width 54 height 8
checkbox input "true"
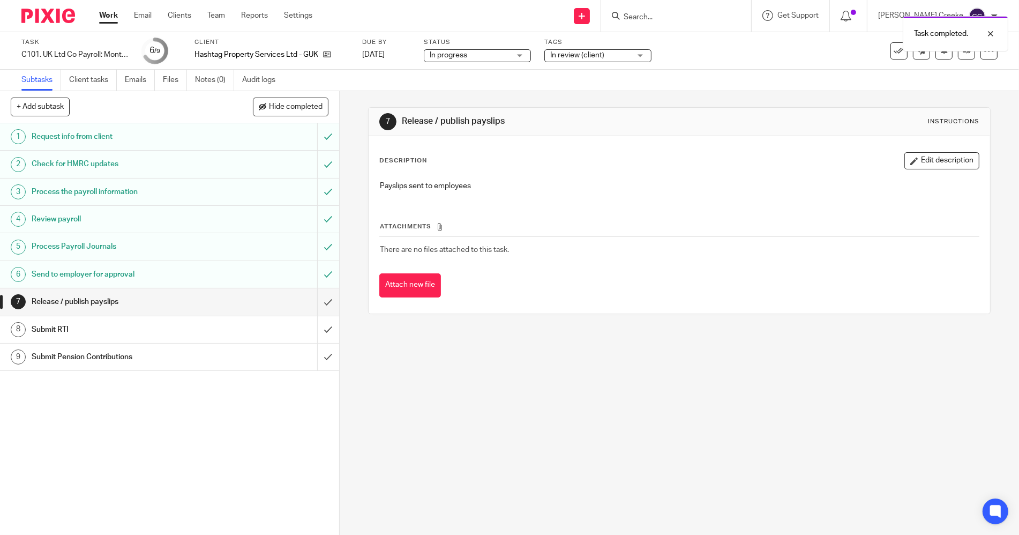
drag, startPoint x: 498, startPoint y: 428, endPoint x: 493, endPoint y: 381, distance: 47.4
click at [497, 421] on div "7 Release / publish payslips Instructions Description Edit description Payslips…" at bounding box center [680, 313] width 680 height 444
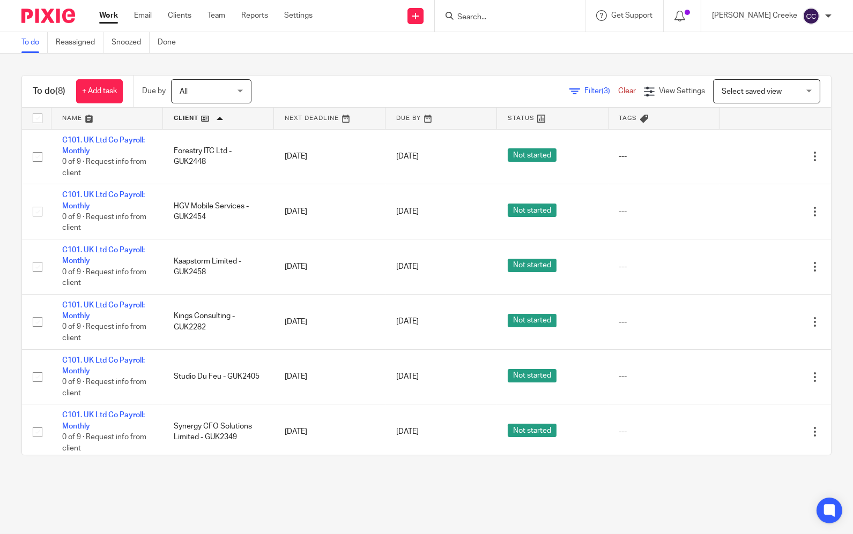
click at [534, 51] on div "To do Reassigned Snoozed Done" at bounding box center [426, 42] width 853 height 21
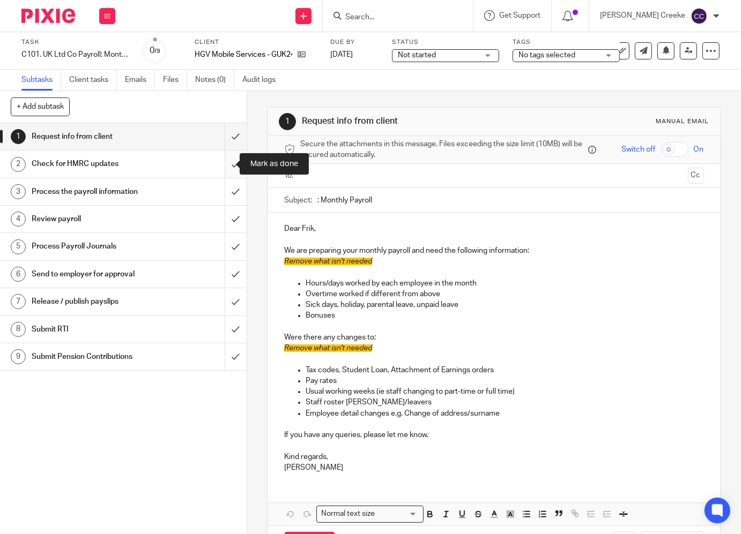
click at [224, 161] on input "submit" at bounding box center [123, 164] width 247 height 27
click at [224, 189] on input "submit" at bounding box center [123, 191] width 247 height 27
click at [224, 213] on input "submit" at bounding box center [123, 219] width 247 height 27
click at [220, 247] on input "submit" at bounding box center [123, 246] width 247 height 27
click at [225, 269] on input "submit" at bounding box center [123, 274] width 247 height 27
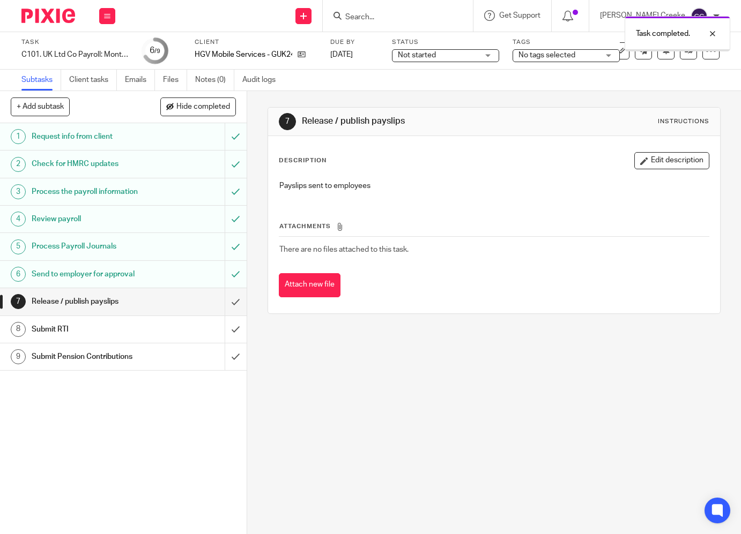
click at [219, 357] on input "submit" at bounding box center [123, 357] width 247 height 27
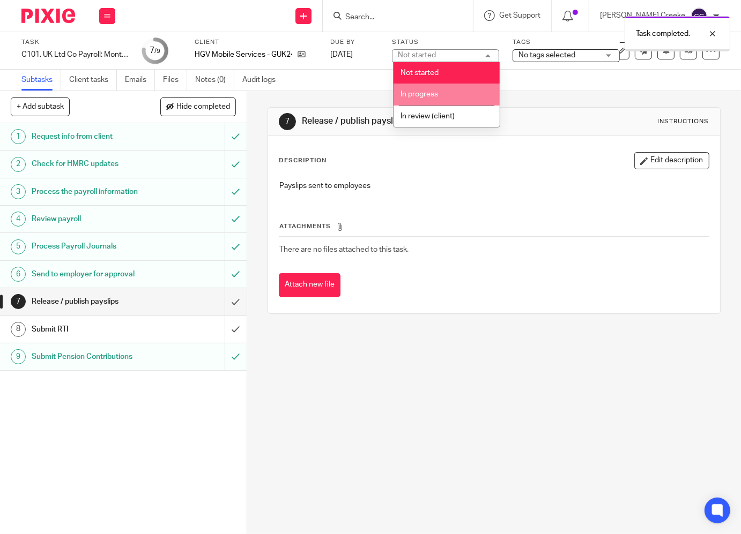
click at [424, 98] on li "In progress" at bounding box center [446, 95] width 106 height 22
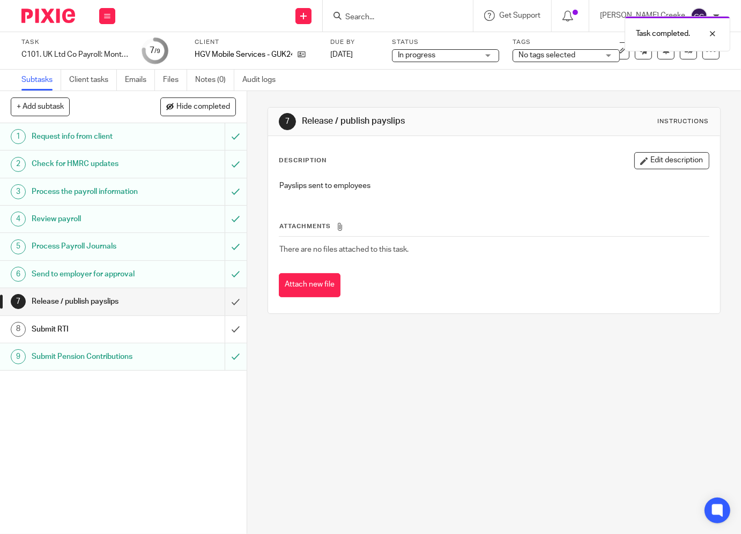
click at [518, 57] on div "No tags selected" at bounding box center [565, 55] width 107 height 13
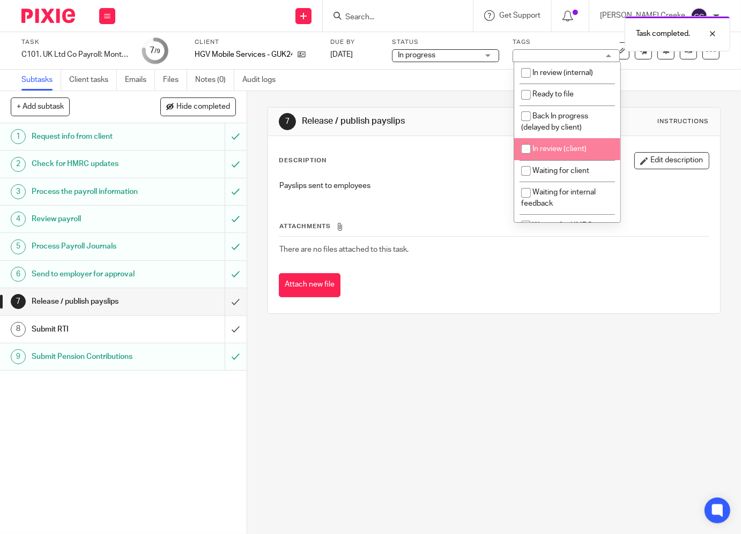
click at [540, 146] on span "In review (client)" at bounding box center [559, 149] width 54 height 8
checkbox input "true"
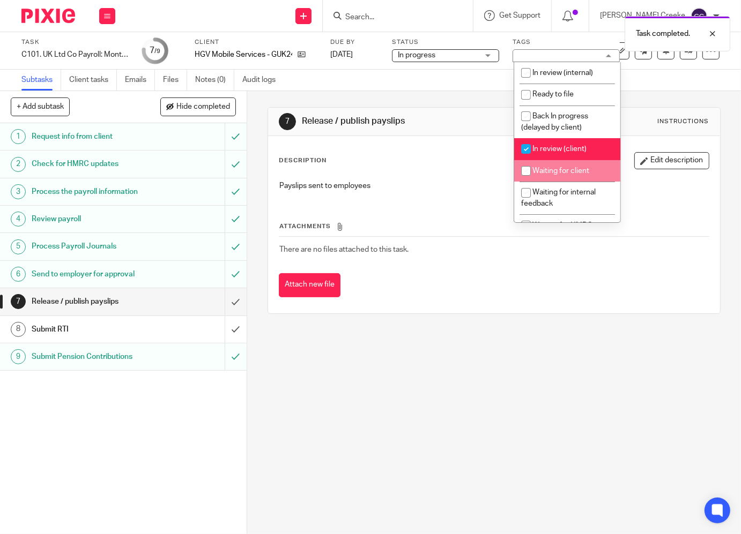
drag, startPoint x: 414, startPoint y: 404, endPoint x: 413, endPoint y: 393, distance: 10.2
click at [413, 393] on div "7 Release / publish payslips Instructions Description Edit description Payslips…" at bounding box center [494, 312] width 494 height 443
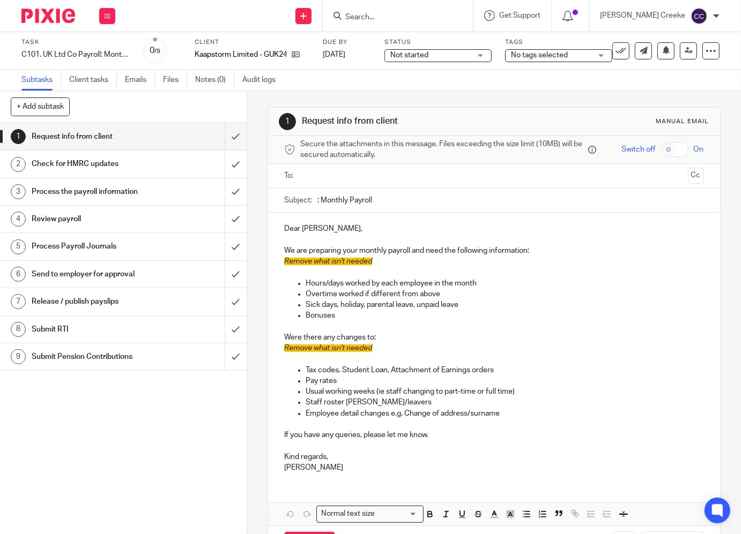
drag, startPoint x: 603, startPoint y: 258, endPoint x: 596, endPoint y: 225, distance: 33.4
click at [603, 258] on p "Remove what isn't needed" at bounding box center [494, 261] width 420 height 11
click at [221, 138] on input "submit" at bounding box center [123, 136] width 247 height 27
click at [219, 163] on input "submit" at bounding box center [123, 164] width 247 height 27
drag, startPoint x: 219, startPoint y: 186, endPoint x: 222, endPoint y: 197, distance: 11.7
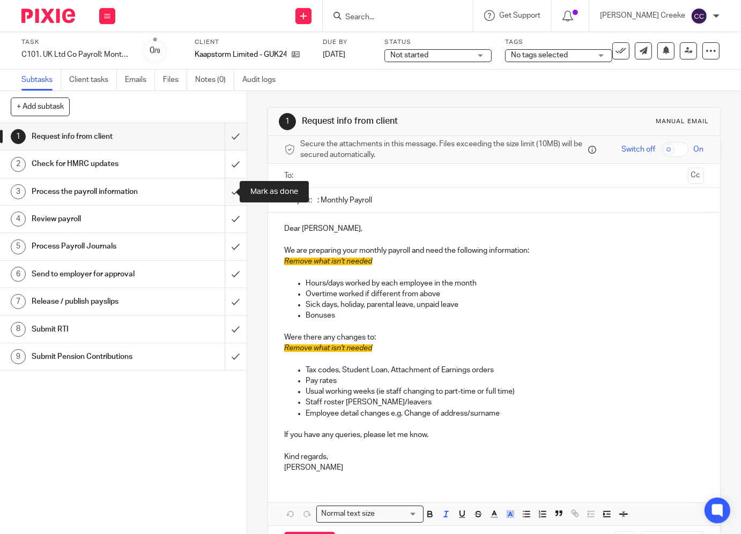
click at [219, 187] on input "submit" at bounding box center [123, 191] width 247 height 27
drag, startPoint x: 222, startPoint y: 213, endPoint x: 222, endPoint y: 237, distance: 23.6
click at [222, 215] on input "submit" at bounding box center [123, 219] width 247 height 27
click at [224, 244] on input "submit" at bounding box center [123, 246] width 247 height 27
drag, startPoint x: 225, startPoint y: 356, endPoint x: 240, endPoint y: 290, distance: 67.0
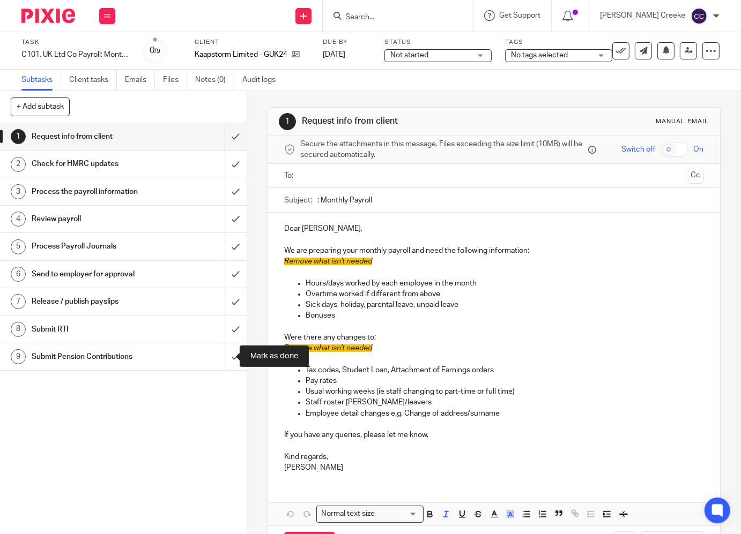
click at [225, 356] on input "submit" at bounding box center [123, 357] width 247 height 27
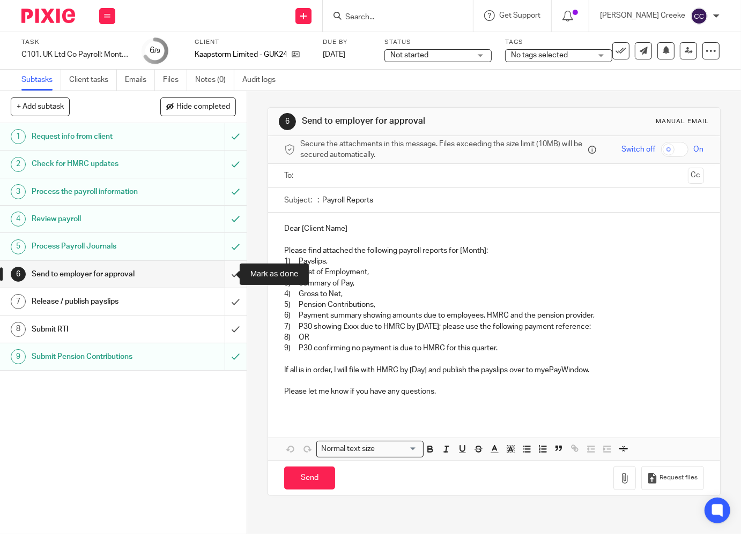
click at [217, 273] on input "submit" at bounding box center [123, 274] width 247 height 27
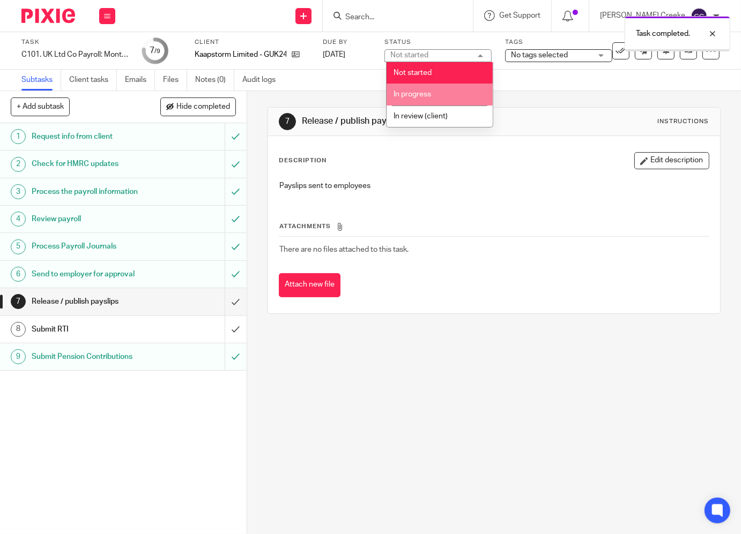
drag, startPoint x: 407, startPoint y: 101, endPoint x: 442, endPoint y: 87, distance: 37.3
click at [407, 100] on li "In progress" at bounding box center [439, 95] width 106 height 22
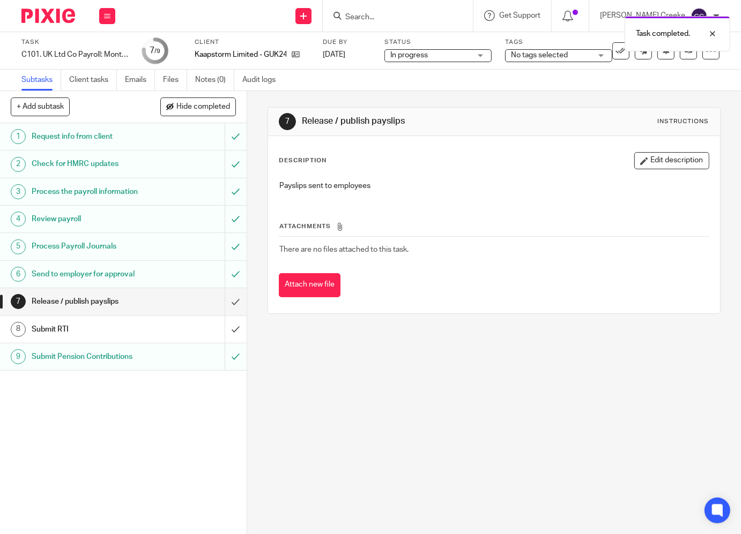
click at [524, 55] on span "No tags selected" at bounding box center [539, 55] width 57 height 8
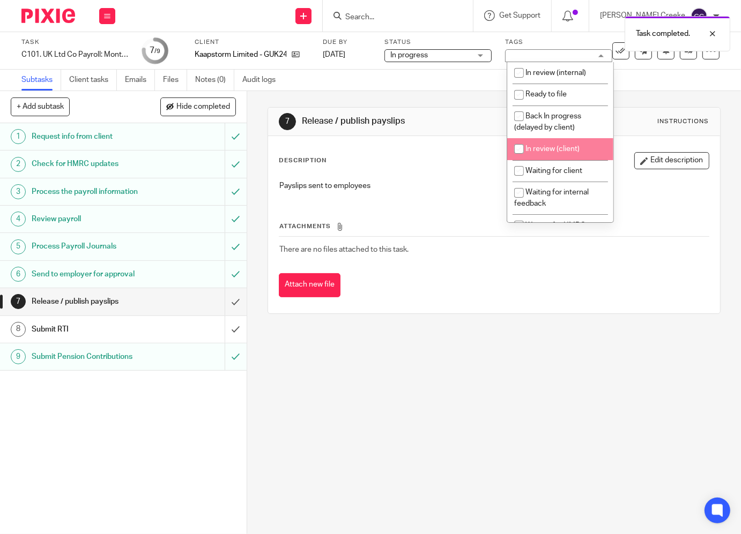
click at [546, 152] on span "In review (client)" at bounding box center [552, 149] width 54 height 8
checkbox input "true"
drag, startPoint x: 443, startPoint y: 390, endPoint x: 317, endPoint y: 34, distance: 376.8
click at [443, 381] on div "7 Release / publish payslips Instructions Description Edit description Payslips…" at bounding box center [494, 312] width 494 height 443
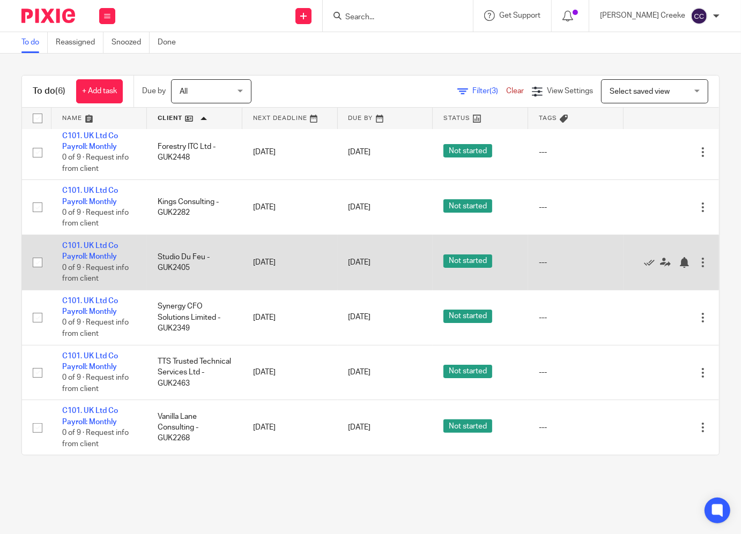
scroll to position [14, 0]
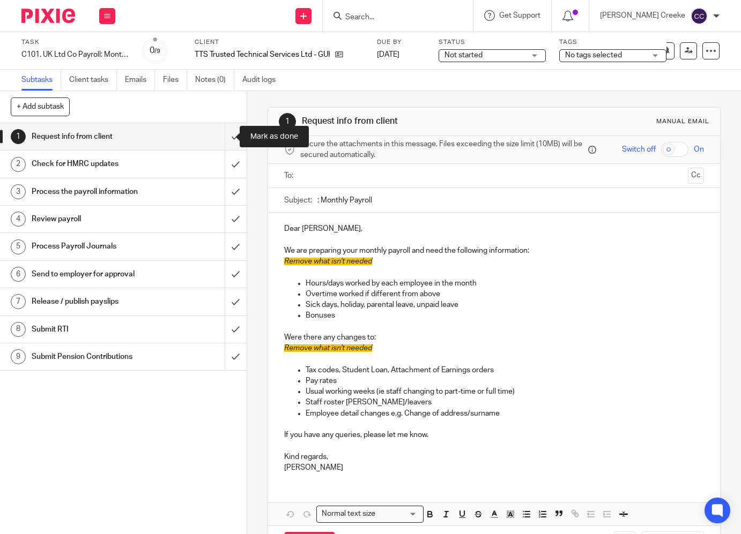
click at [226, 137] on input "submit" at bounding box center [123, 136] width 247 height 27
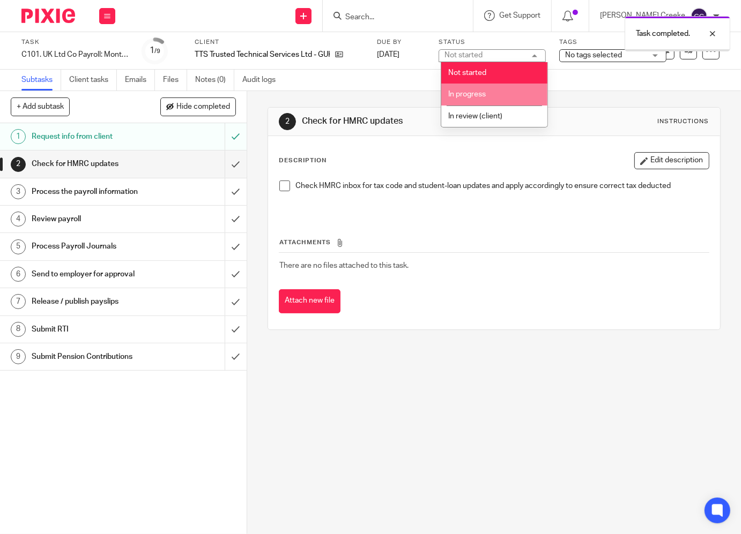
drag, startPoint x: 464, startPoint y: 89, endPoint x: 554, endPoint y: 59, distance: 95.4
click at [464, 89] on li "In progress" at bounding box center [494, 95] width 106 height 22
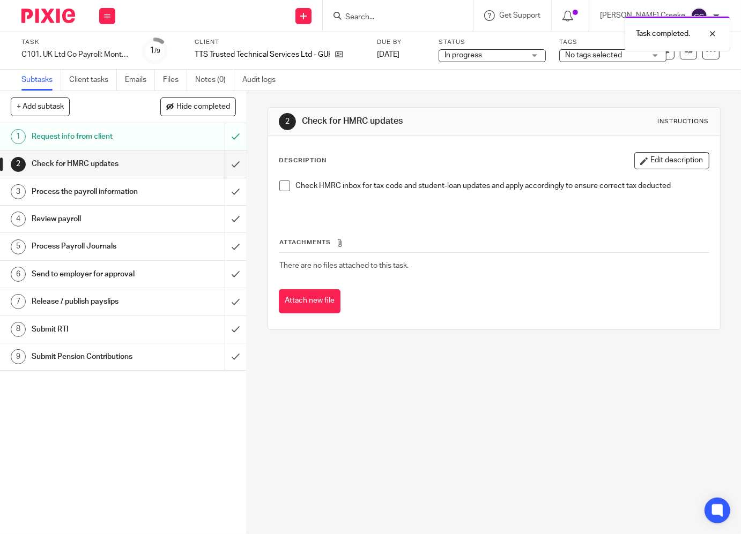
click at [601, 54] on span "No tags selected" at bounding box center [593, 55] width 57 height 8
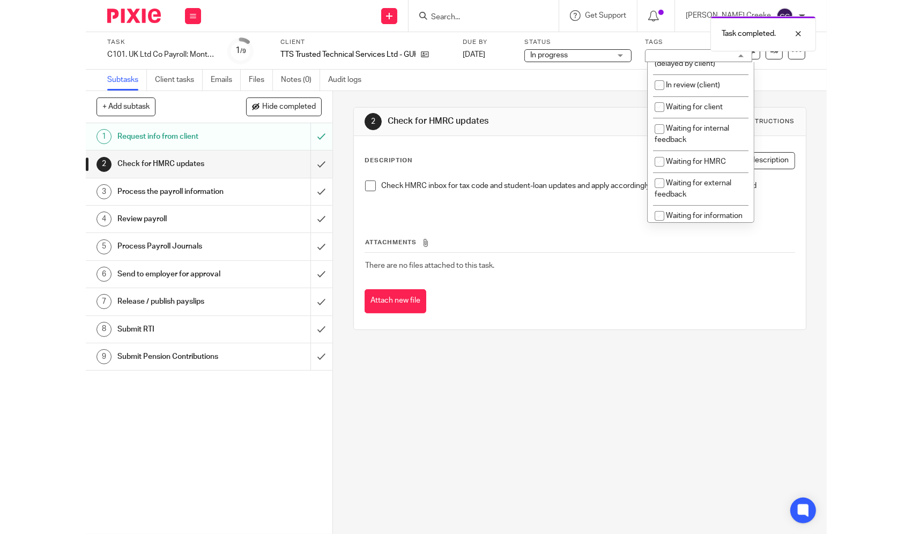
scroll to position [119, 0]
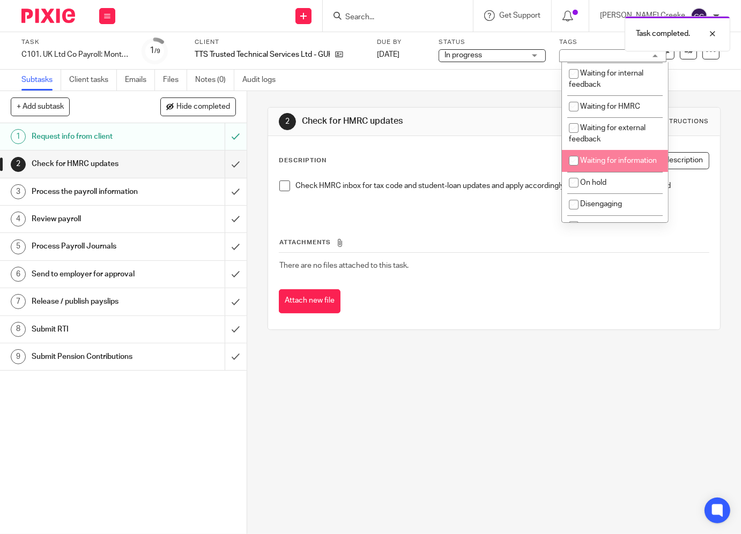
click at [610, 163] on span "Waiting for information" at bounding box center [618, 161] width 77 height 8
checkbox input "true"
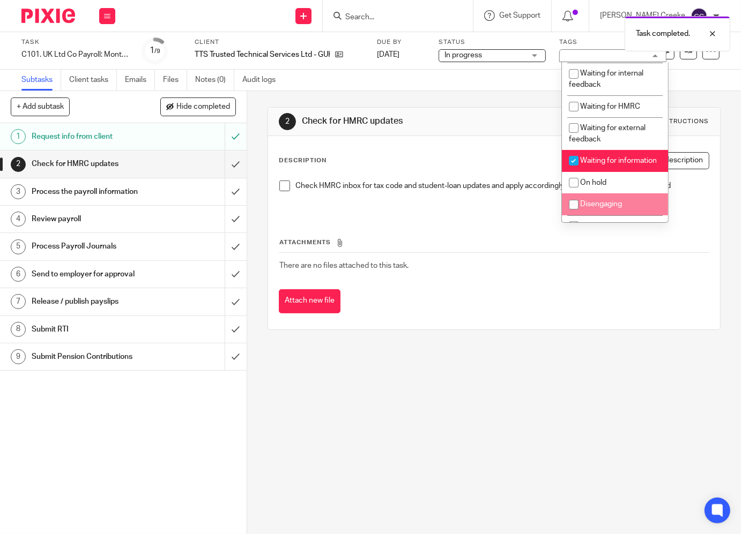
drag, startPoint x: 464, startPoint y: 516, endPoint x: 459, endPoint y: 489, distance: 27.3
click at [463, 511] on div "2 Check for HMRC updates Instructions Description Edit description Check HMRC i…" at bounding box center [494, 312] width 494 height 443
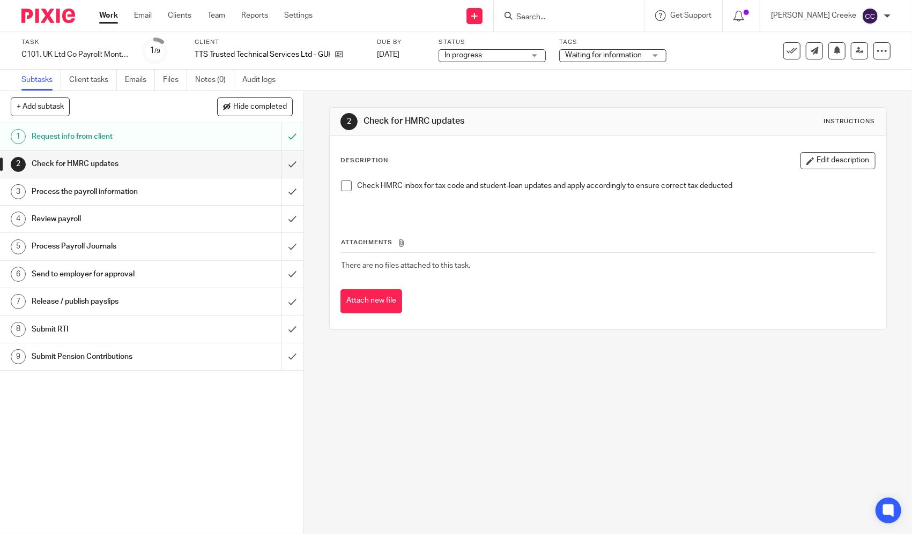
click at [567, 19] on input "Search" at bounding box center [563, 18] width 96 height 10
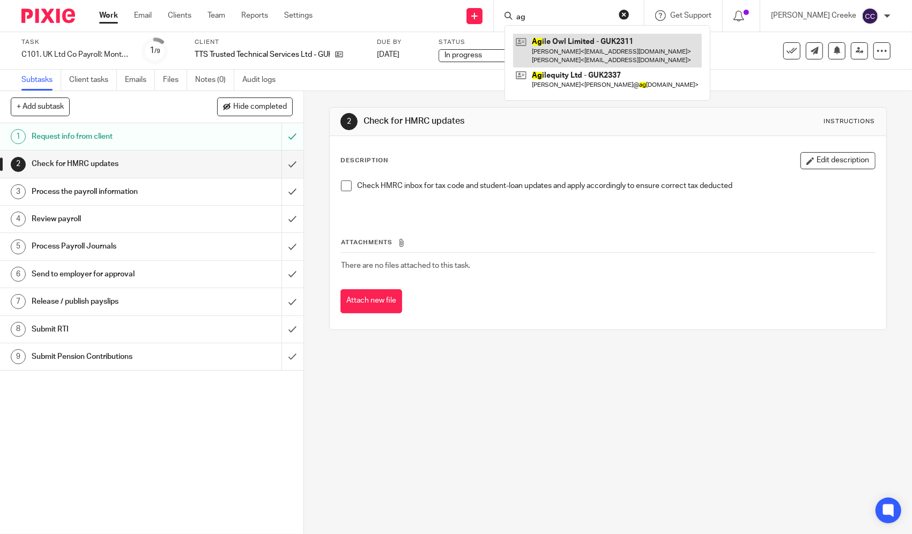
type input "ag"
click at [577, 39] on link at bounding box center [607, 50] width 189 height 33
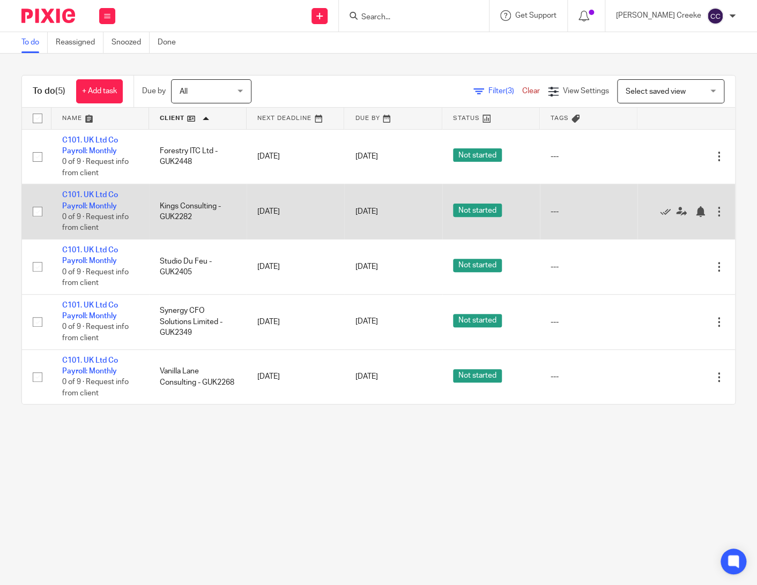
drag, startPoint x: 107, startPoint y: 200, endPoint x: 90, endPoint y: 200, distance: 17.2
drag, startPoint x: 90, startPoint y: 200, endPoint x: 84, endPoint y: 193, distance: 9.1
click at [84, 193] on link "C101. UK Ltd Co Payroll: Monthly" at bounding box center [90, 200] width 56 height 18
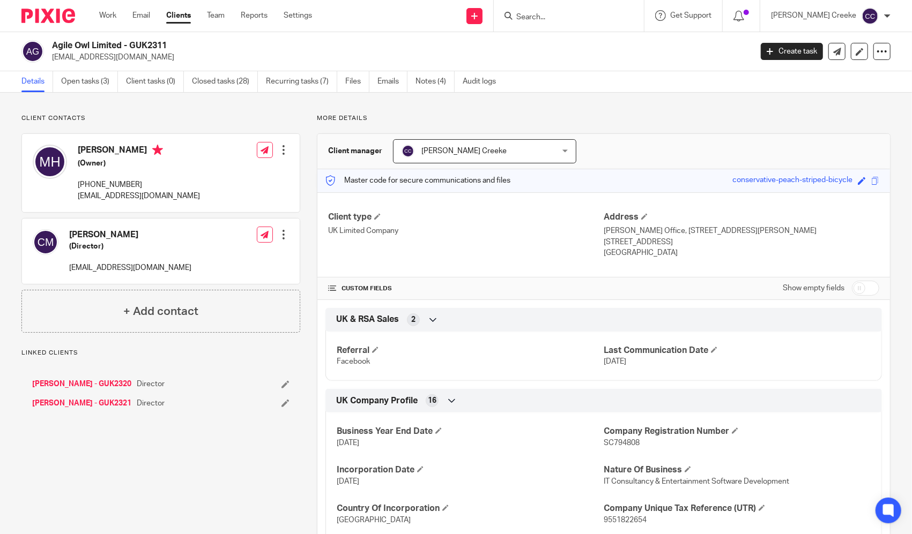
click at [99, 82] on link "Open tasks (3)" at bounding box center [89, 81] width 57 height 21
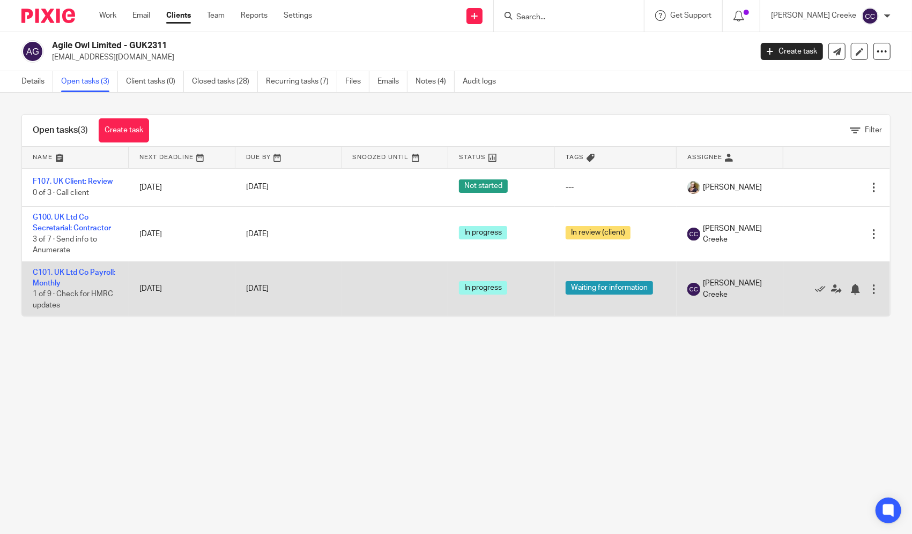
click at [70, 267] on td "C101. UK Ltd Co Payroll: Monthly 1 of 9 · Check for HMRC updates" at bounding box center [75, 289] width 107 height 55
click at [79, 272] on link "C101. UK Ltd Co Payroll: Monthly" at bounding box center [74, 278] width 83 height 18
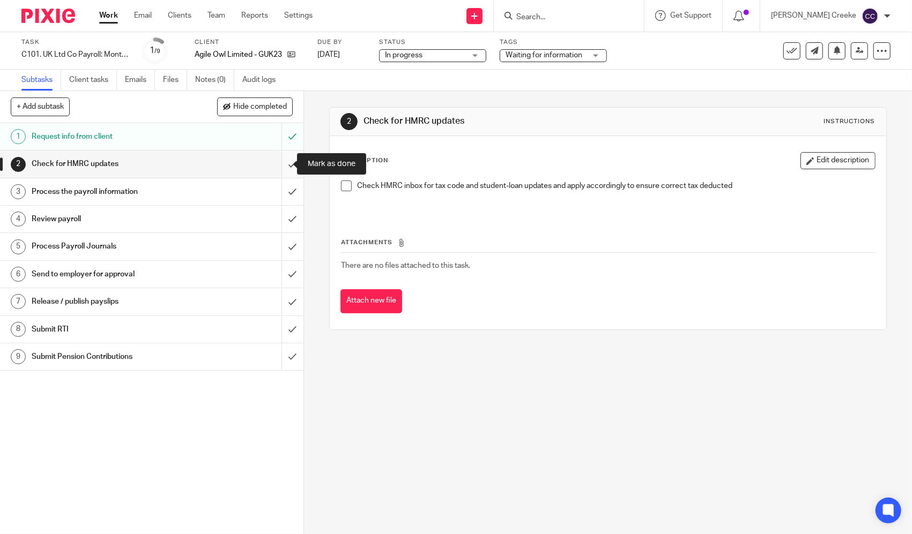
drag, startPoint x: 281, startPoint y: 155, endPoint x: 279, endPoint y: 173, distance: 17.8
click at [281, 156] on input "submit" at bounding box center [151, 164] width 303 height 27
click at [279, 188] on input "submit" at bounding box center [151, 191] width 303 height 27
drag, startPoint x: 283, startPoint y: 218, endPoint x: 283, endPoint y: 242, distance: 24.1
click at [283, 220] on input "submit" at bounding box center [151, 219] width 303 height 27
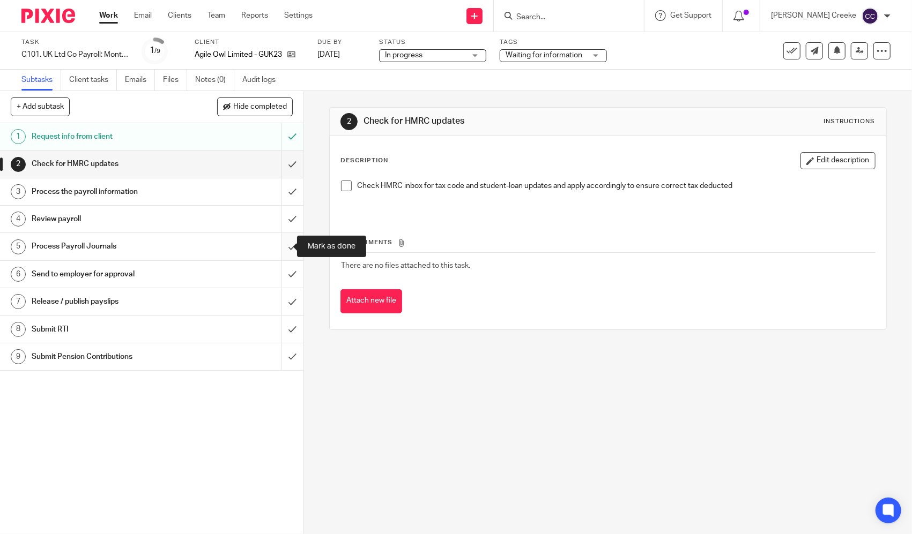
drag, startPoint x: 283, startPoint y: 246, endPoint x: 279, endPoint y: 255, distance: 9.6
click at [282, 247] on input "submit" at bounding box center [151, 246] width 303 height 27
drag, startPoint x: 278, startPoint y: 273, endPoint x: 281, endPoint y: 267, distance: 7.0
click at [278, 274] on input "submit" at bounding box center [151, 274] width 303 height 27
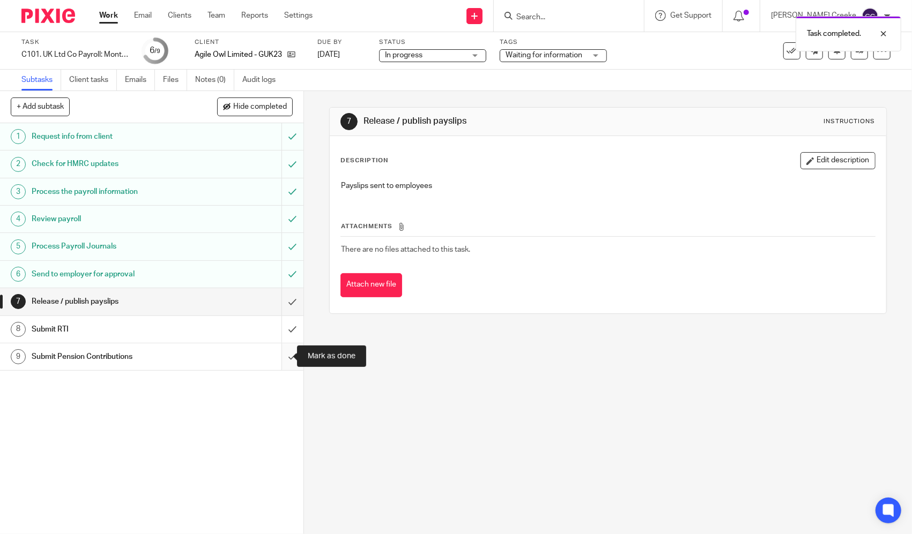
click at [279, 358] on input "submit" at bounding box center [151, 357] width 303 height 27
drag, startPoint x: 0, startPoint y: 0, endPoint x: 542, endPoint y: 59, distance: 545.1
click at [542, 60] on div "Waiting for information" at bounding box center [553, 55] width 107 height 13
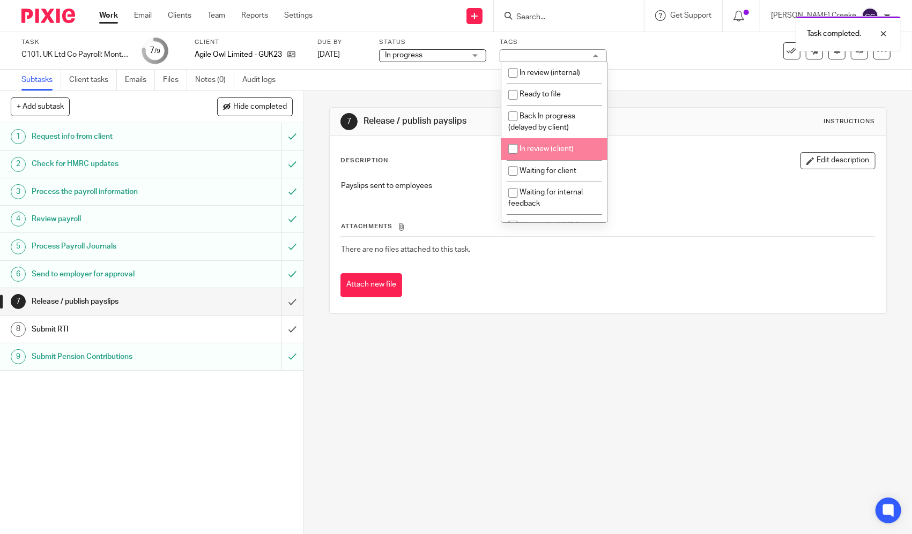
scroll to position [59, 0]
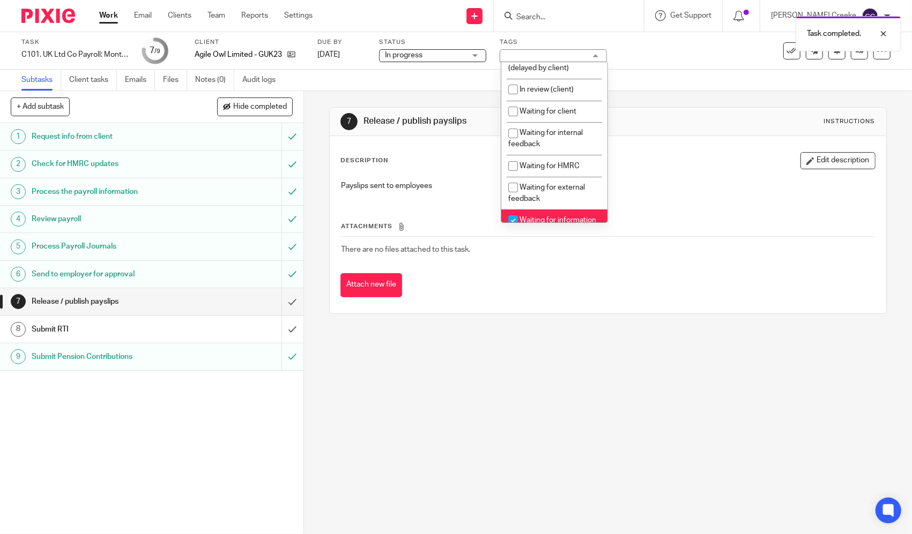
click at [540, 219] on span "Waiting for information" at bounding box center [557, 221] width 77 height 8
checkbox input "false"
click at [547, 90] on span "In review (client)" at bounding box center [546, 90] width 54 height 8
checkbox input "true"
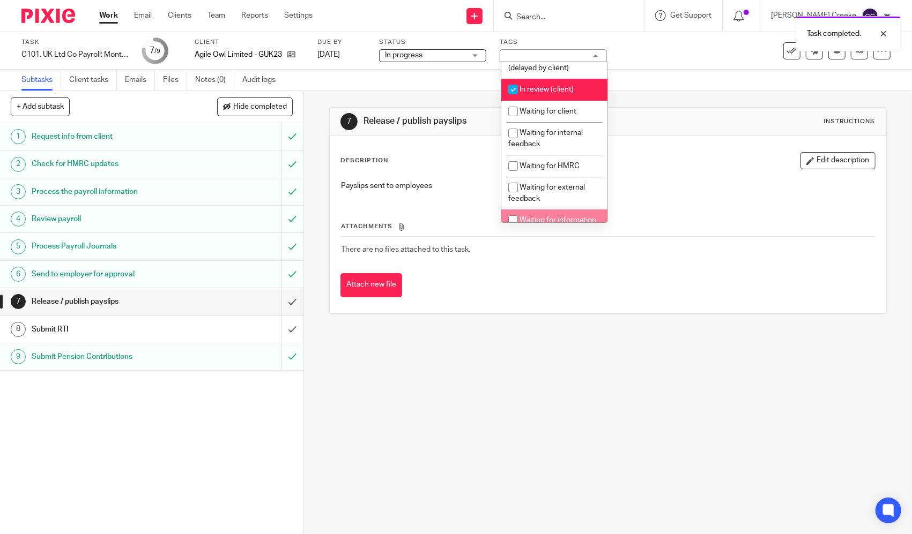
click at [534, 390] on div "7 Release / publish payslips Instructions Description Edit description Payslips…" at bounding box center [608, 312] width 608 height 443
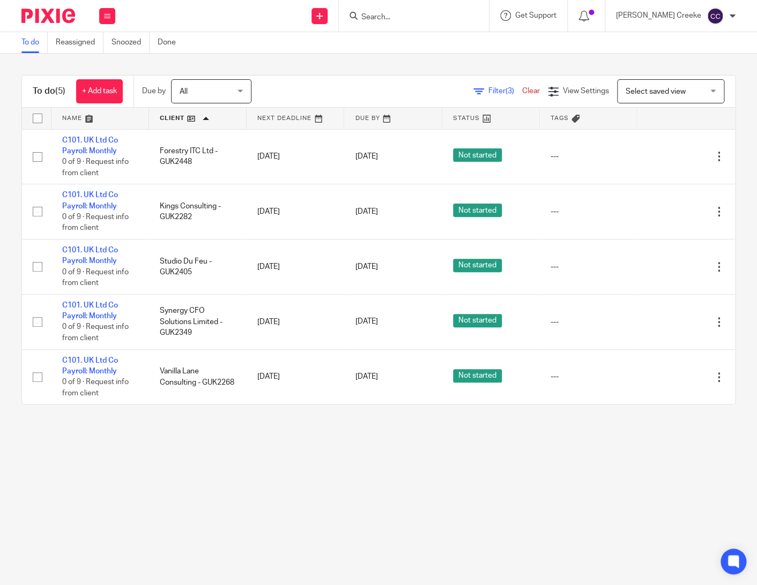
click at [495, 496] on main "To do Reassigned Snoozed Done To do (5) + Add task Due by All All [DATE] [DATE]…" at bounding box center [378, 292] width 757 height 585
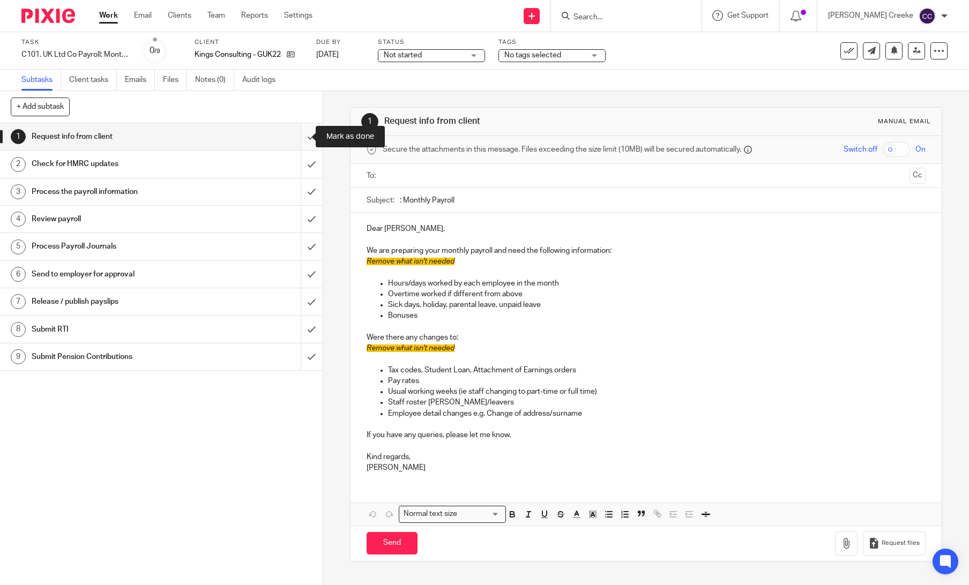
click at [296, 136] on input "submit" at bounding box center [161, 136] width 323 height 27
click at [299, 161] on input "submit" at bounding box center [161, 164] width 323 height 27
drag, startPoint x: 302, startPoint y: 190, endPoint x: 296, endPoint y: 215, distance: 25.2
click at [302, 192] on input "submit" at bounding box center [161, 191] width 323 height 27
click at [297, 218] on input "submit" at bounding box center [161, 219] width 323 height 27
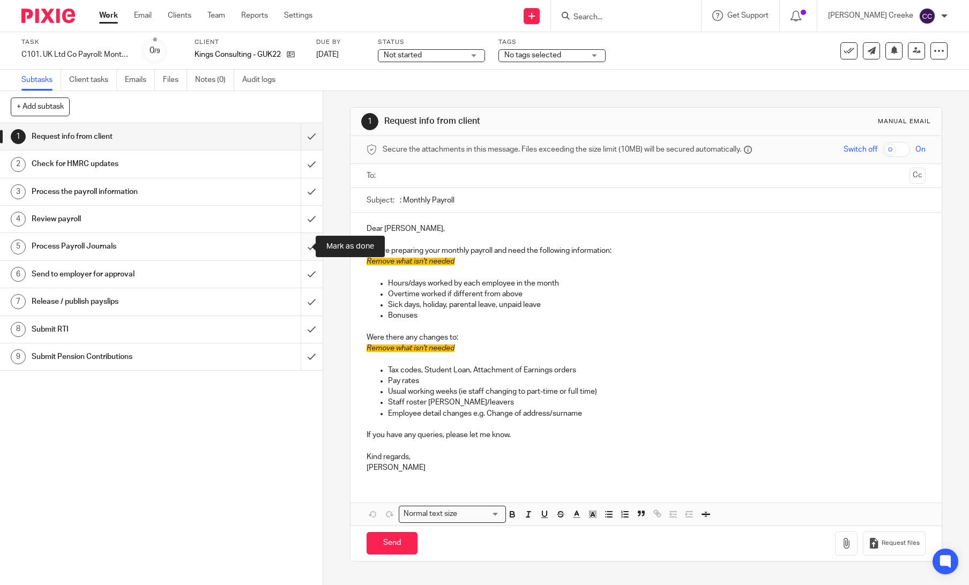
drag, startPoint x: 306, startPoint y: 248, endPoint x: 300, endPoint y: 270, distance: 22.8
click at [306, 248] on input "submit" at bounding box center [161, 246] width 323 height 27
click at [299, 273] on input "submit" at bounding box center [161, 274] width 323 height 27
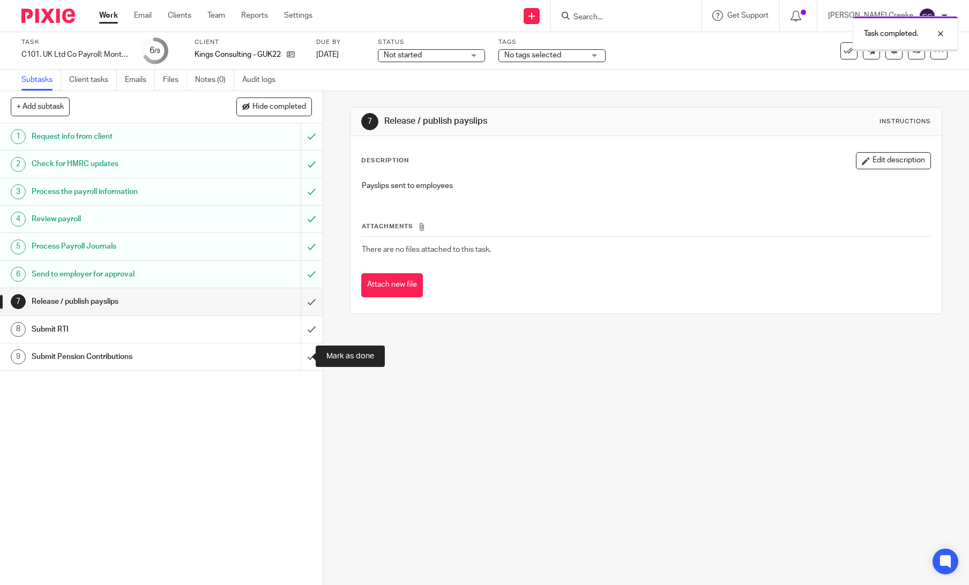
click at [300, 354] on input "submit" at bounding box center [161, 357] width 323 height 27
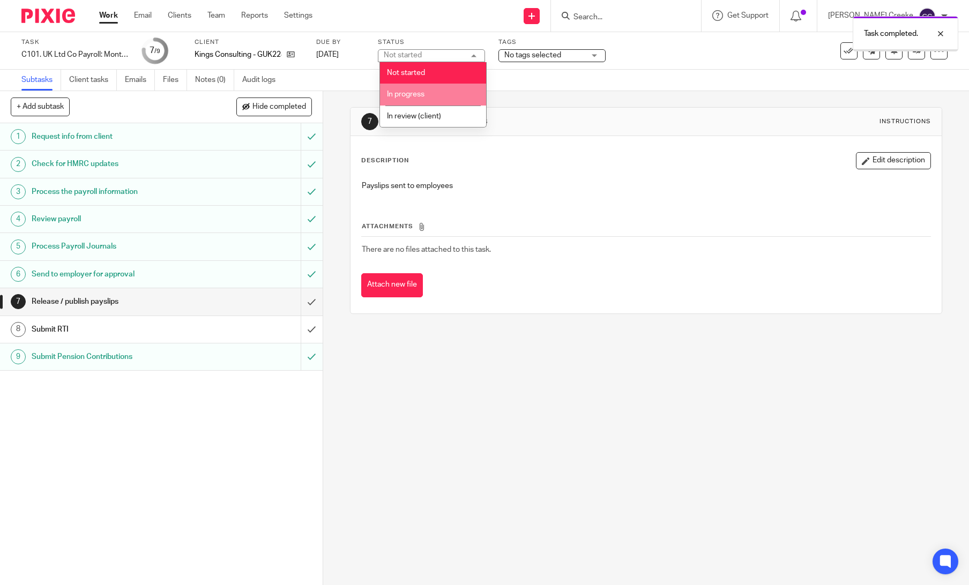
click at [416, 88] on li "In progress" at bounding box center [433, 95] width 106 height 22
click at [535, 59] on span "No tags selected" at bounding box center [544, 55] width 80 height 11
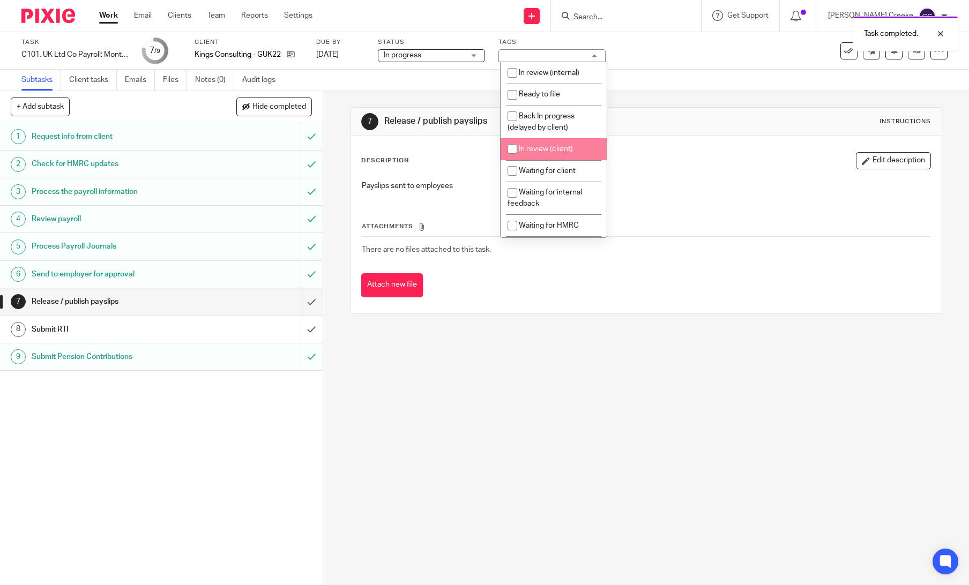
drag, startPoint x: 562, startPoint y: 148, endPoint x: 558, endPoint y: 153, distance: 6.5
click at [562, 148] on span "In review (client)" at bounding box center [546, 149] width 54 height 8
checkbox input "true"
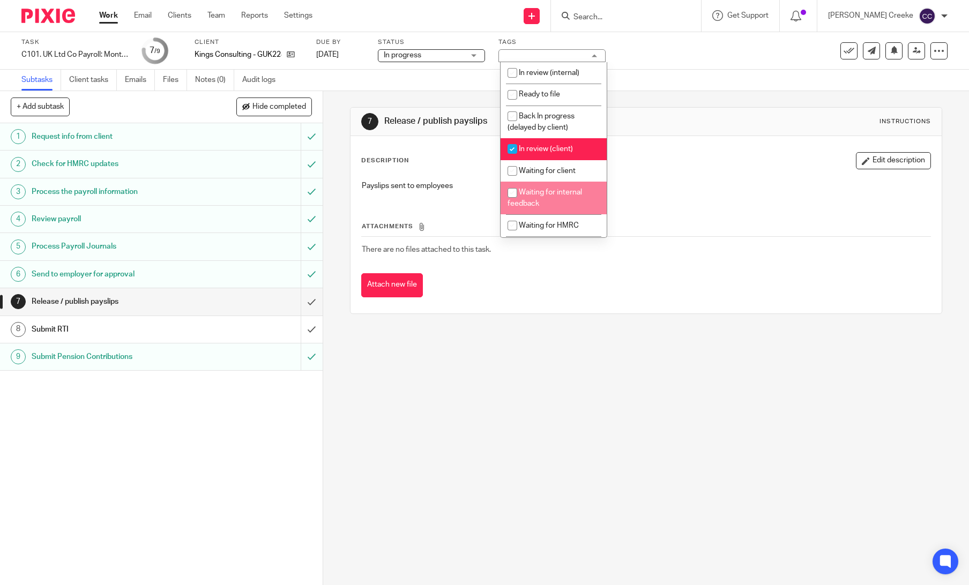
drag, startPoint x: 550, startPoint y: 475, endPoint x: 566, endPoint y: 423, distance: 54.4
click at [553, 464] on div "7 Release / publish payslips Instructions Description Edit description Payslips…" at bounding box center [646, 338] width 646 height 494
